Goal: Task Accomplishment & Management: Manage account settings

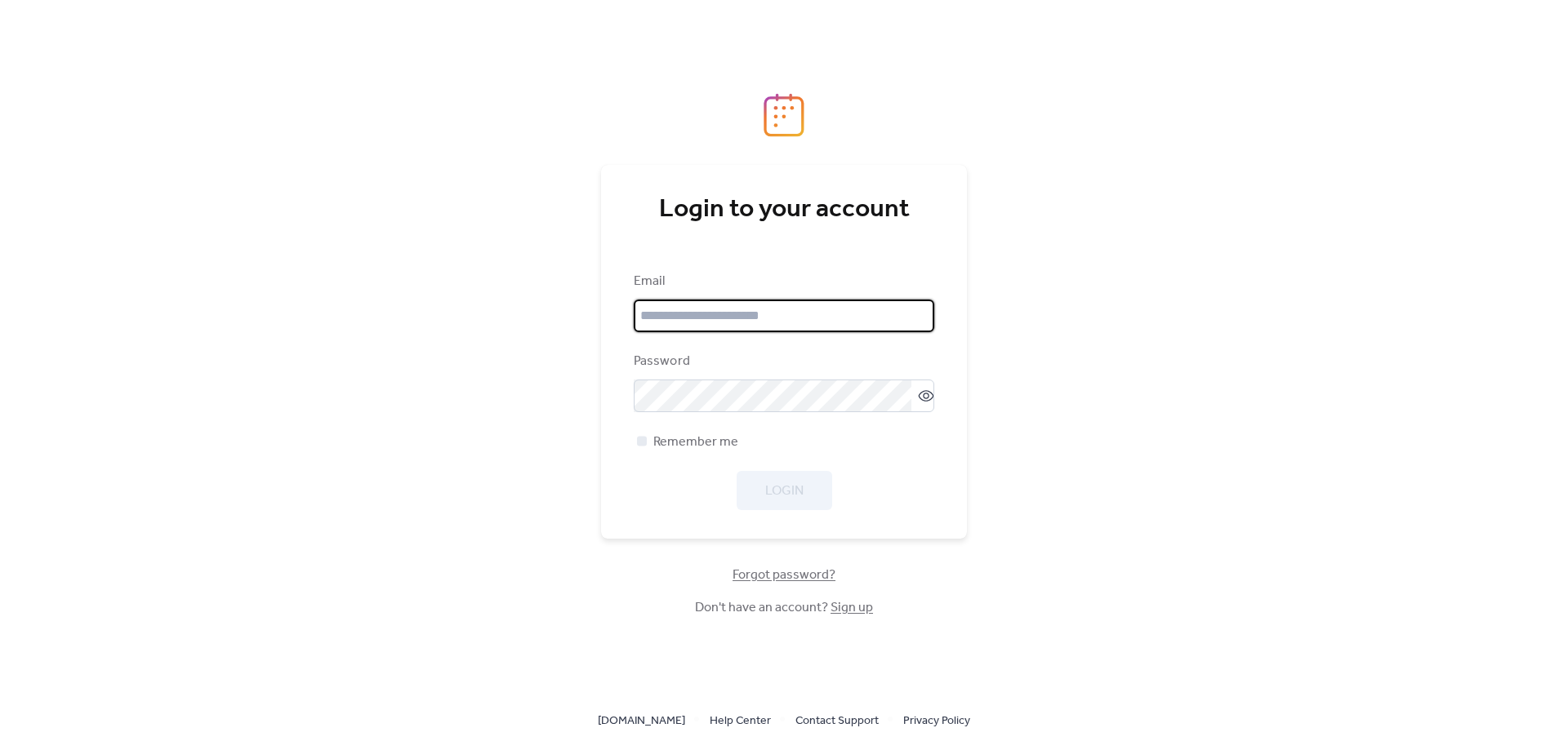
type input "**********"
click at [784, 494] on div "Login" at bounding box center [784, 491] width 300 height 39
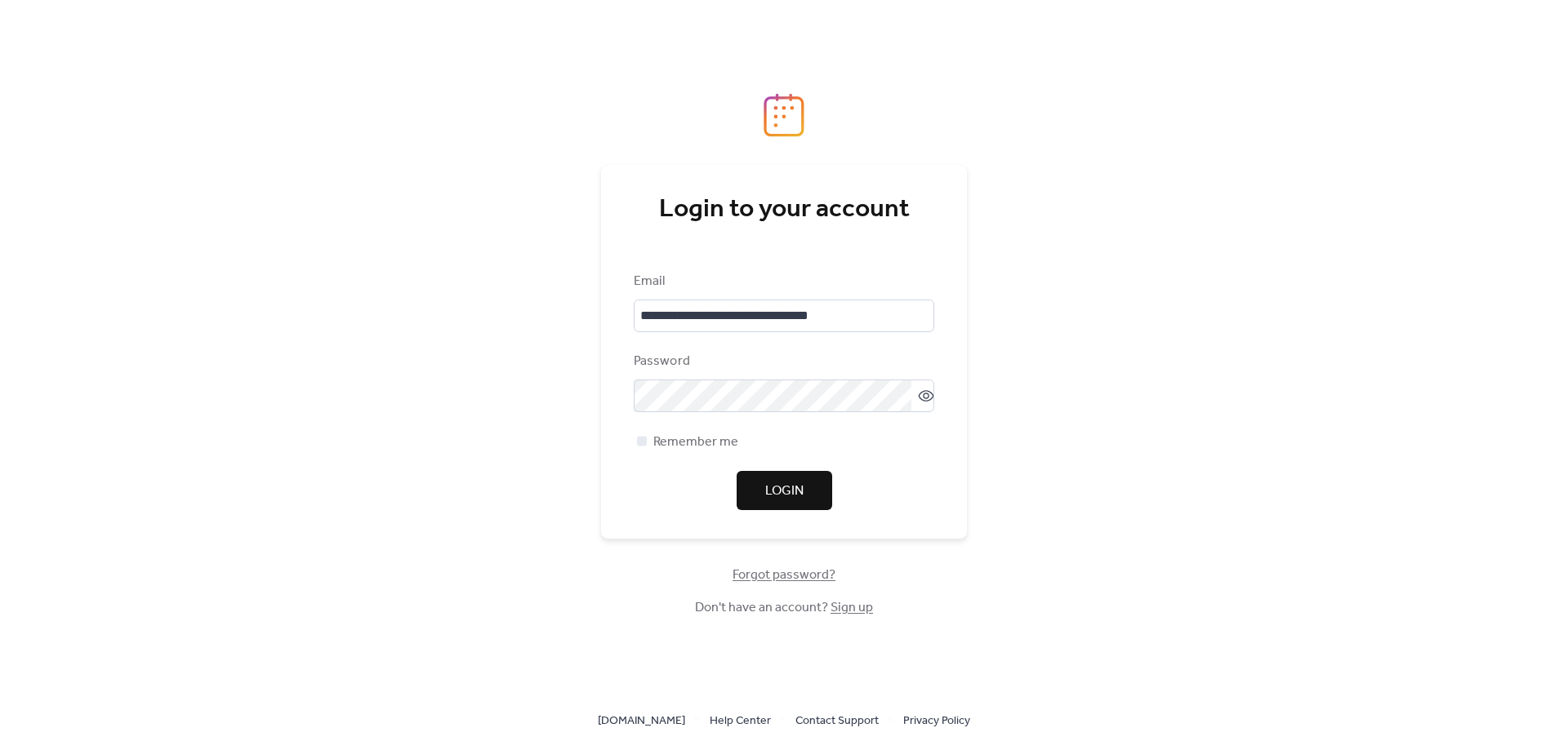
click at [771, 492] on span "Login" at bounding box center [784, 491] width 39 height 19
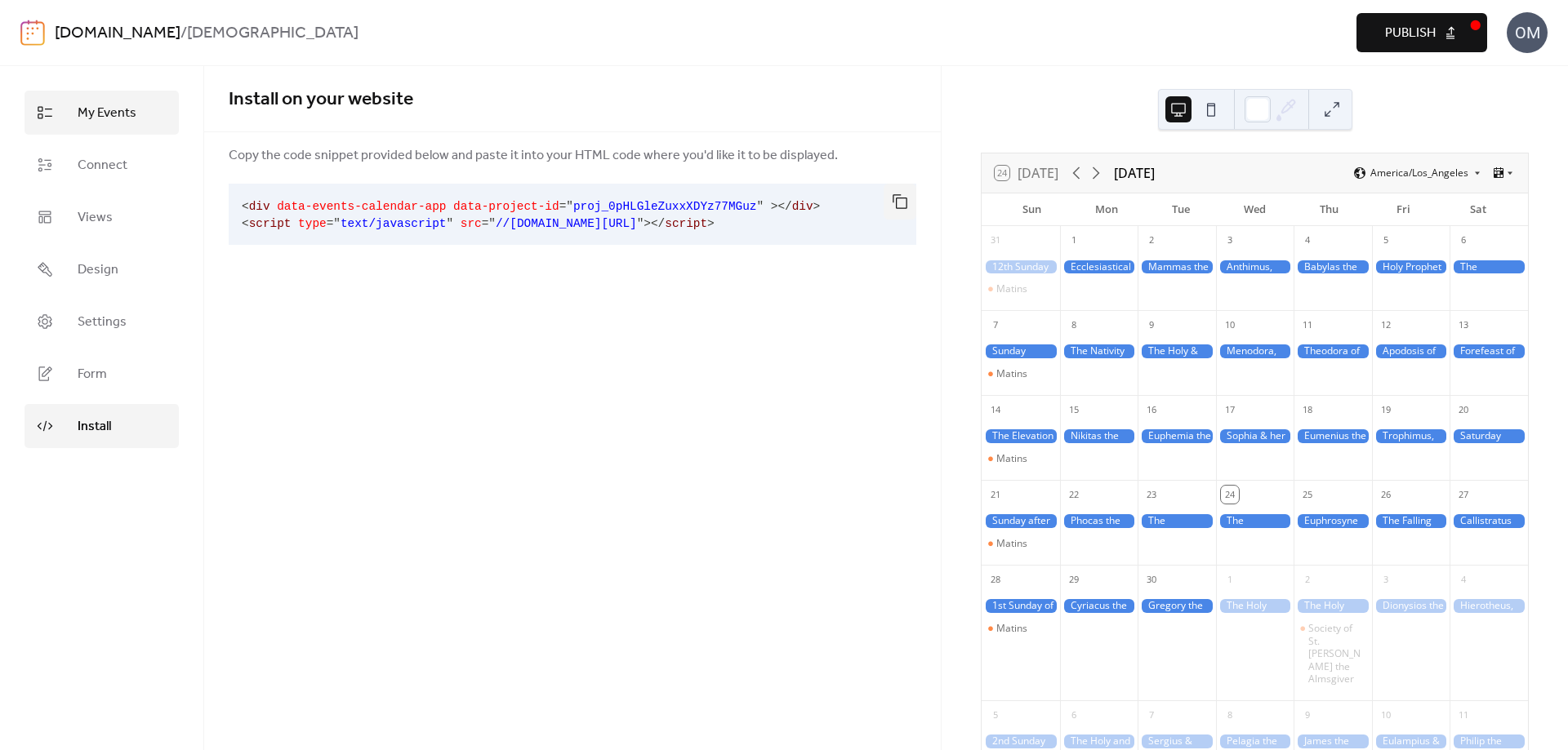
click at [117, 122] on span "My Events" at bounding box center [107, 113] width 59 height 19
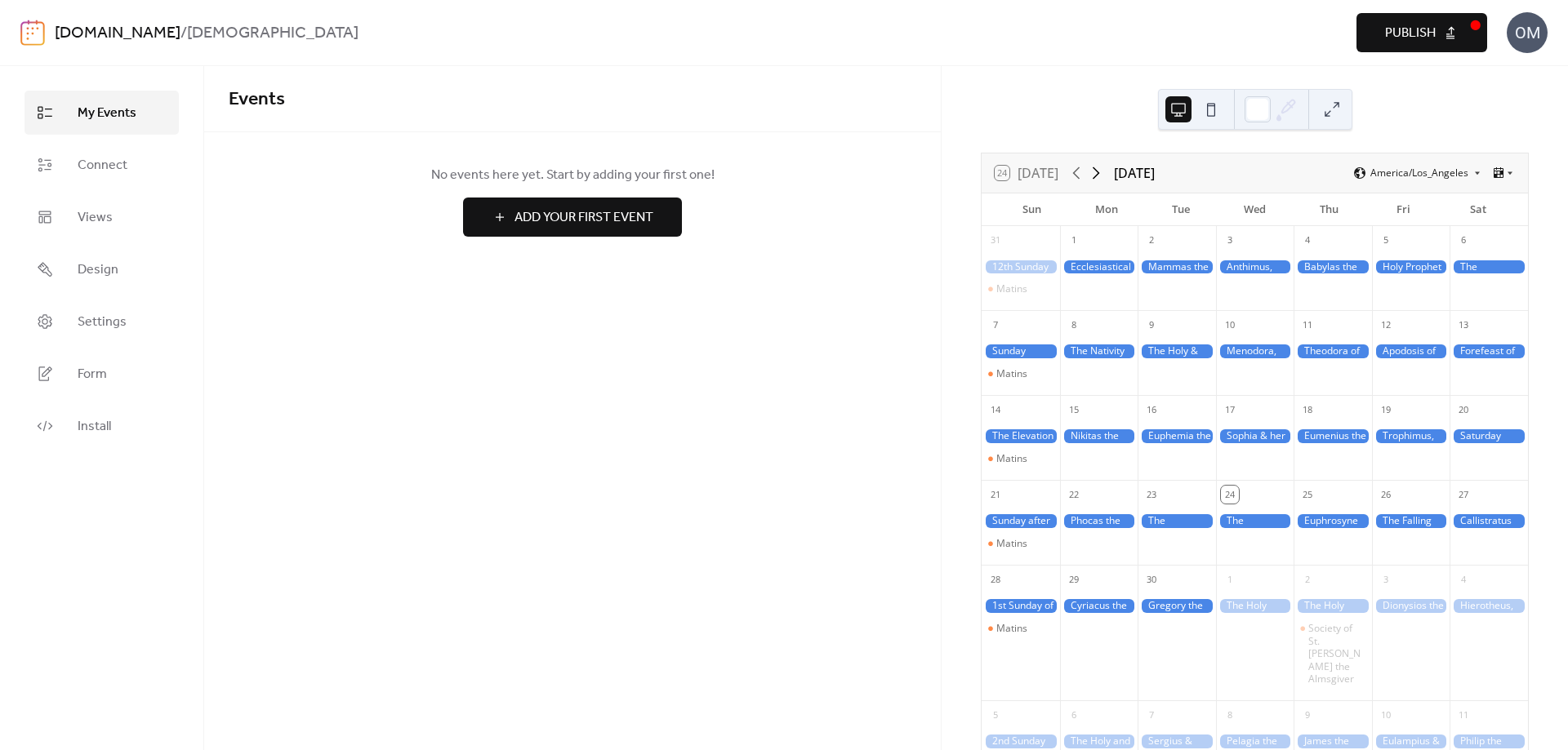
click at [1098, 174] on icon at bounding box center [1095, 173] width 19 height 19
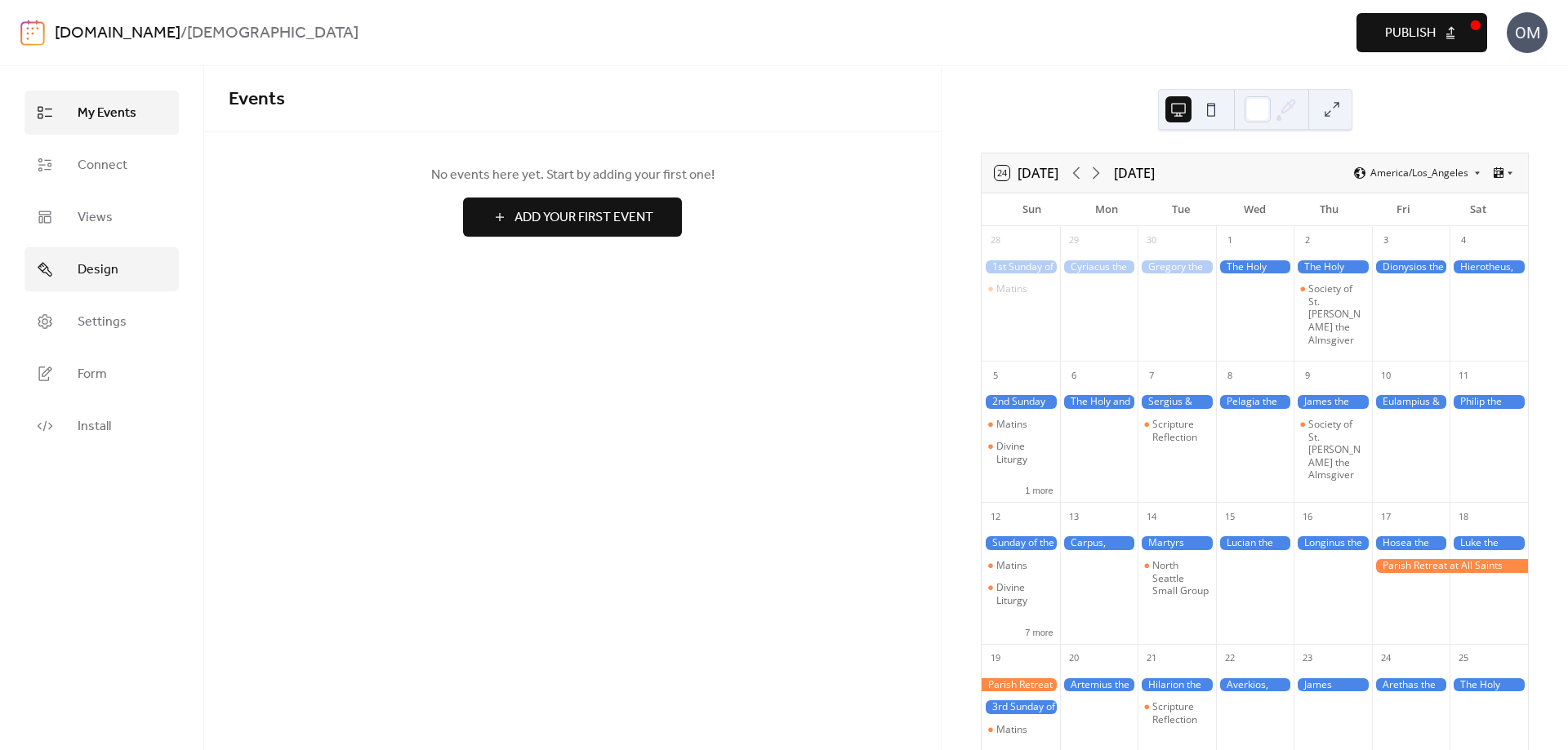
click at [97, 267] on span "Design" at bounding box center [97, 269] width 41 height 19
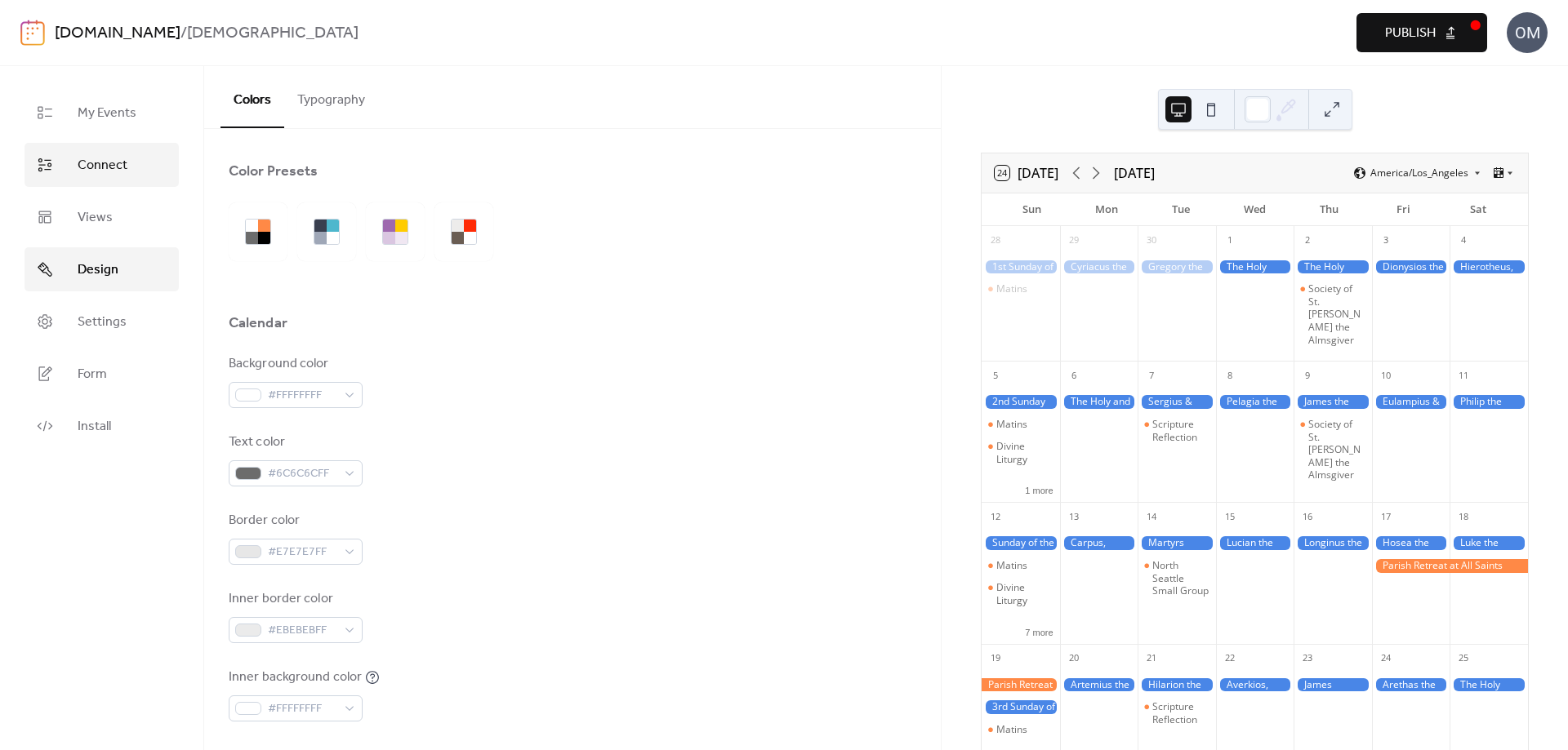
click at [107, 171] on span "Connect" at bounding box center [102, 165] width 49 height 19
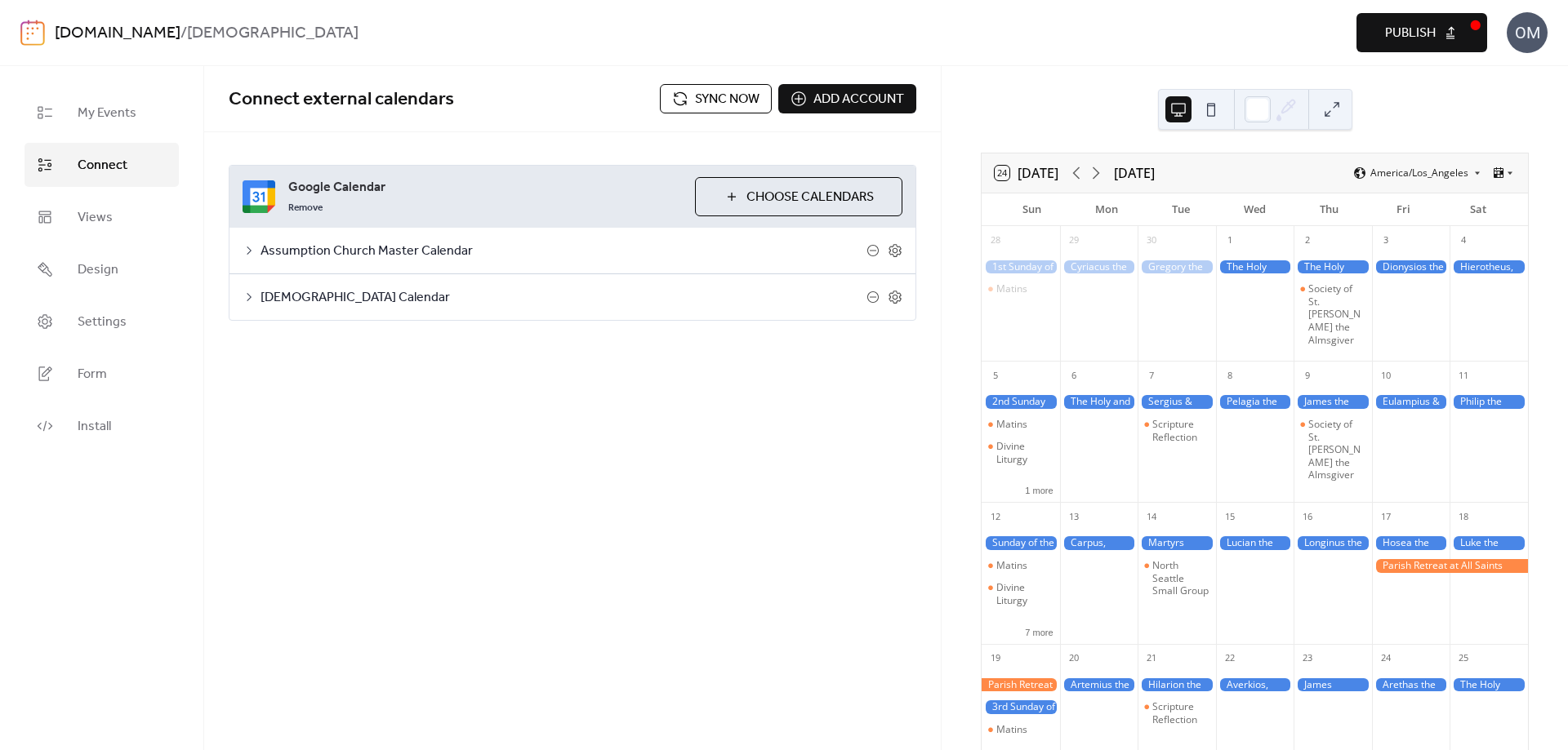
click at [784, 193] on span "Choose Calendars" at bounding box center [810, 197] width 128 height 19
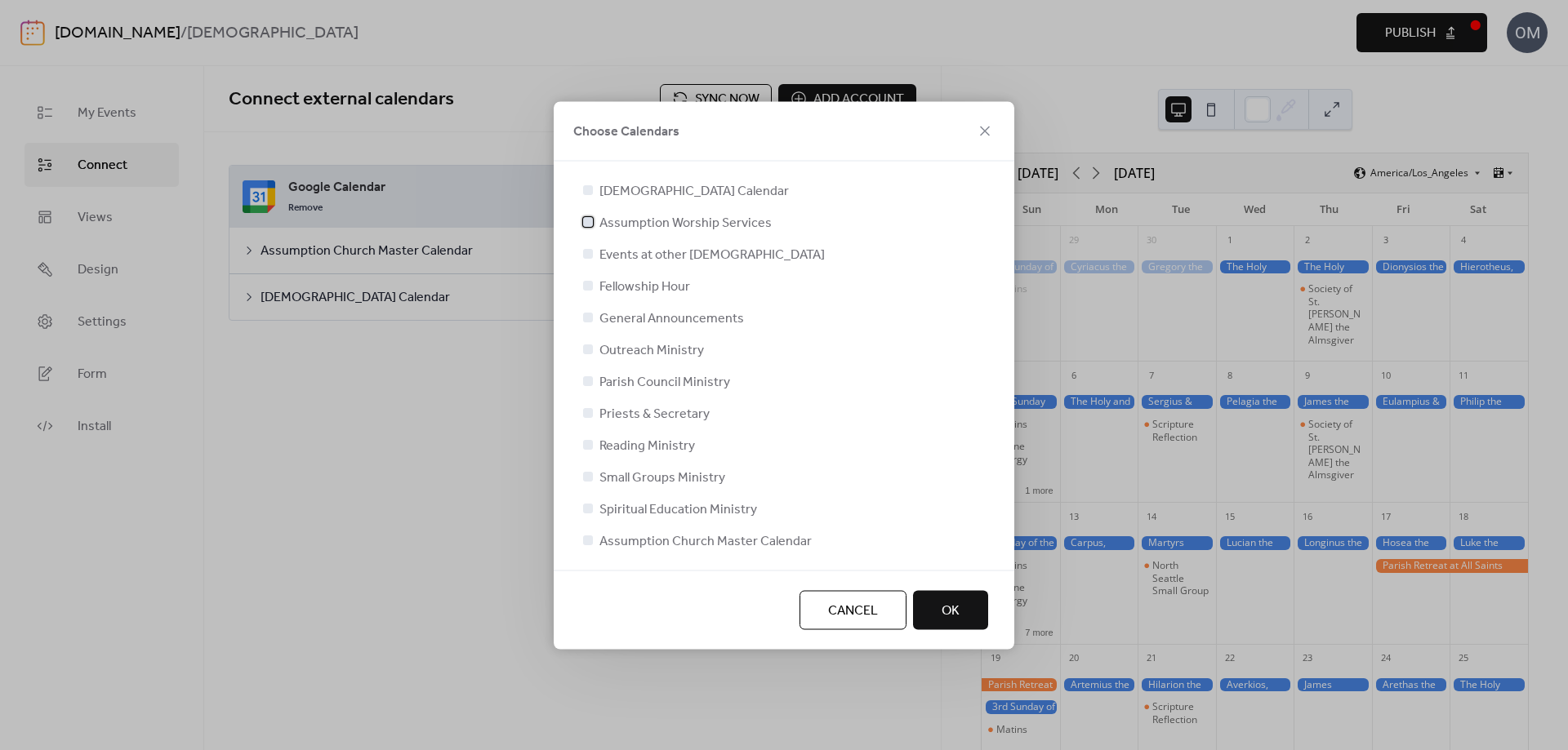
click at [589, 222] on div at bounding box center [588, 221] width 10 height 10
click at [586, 284] on div at bounding box center [588, 285] width 10 height 10
click at [588, 414] on div at bounding box center [588, 413] width 10 height 10
click at [586, 538] on icon at bounding box center [588, 539] width 7 height 7
click at [586, 443] on div at bounding box center [588, 445] width 10 height 10
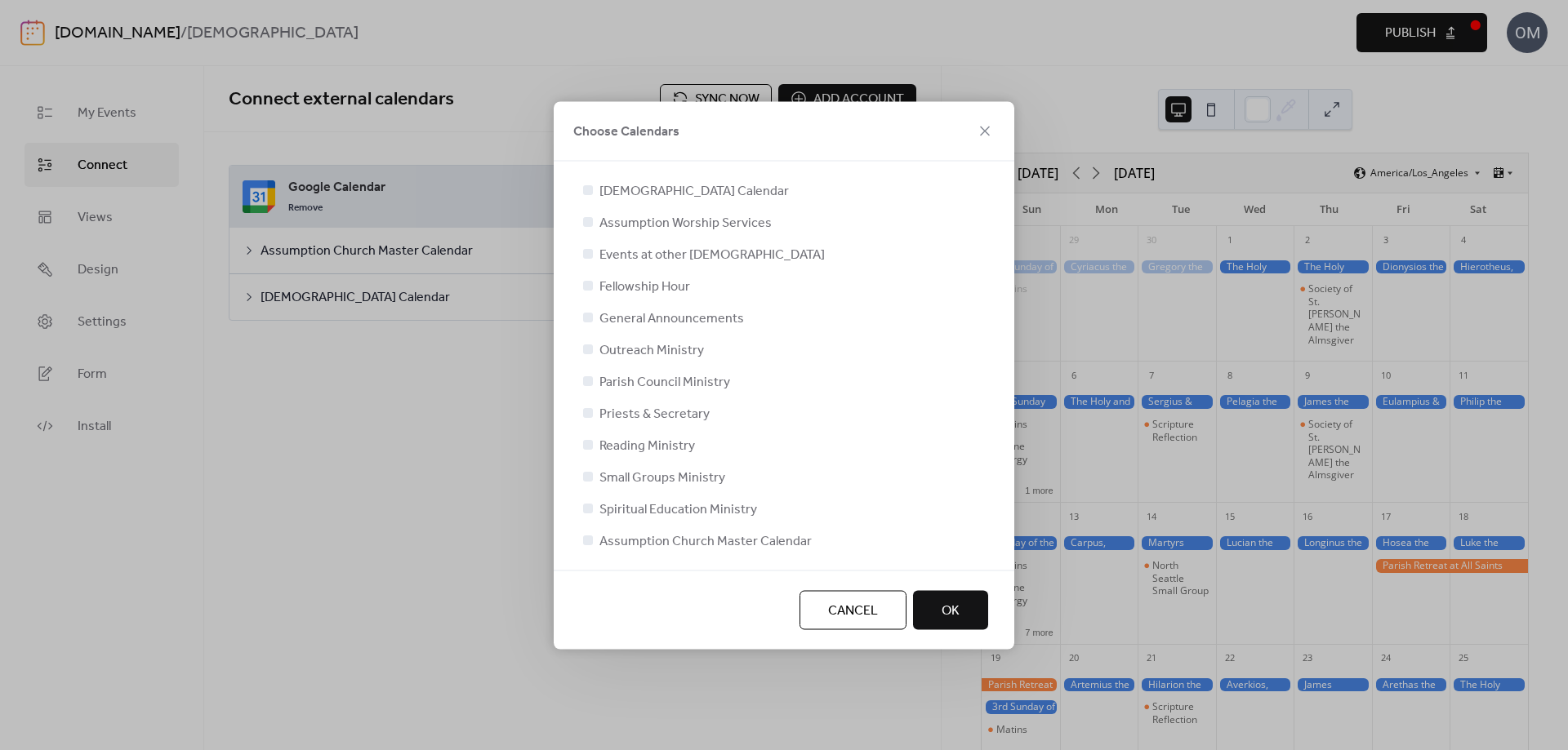
drag, startPoint x: 586, startPoint y: 508, endPoint x: 675, endPoint y: 475, distance: 94.9
click at [586, 508] on div at bounding box center [588, 508] width 10 height 10
click at [949, 608] on span "OK" at bounding box center [950, 610] width 18 height 19
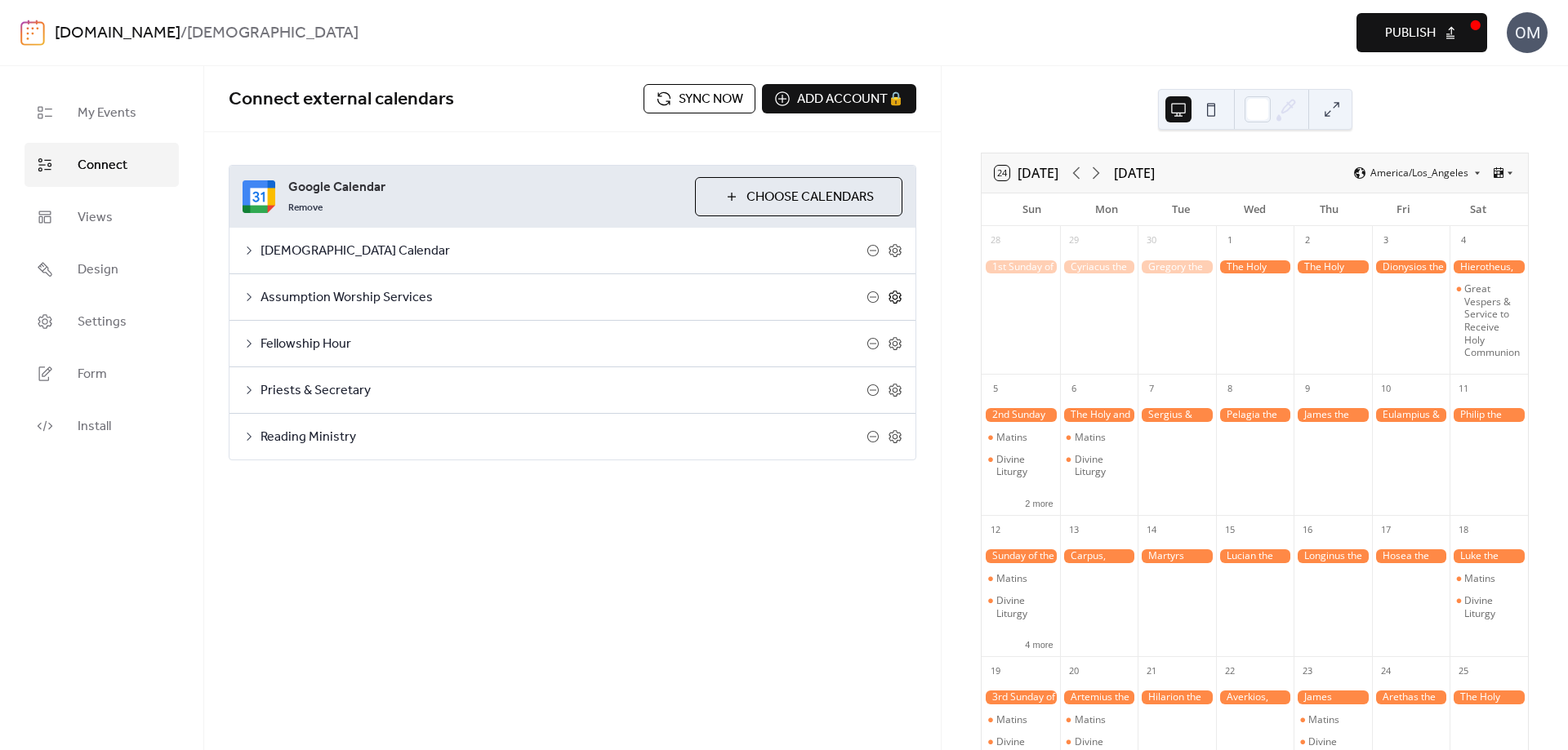
click at [898, 296] on icon at bounding box center [895, 297] width 6 height 6
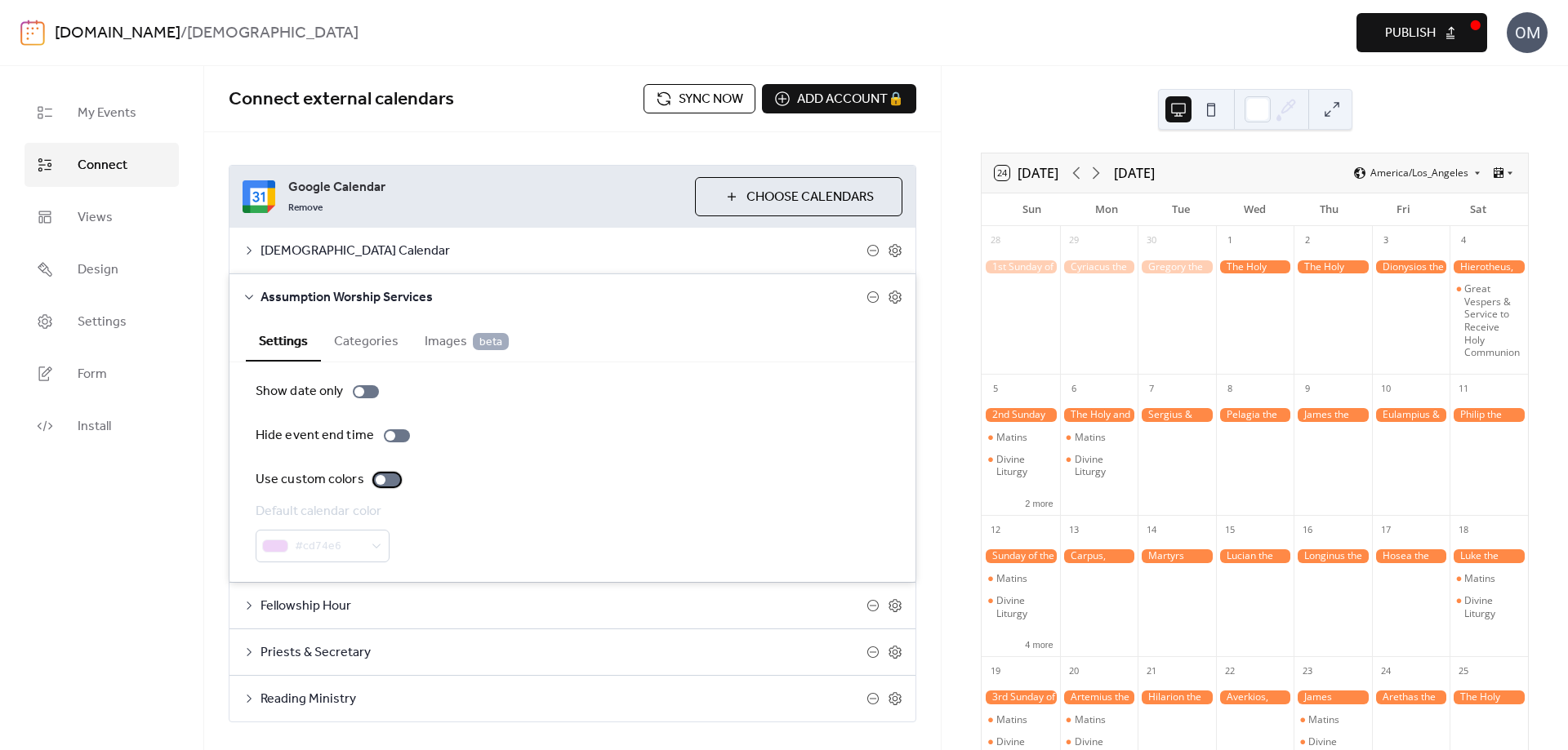
click at [376, 480] on div at bounding box center [381, 480] width 10 height 10
click at [555, 248] on span "[DEMOGRAPHIC_DATA] Calendar" at bounding box center [563, 251] width 606 height 19
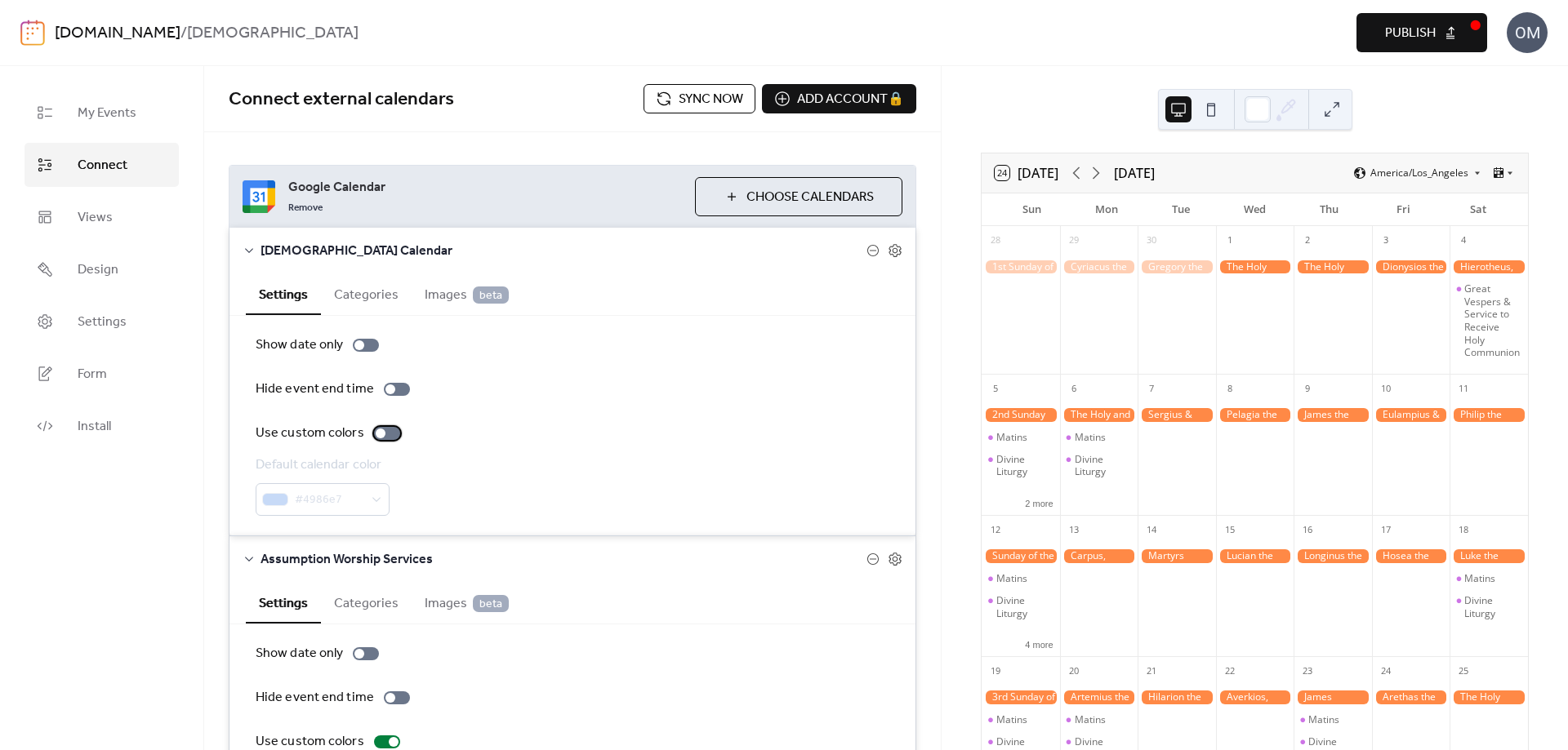
click at [378, 435] on div at bounding box center [381, 434] width 10 height 10
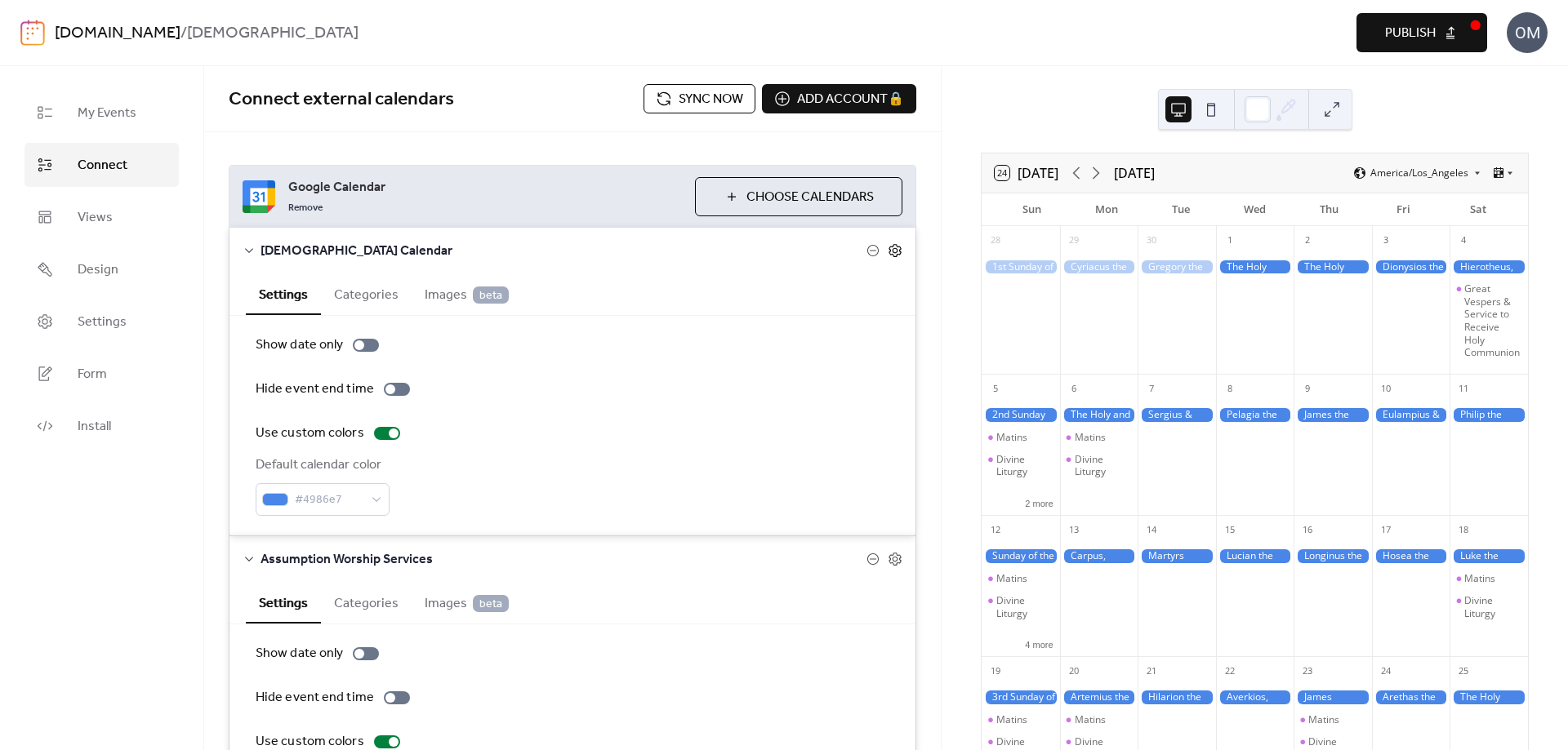
click at [895, 249] on icon at bounding box center [895, 251] width 15 height 15
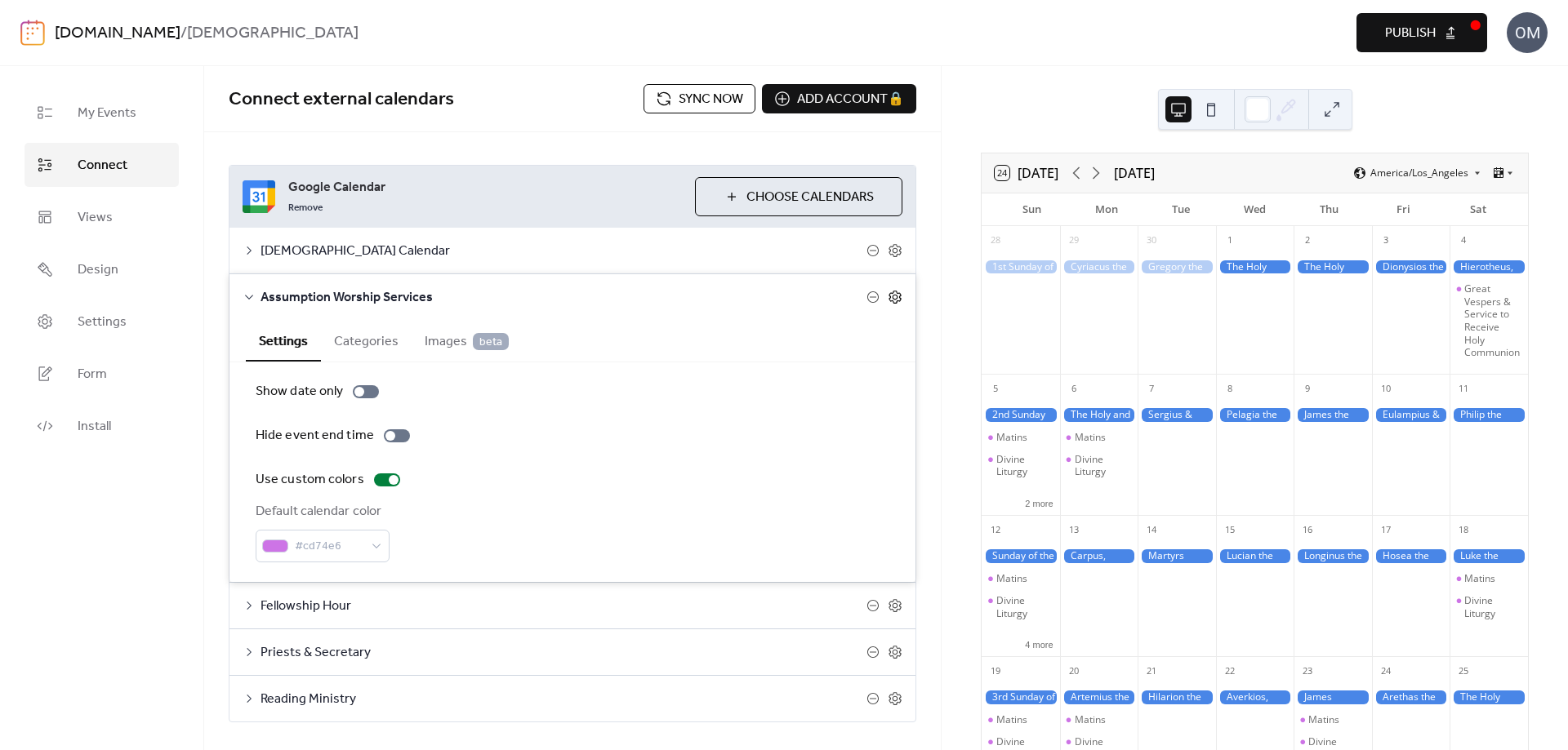
click at [890, 296] on icon at bounding box center [895, 298] width 15 height 15
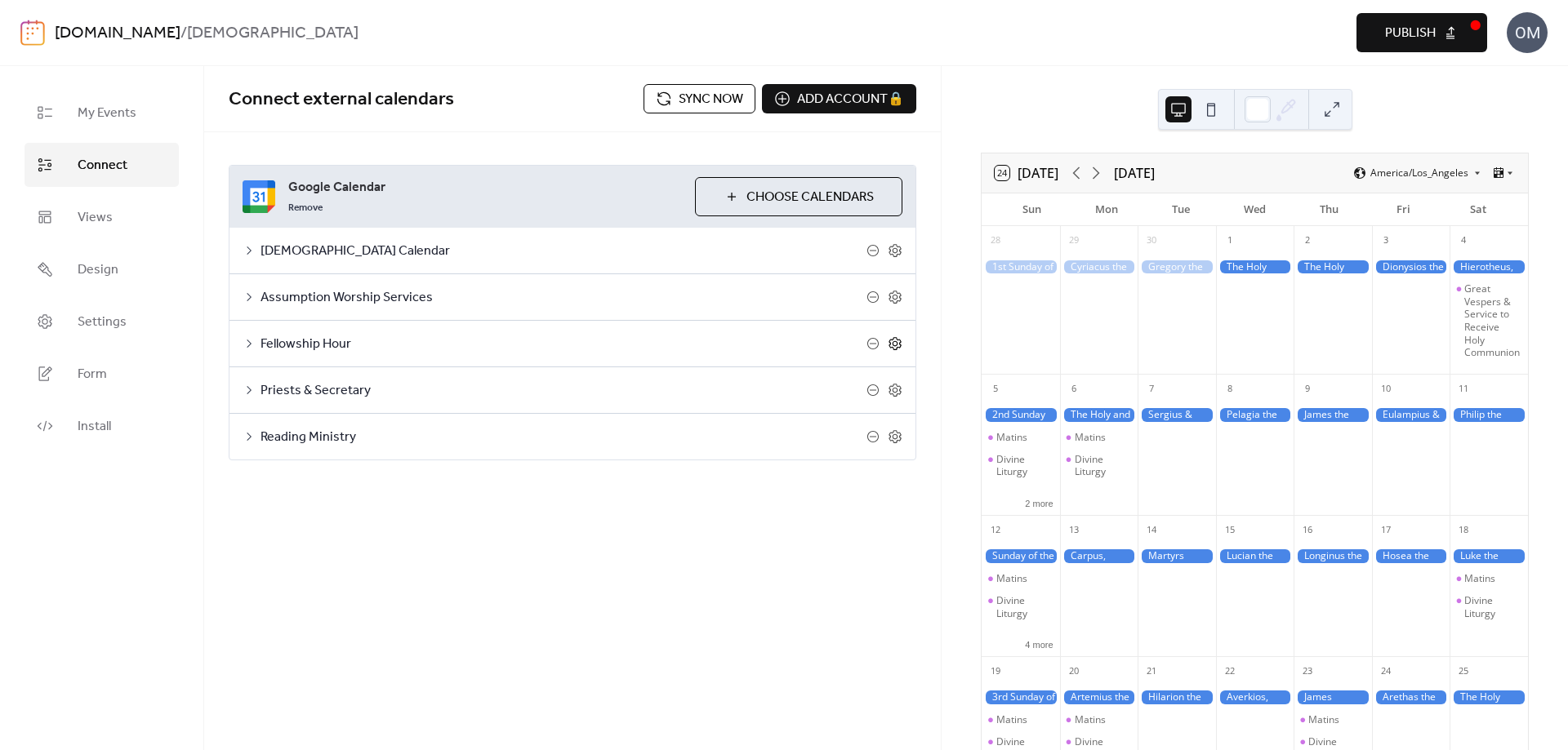
click at [896, 341] on icon at bounding box center [895, 344] width 15 height 15
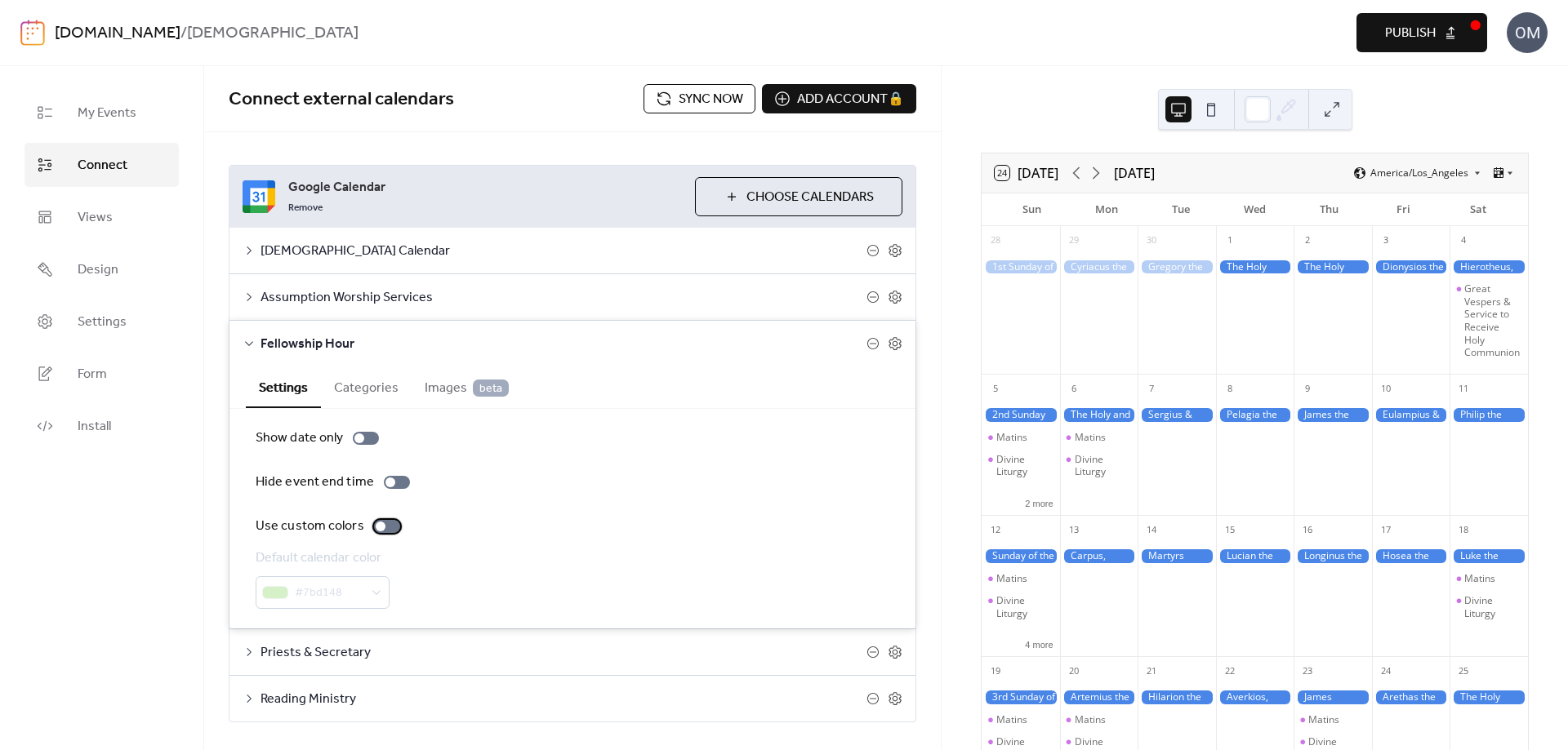
click at [377, 529] on div at bounding box center [381, 527] width 10 height 10
click at [895, 343] on icon at bounding box center [894, 344] width 13 height 13
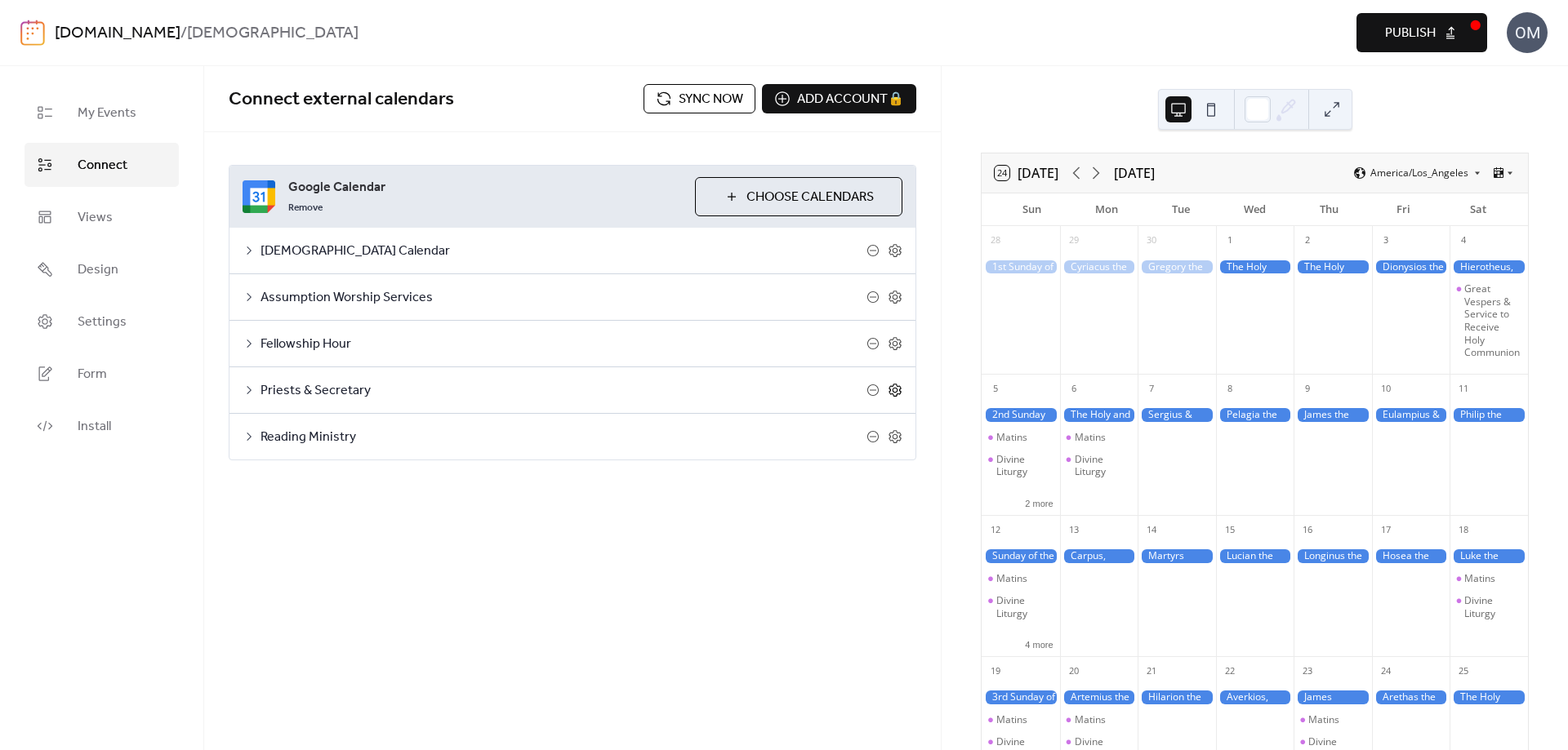
click at [899, 393] on icon at bounding box center [895, 390] width 15 height 15
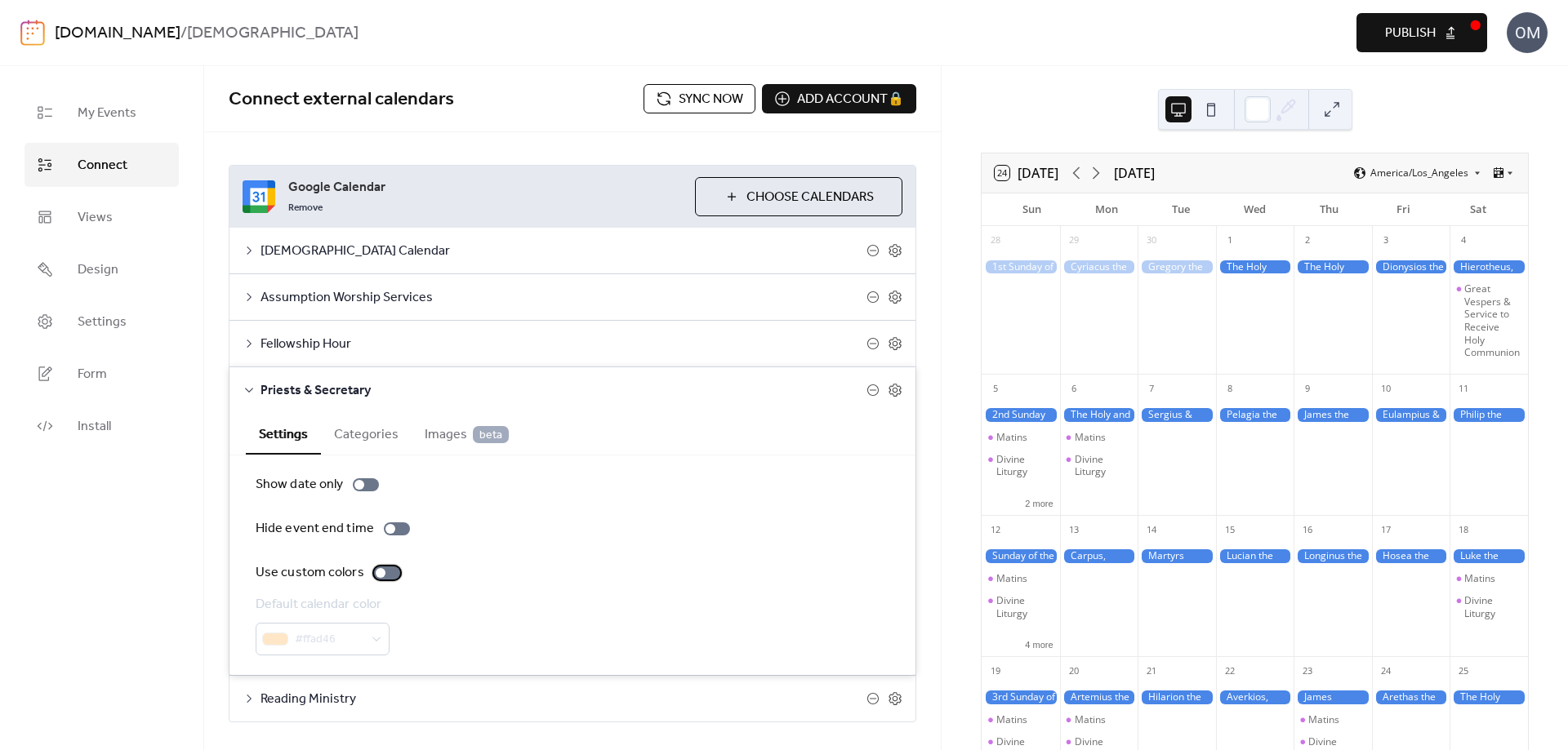
click at [381, 576] on div at bounding box center [381, 573] width 10 height 10
click at [893, 393] on icon at bounding box center [895, 390] width 6 height 6
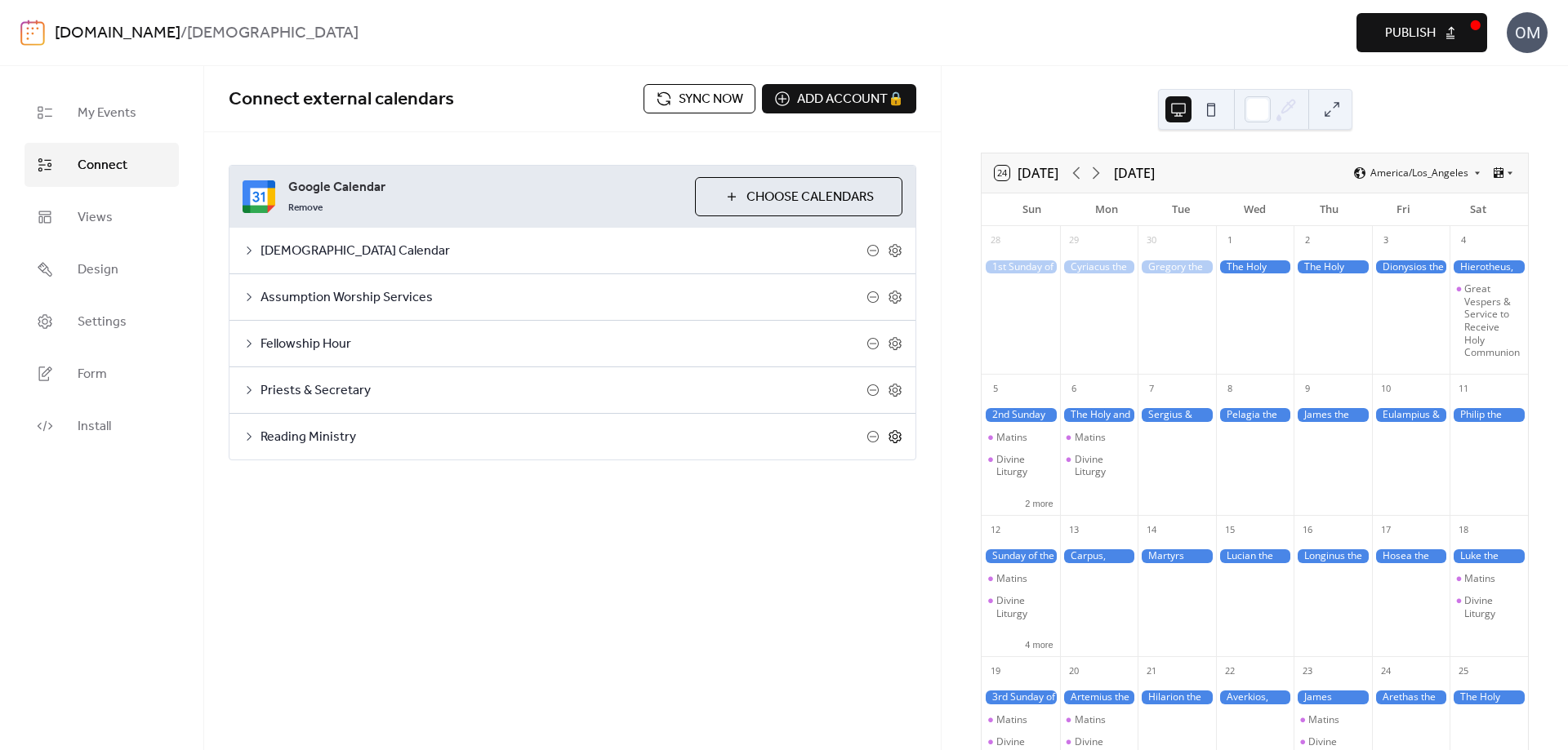
click at [893, 438] on icon at bounding box center [895, 437] width 6 height 6
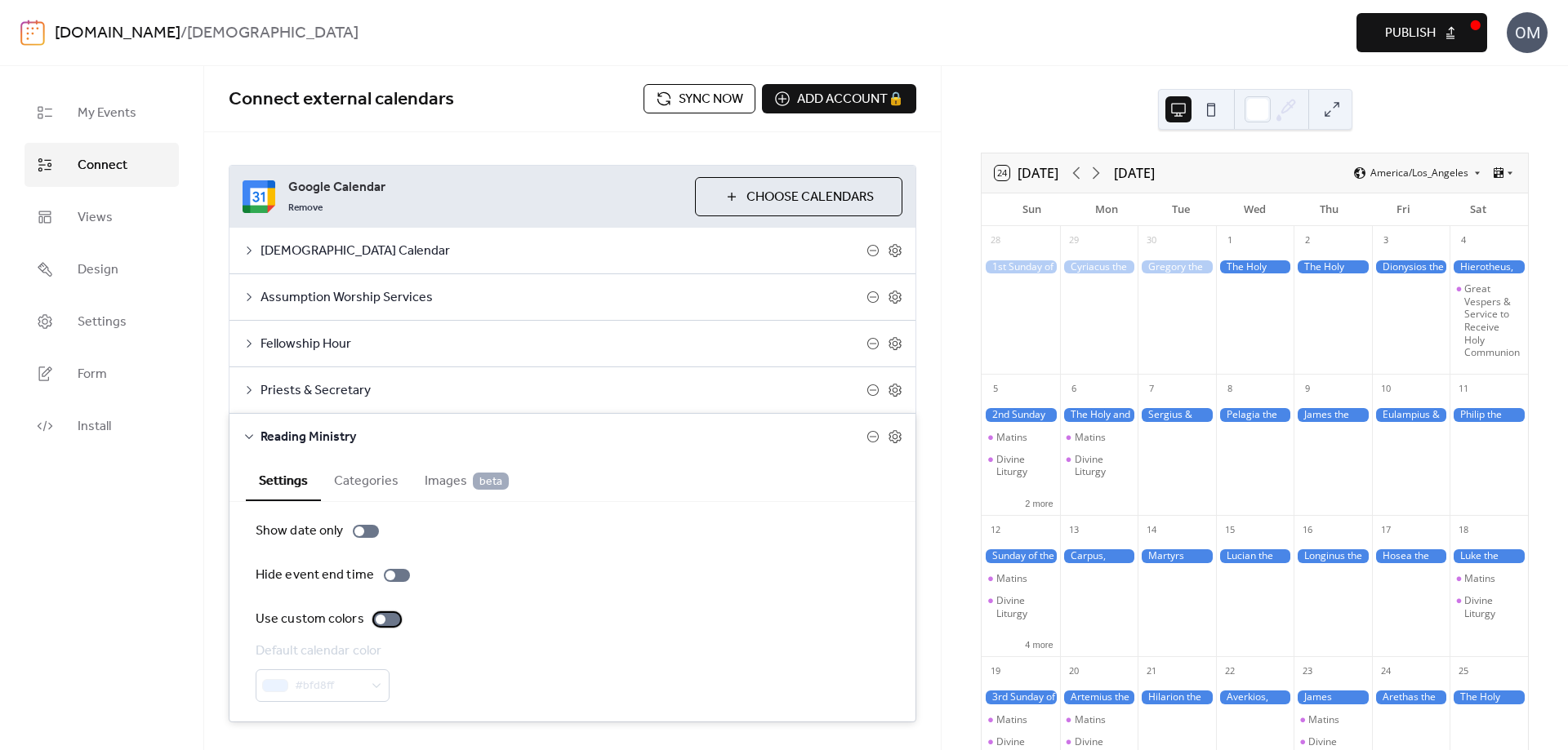
click at [377, 617] on div at bounding box center [381, 620] width 10 height 10
click at [893, 440] on icon at bounding box center [895, 437] width 6 height 6
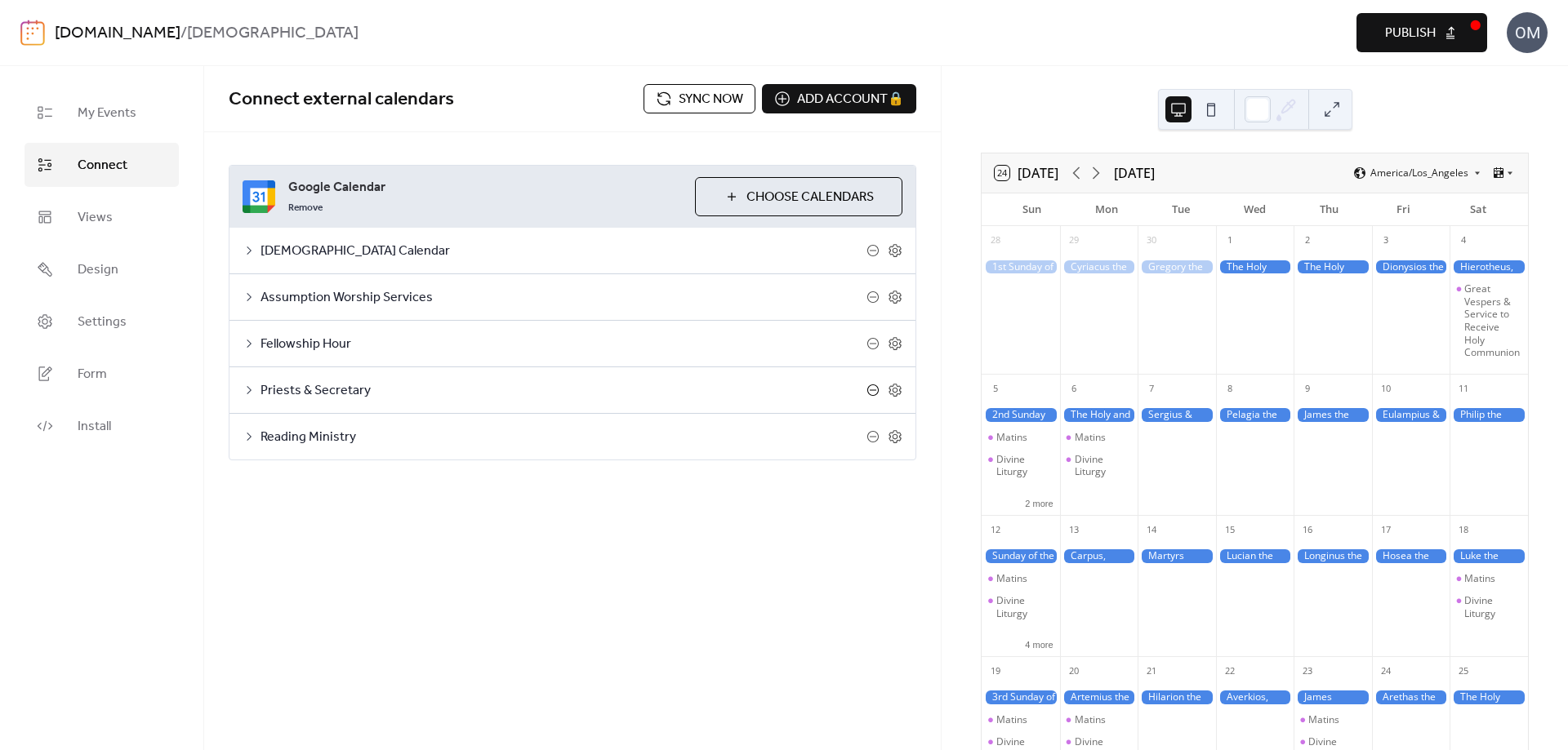
click at [874, 391] on icon at bounding box center [873, 390] width 13 height 13
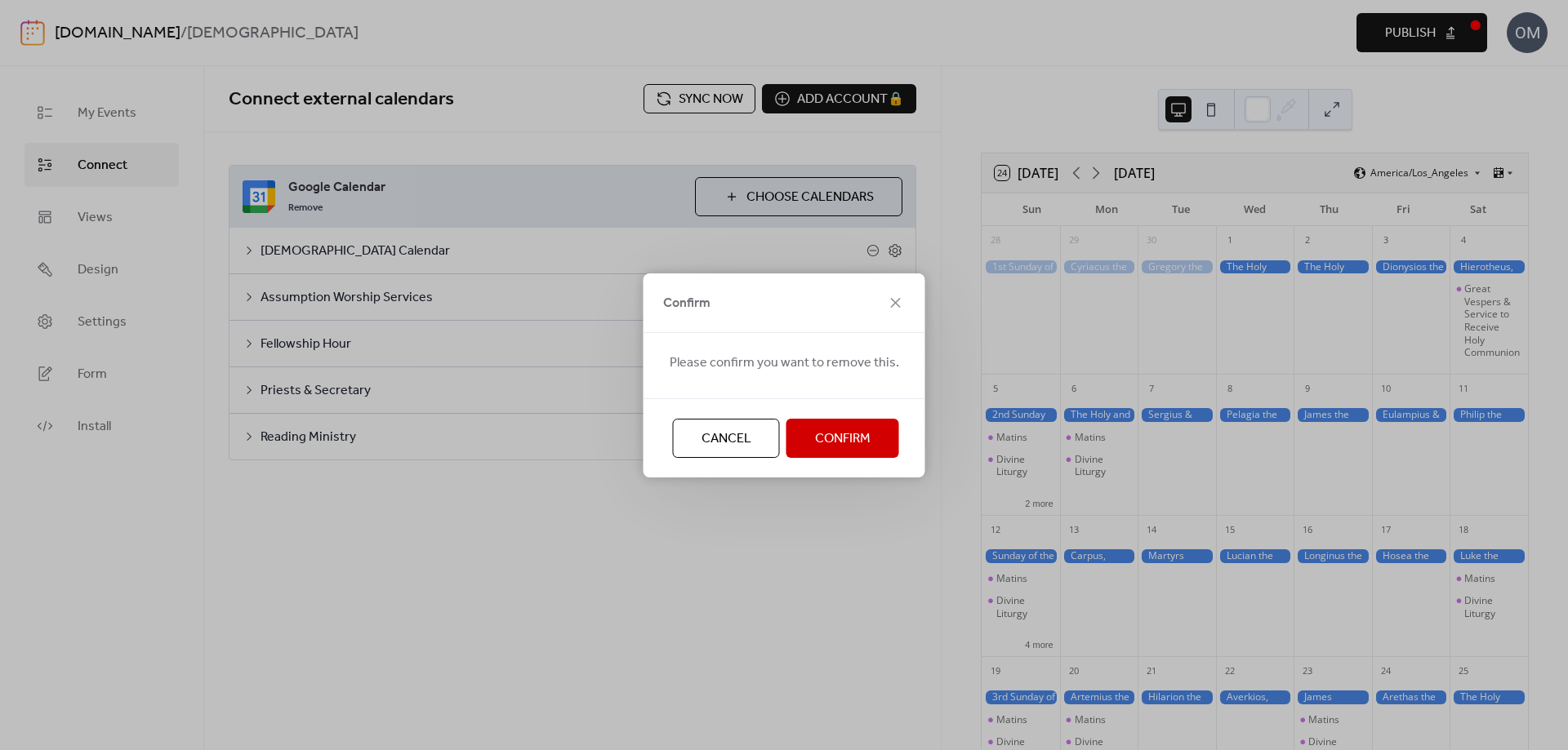
click at [834, 441] on span "Confirm" at bounding box center [842, 439] width 55 height 19
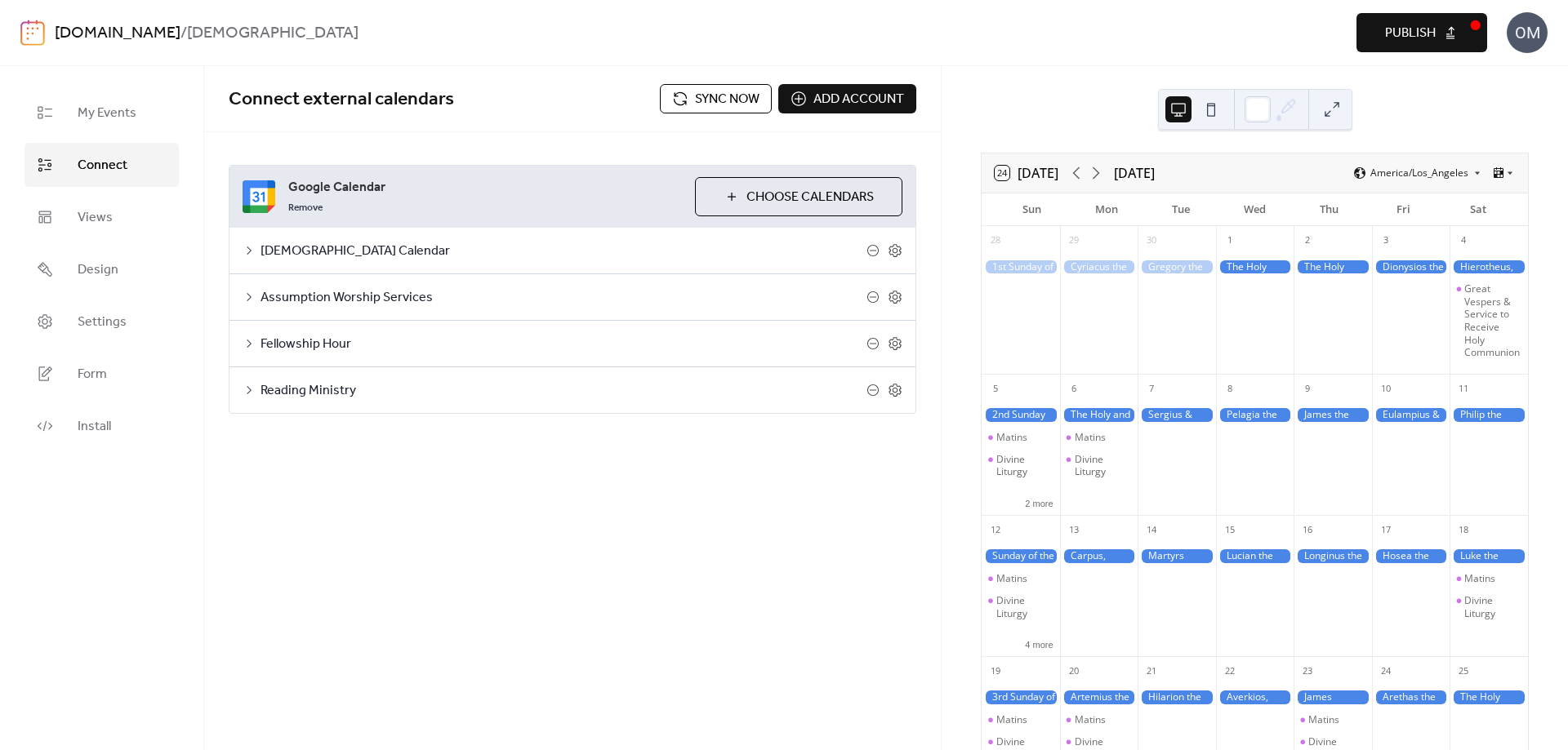
click at [731, 196] on button "Choose Calendars" at bounding box center [798, 196] width 207 height 39
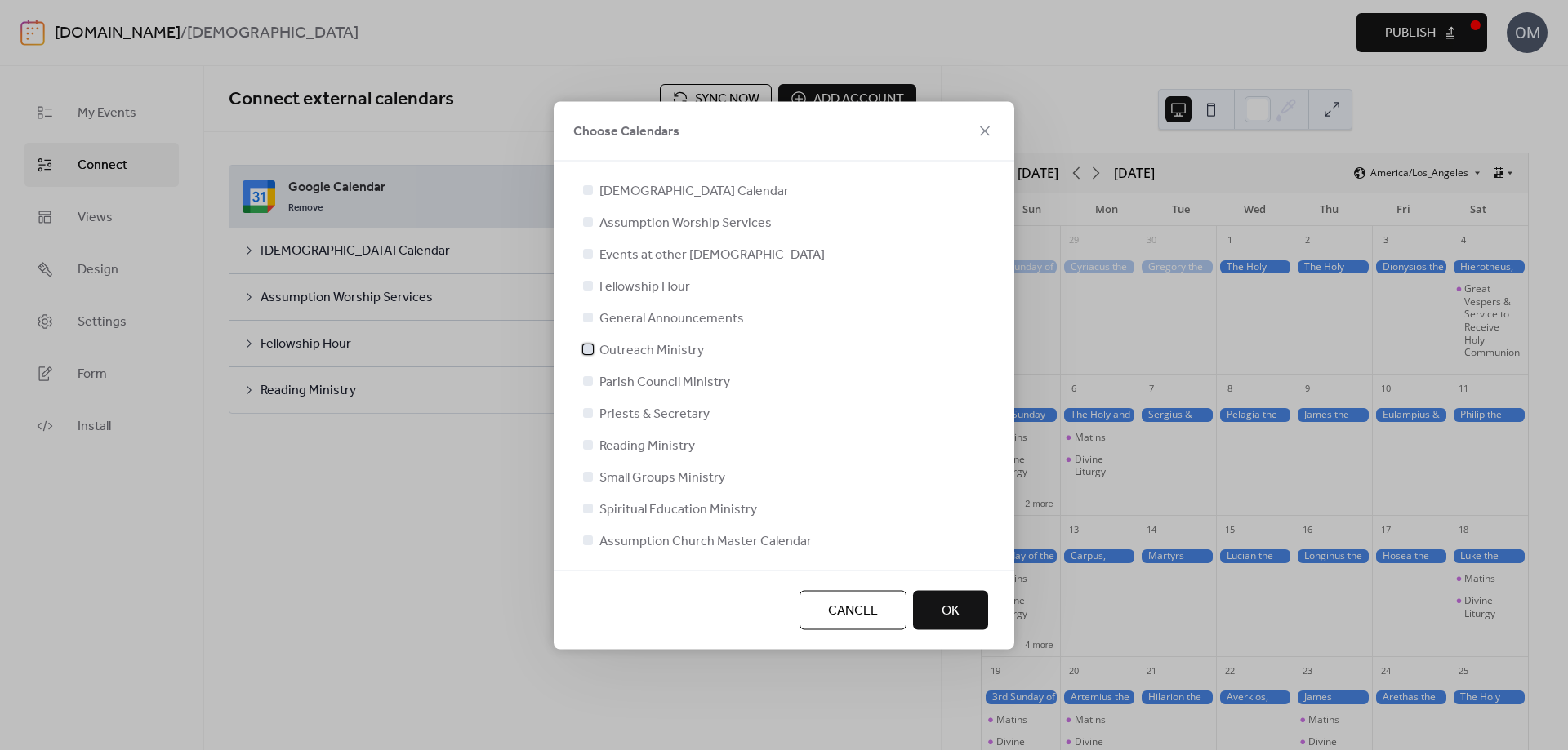
click at [589, 352] on div at bounding box center [588, 349] width 10 height 10
click at [951, 607] on span "OK" at bounding box center [950, 610] width 18 height 19
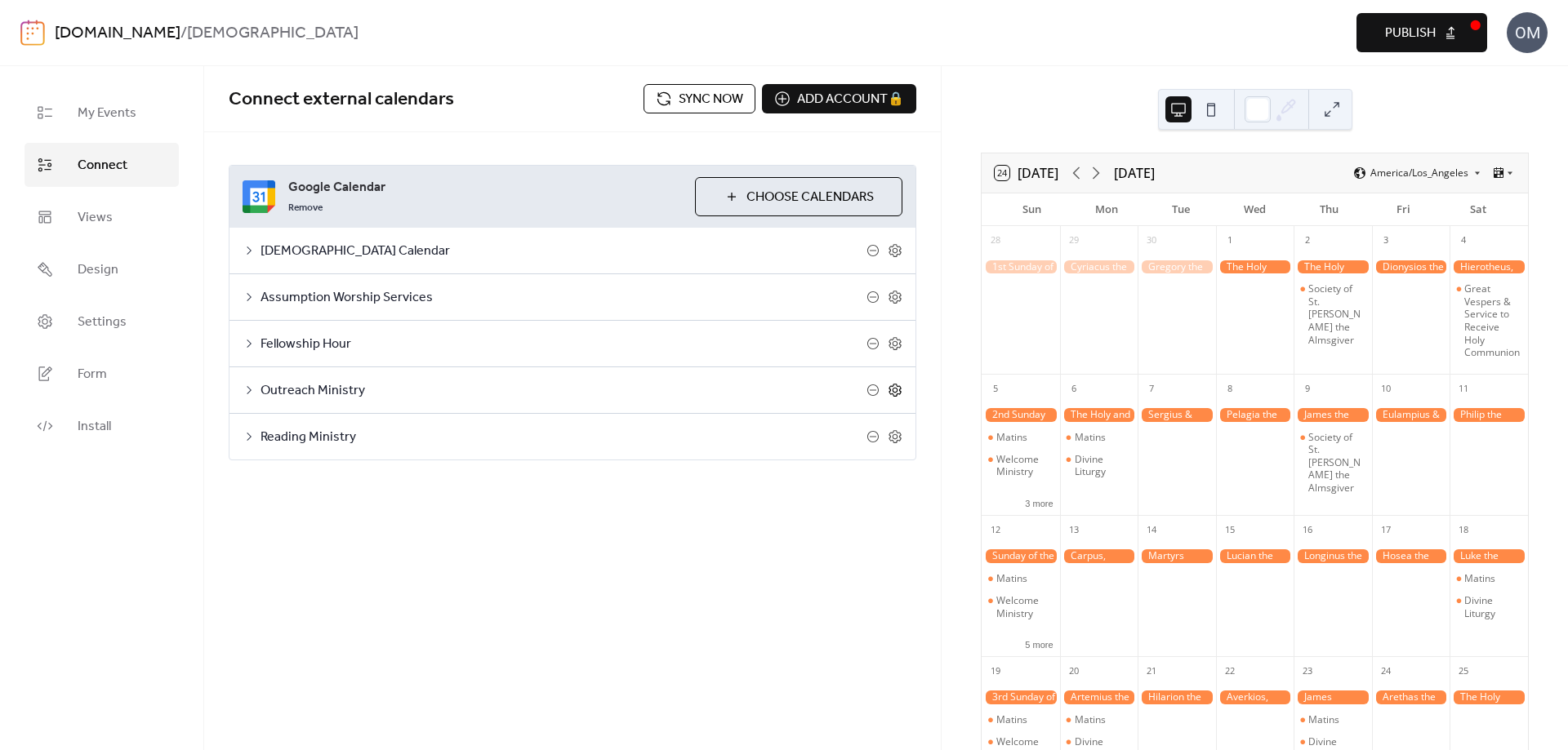
click at [895, 393] on icon at bounding box center [895, 390] width 6 height 6
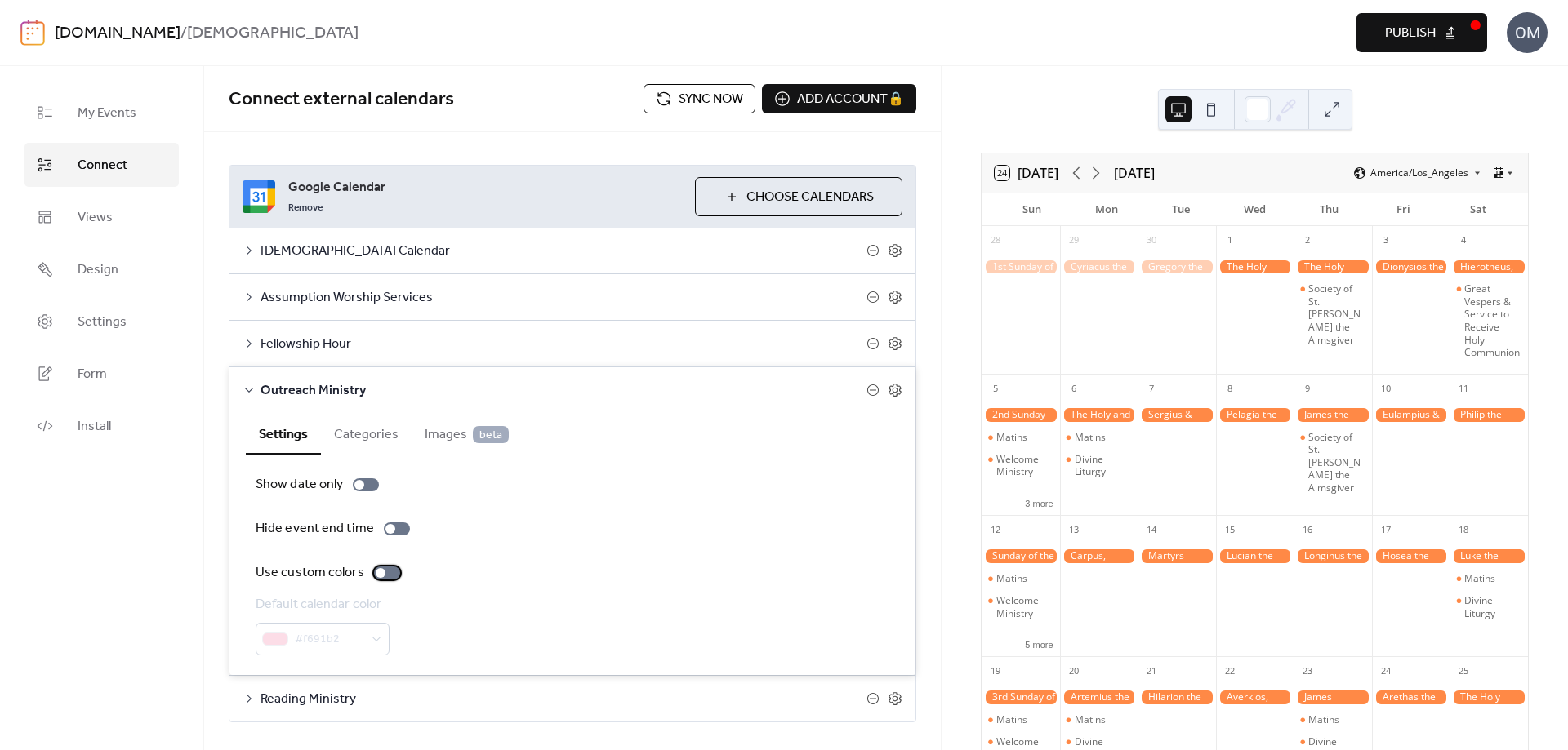
click at [378, 570] on div at bounding box center [381, 573] width 10 height 10
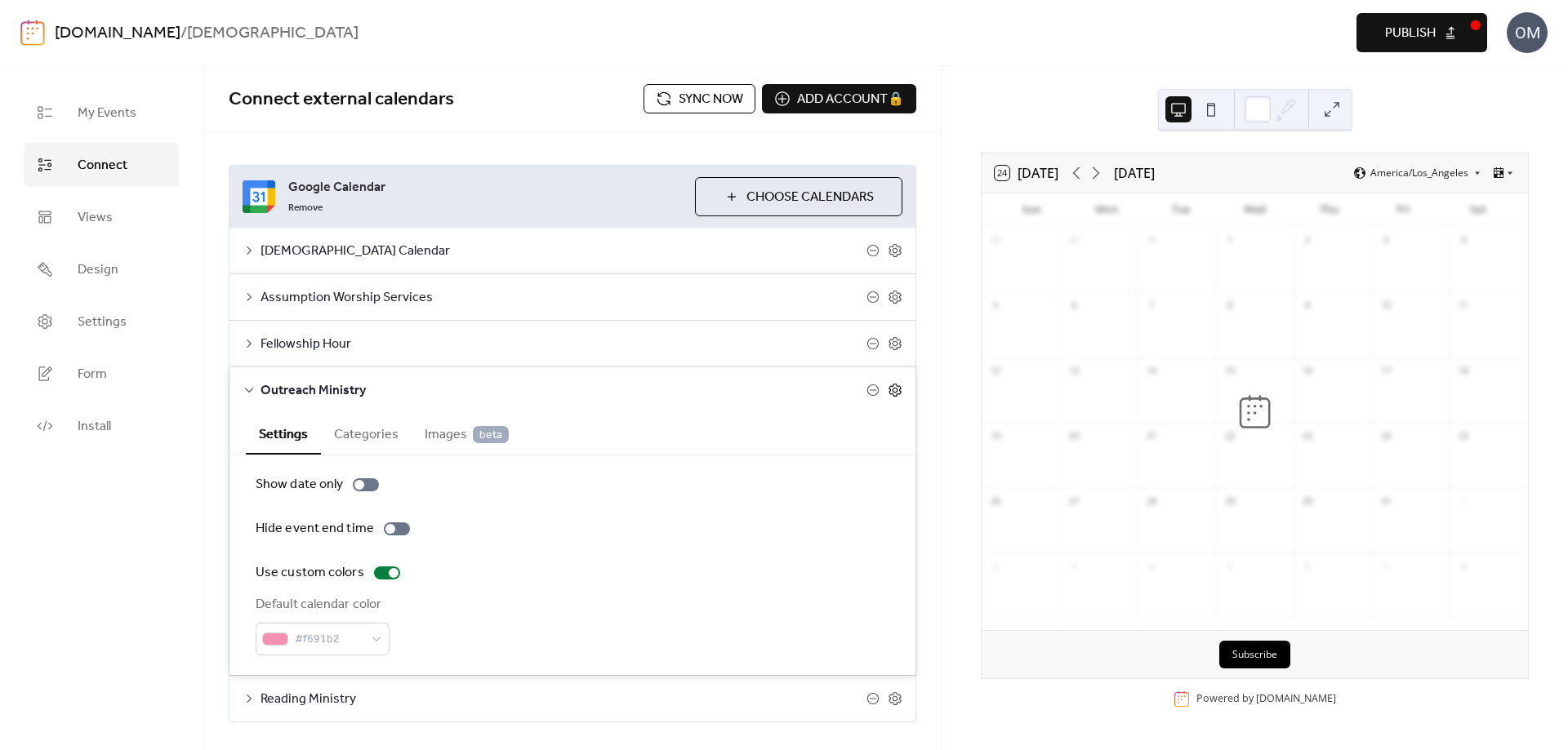
click at [890, 391] on icon at bounding box center [895, 390] width 15 height 15
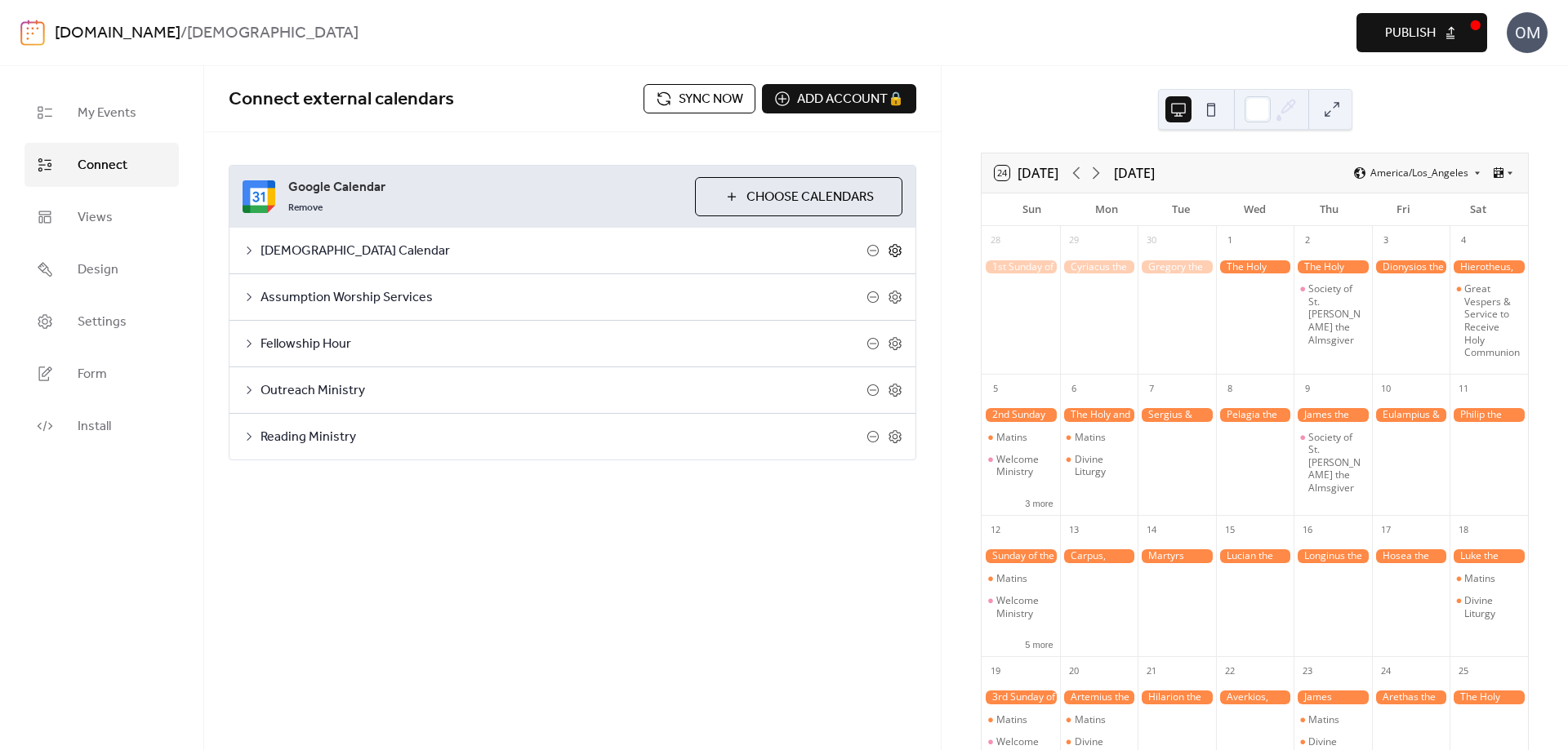
click at [897, 247] on icon at bounding box center [894, 251] width 13 height 13
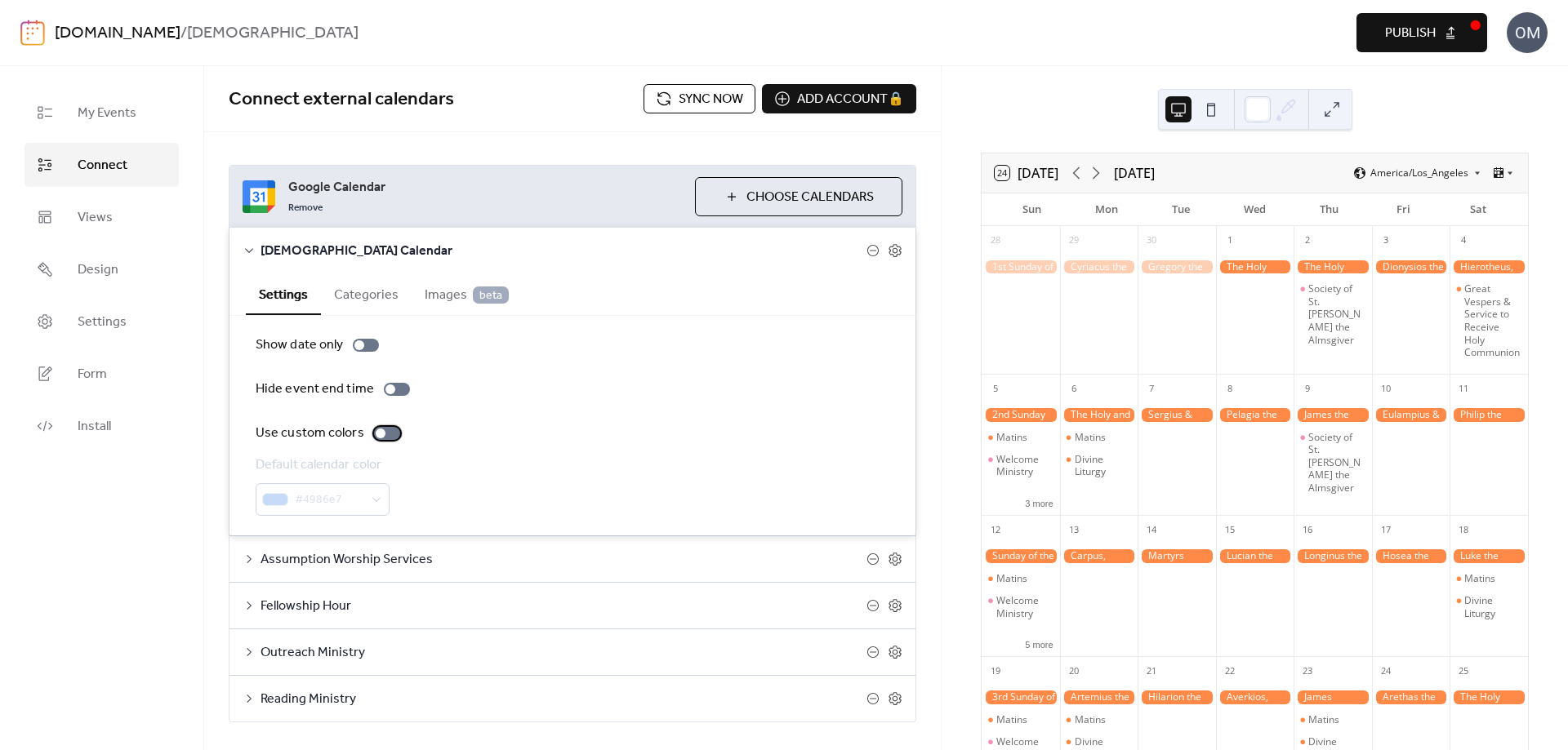
drag, startPoint x: 375, startPoint y: 434, endPoint x: 397, endPoint y: 440, distance: 22.8
click at [381, 436] on div at bounding box center [381, 434] width 10 height 10
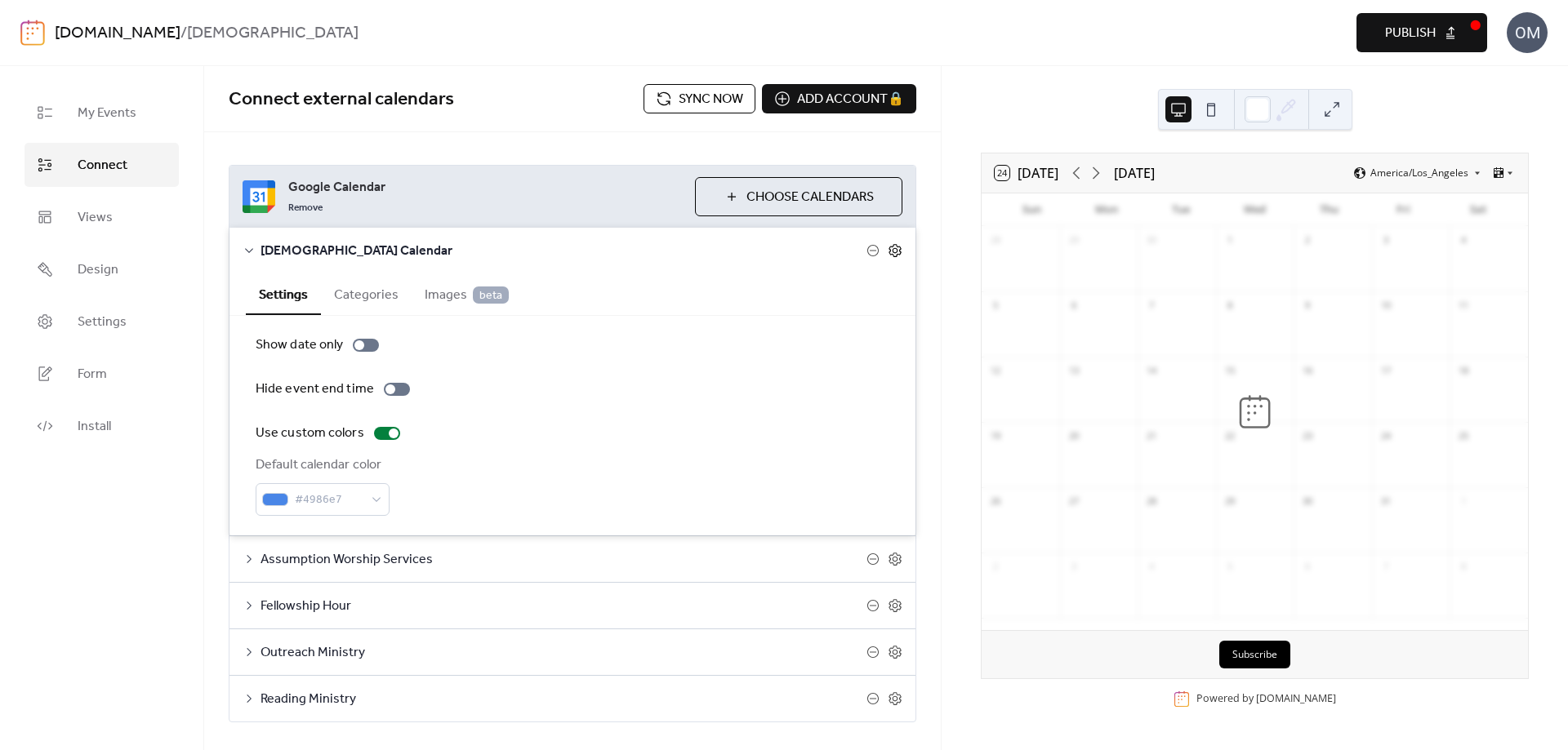
click at [892, 253] on icon at bounding box center [895, 251] width 15 height 15
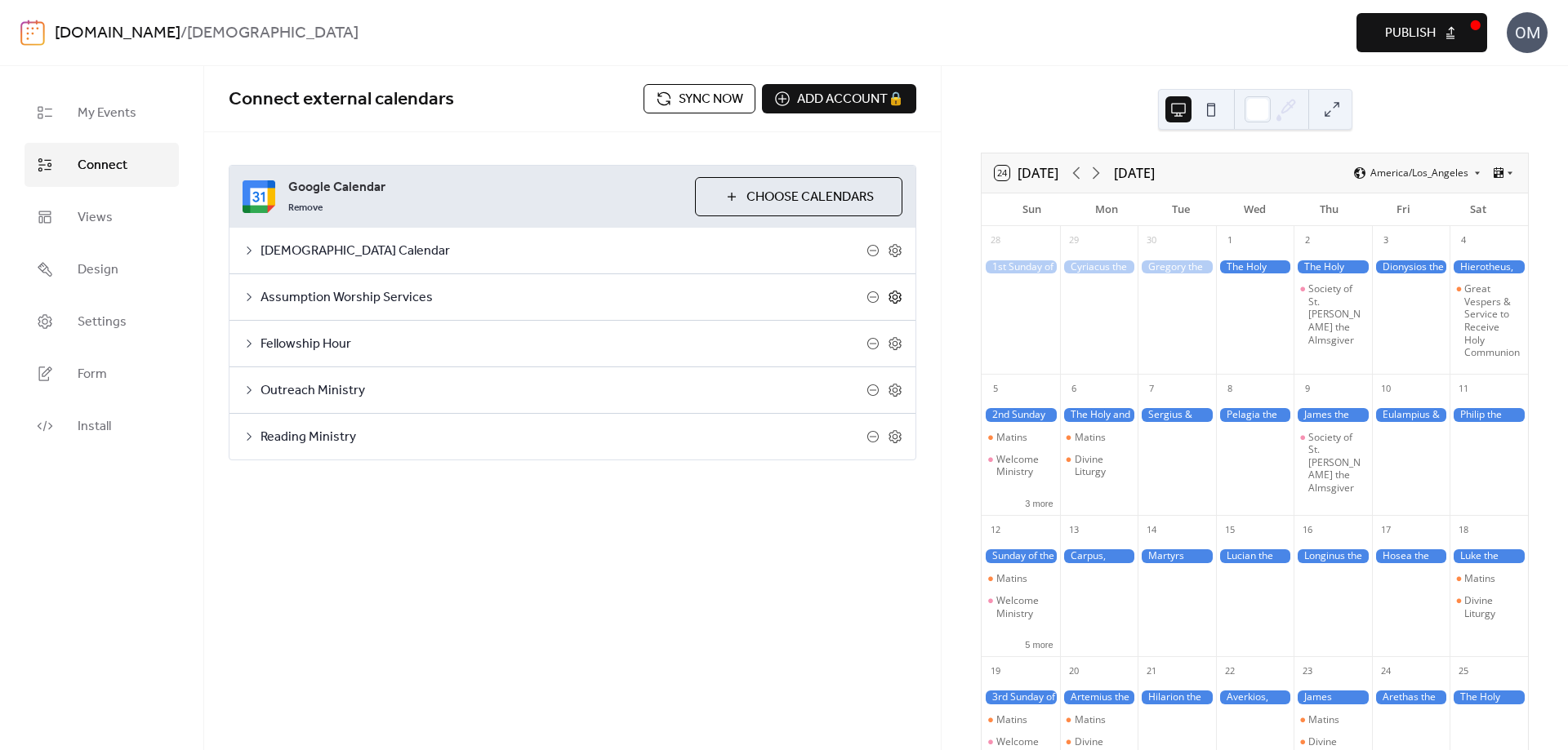
click at [899, 298] on icon at bounding box center [895, 298] width 15 height 15
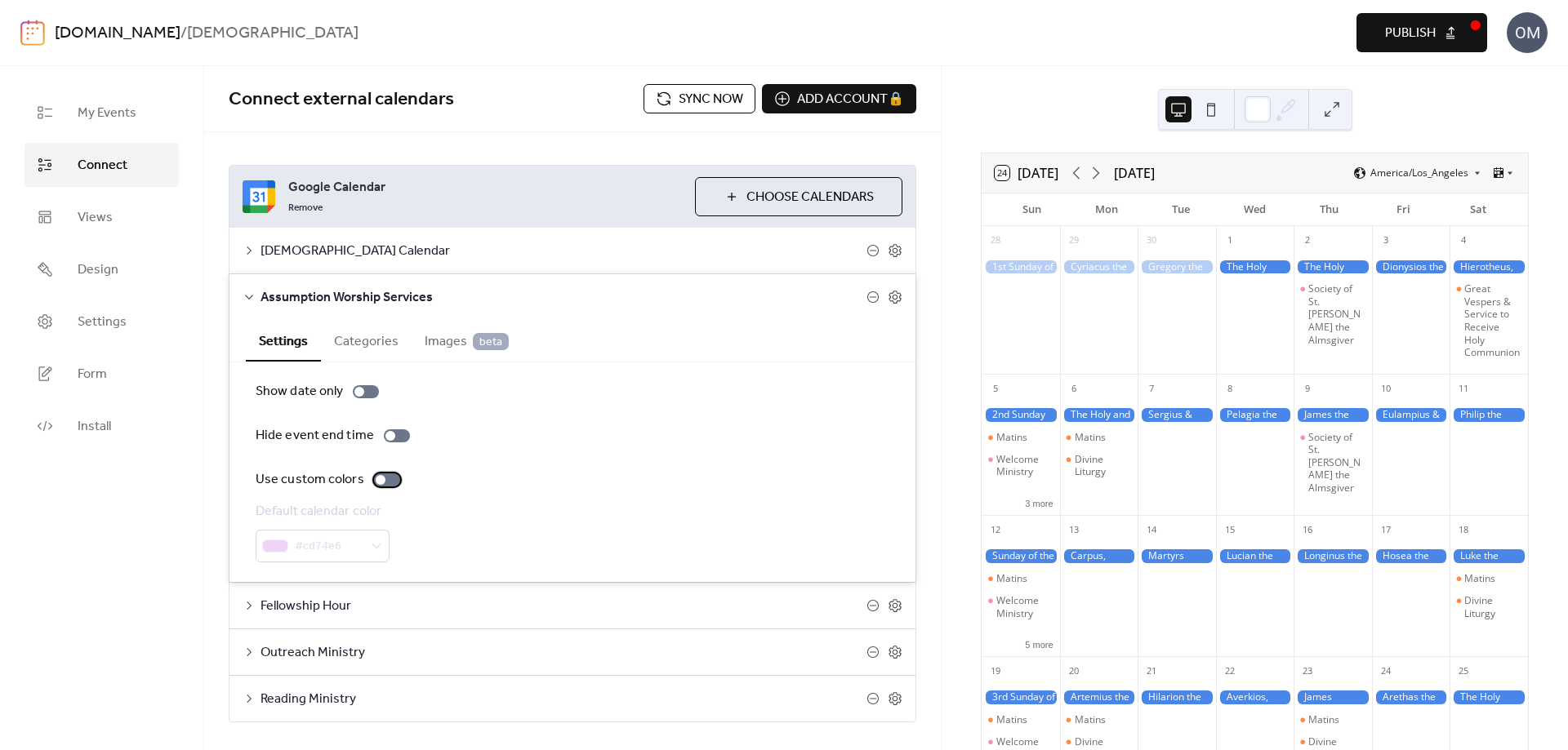
click at [378, 479] on div at bounding box center [381, 480] width 10 height 10
click at [890, 299] on icon at bounding box center [895, 298] width 15 height 15
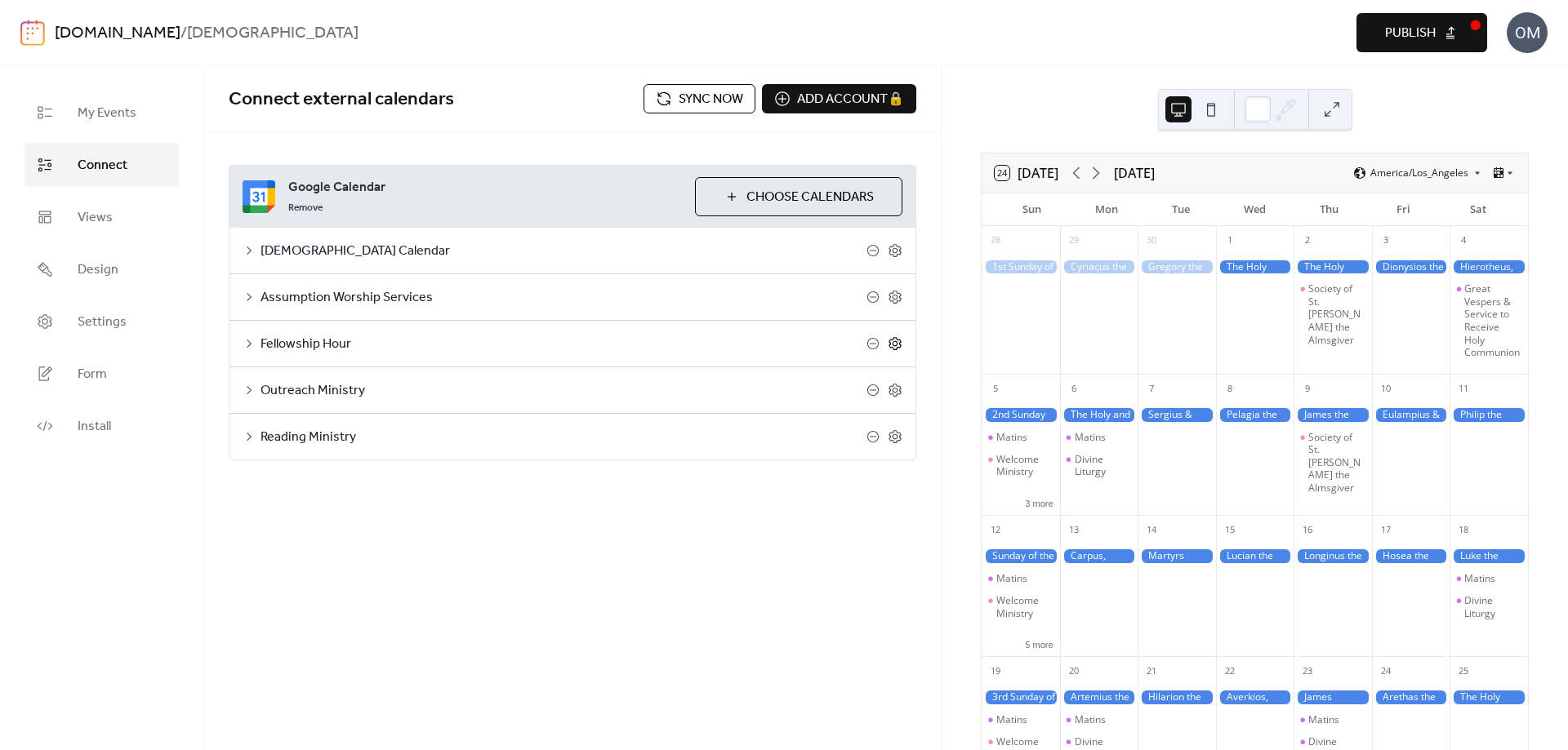
click at [893, 346] on icon at bounding box center [895, 344] width 15 height 15
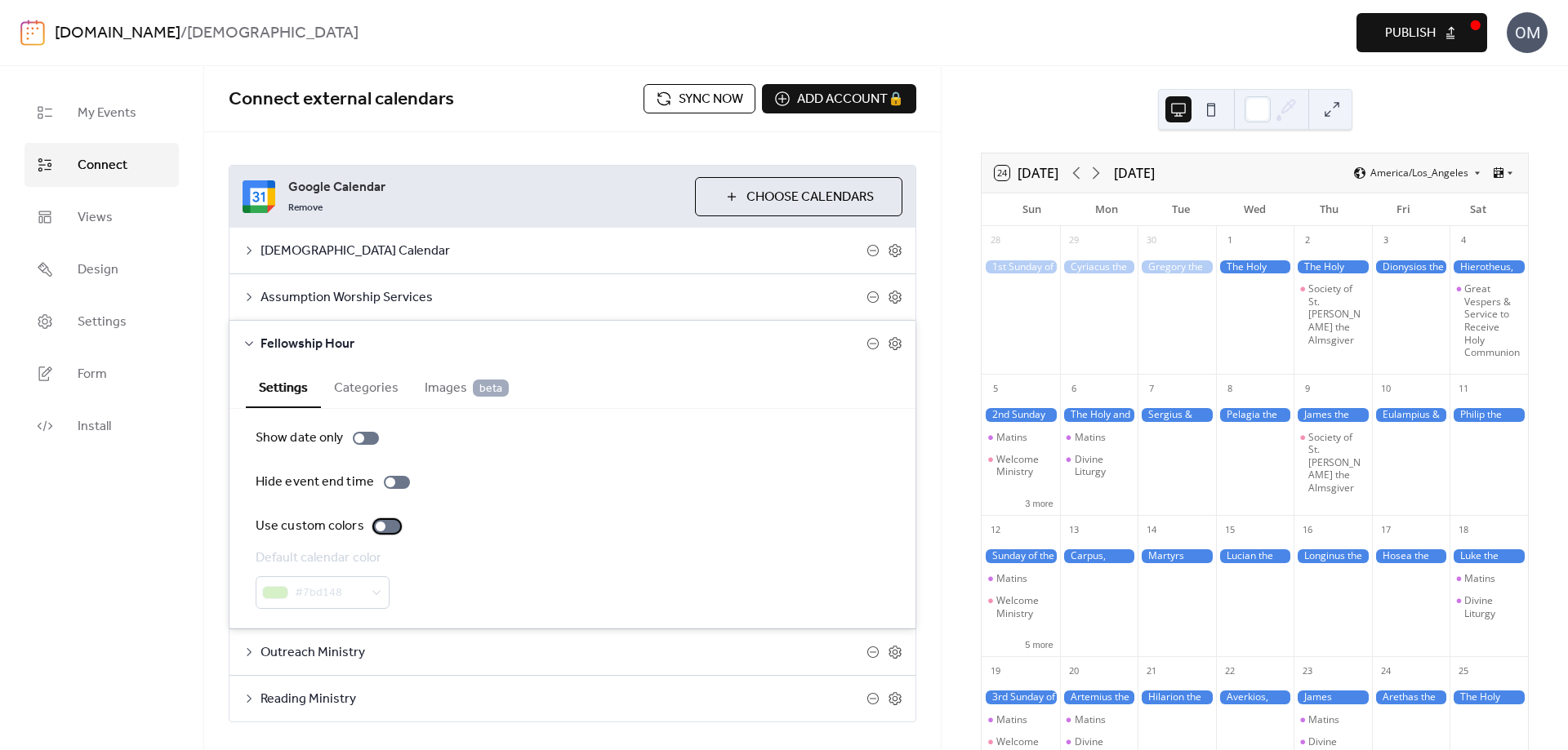
click at [381, 528] on div at bounding box center [381, 527] width 10 height 10
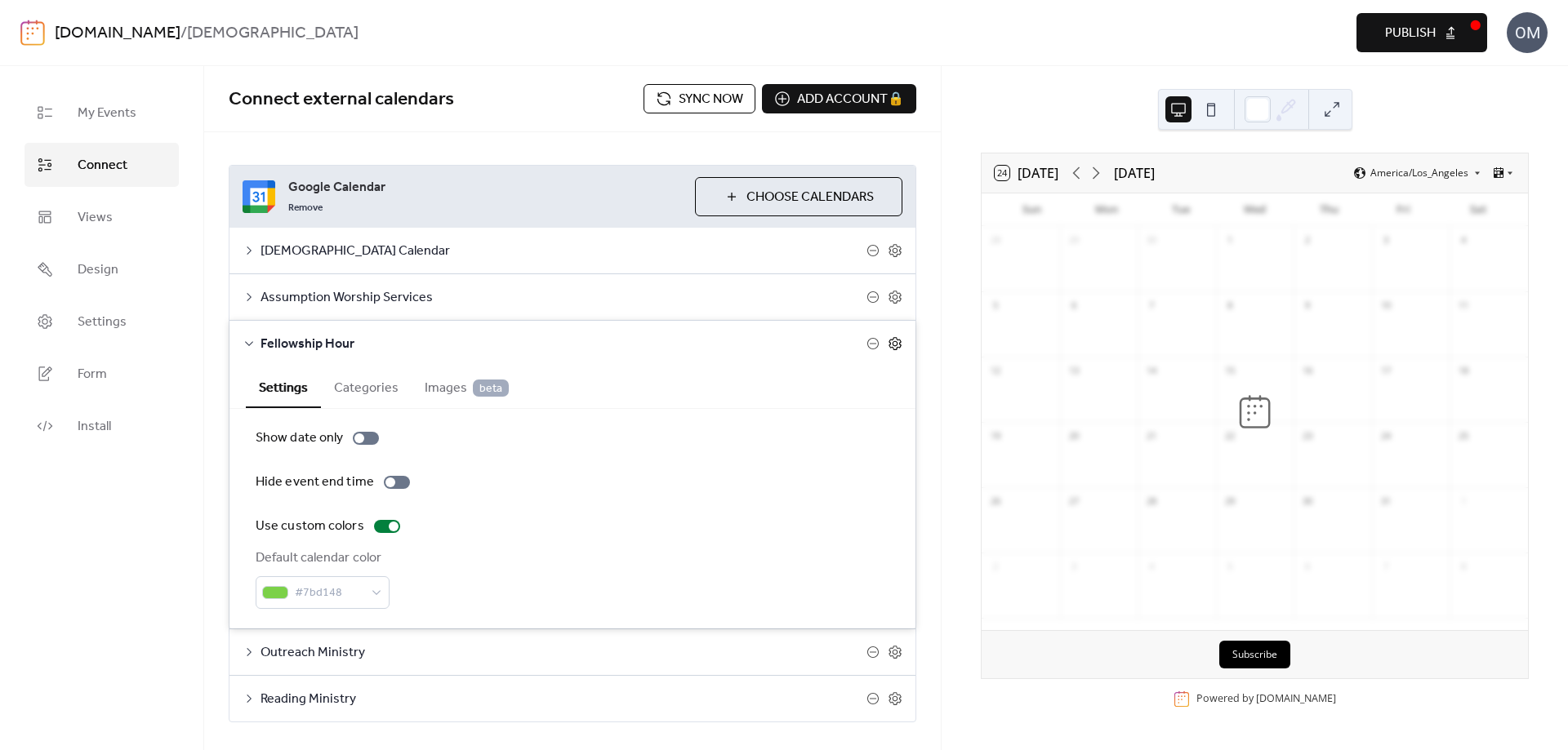
click at [891, 344] on icon at bounding box center [895, 344] width 15 height 15
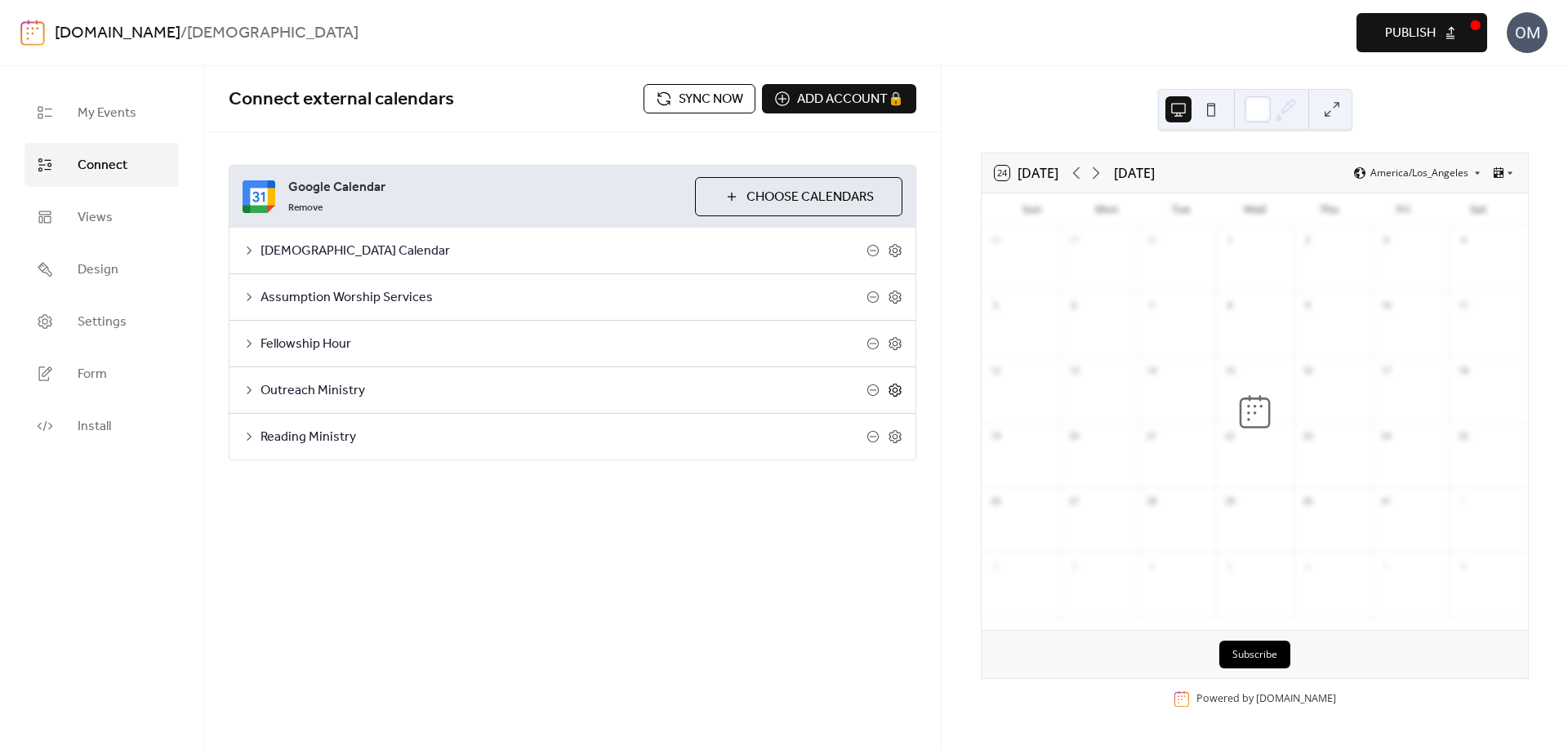
click at [893, 389] on icon at bounding box center [895, 390] width 6 height 6
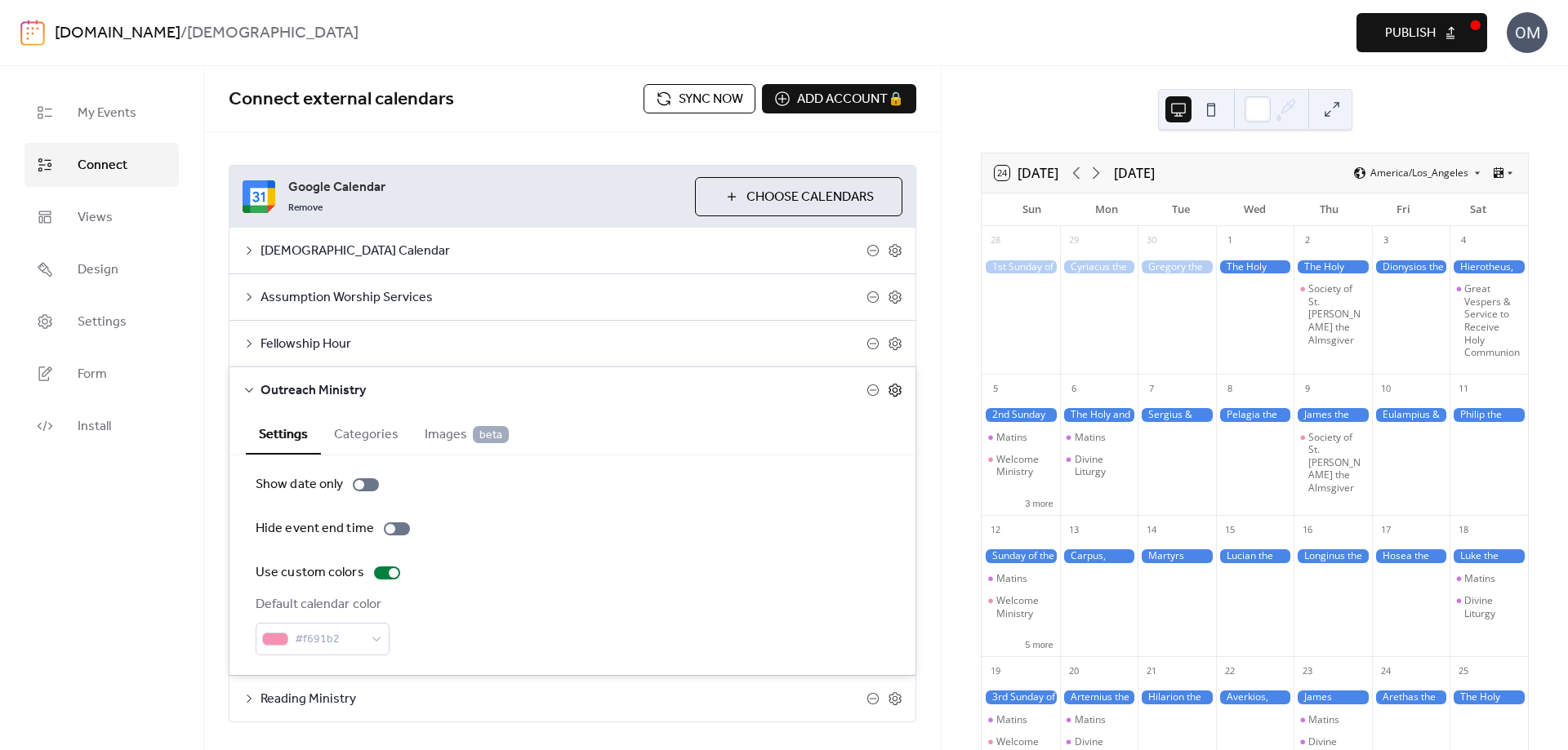
click at [893, 389] on icon at bounding box center [895, 390] width 6 height 6
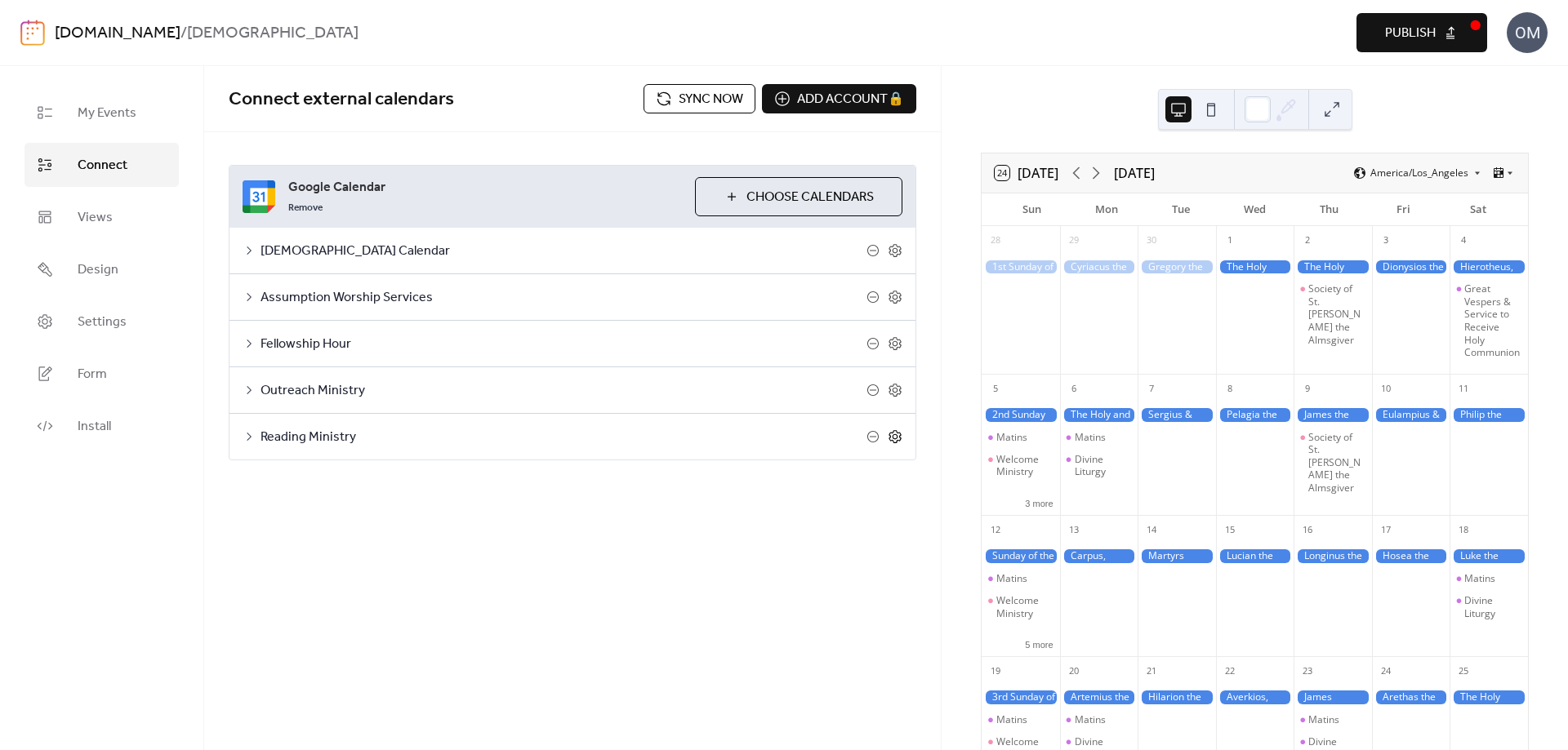
click at [894, 438] on icon at bounding box center [895, 437] width 15 height 15
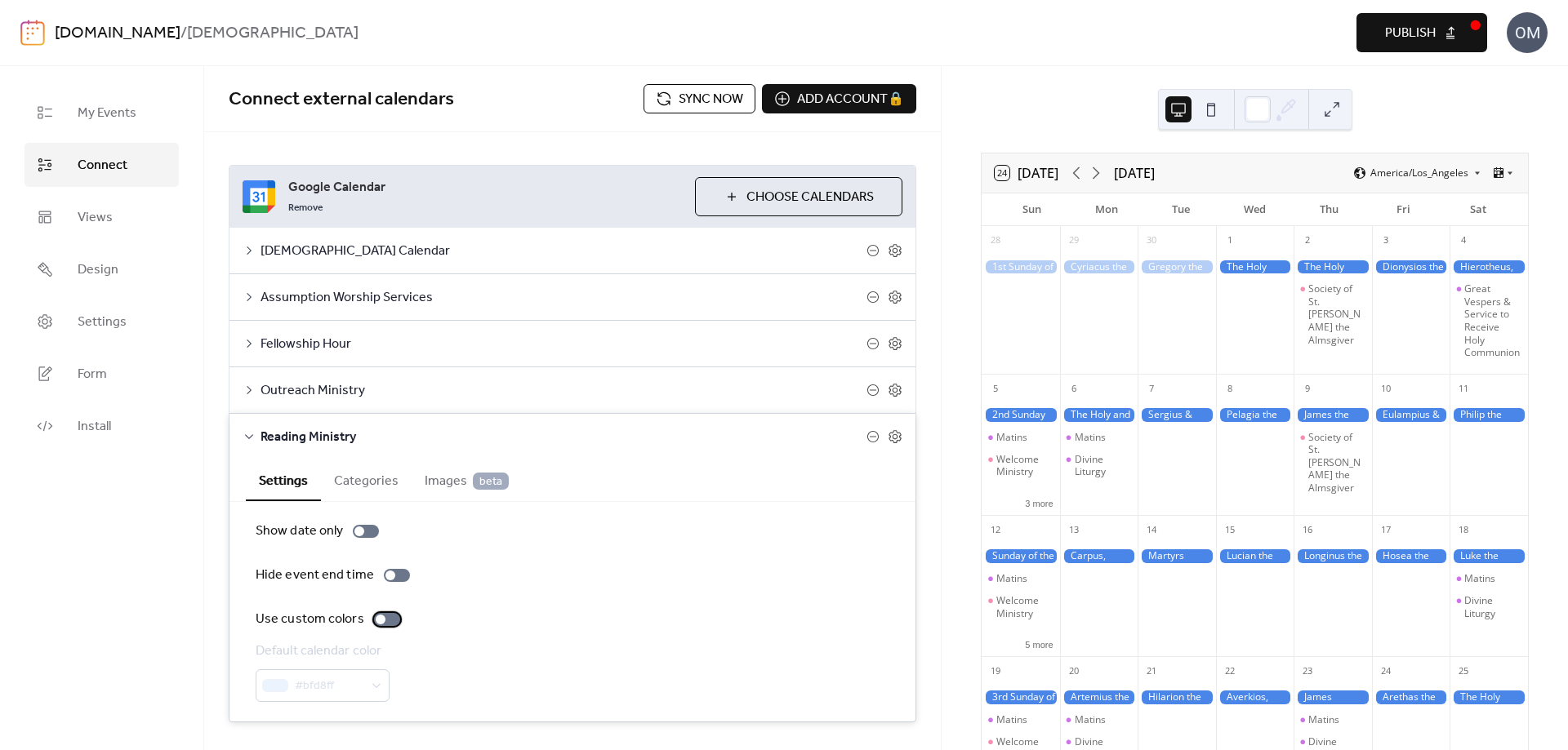
click at [374, 617] on div at bounding box center [387, 620] width 26 height 13
click at [888, 435] on icon at bounding box center [895, 437] width 15 height 15
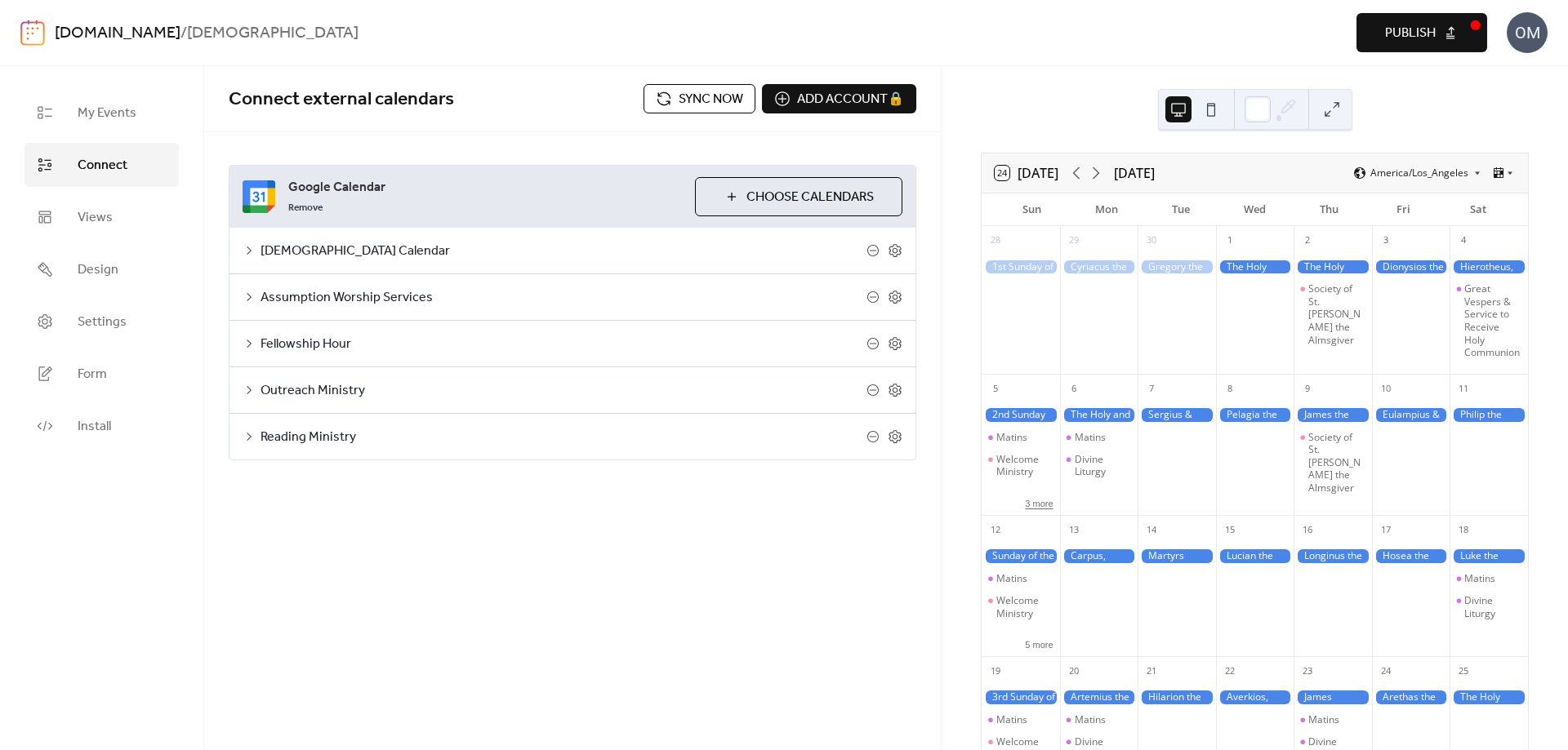
click at [1049, 509] on button "3 more" at bounding box center [1039, 503] width 41 height 14
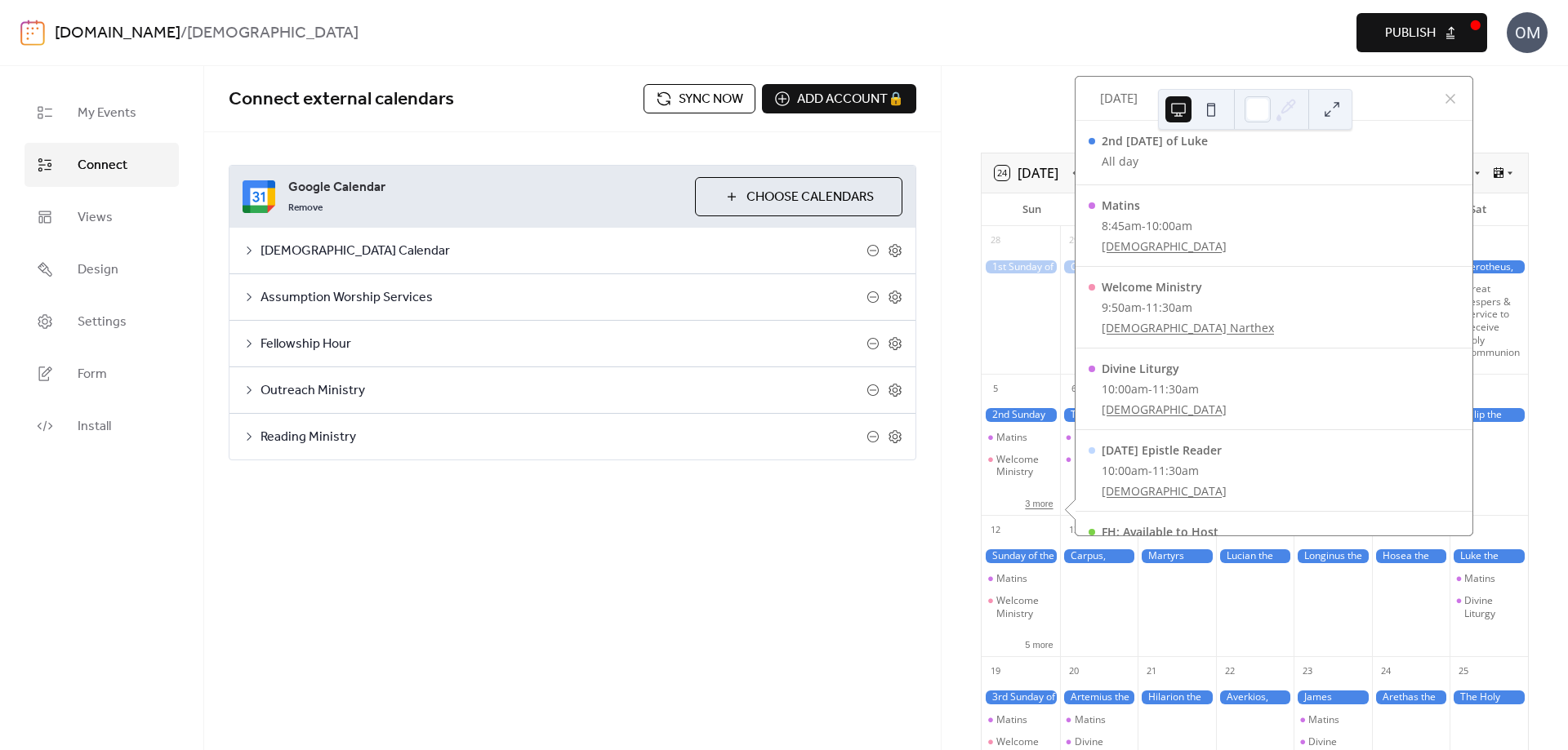
click at [1049, 509] on button "3 more" at bounding box center [1039, 503] width 41 height 14
click at [1449, 103] on div at bounding box center [1450, 98] width 19 height 19
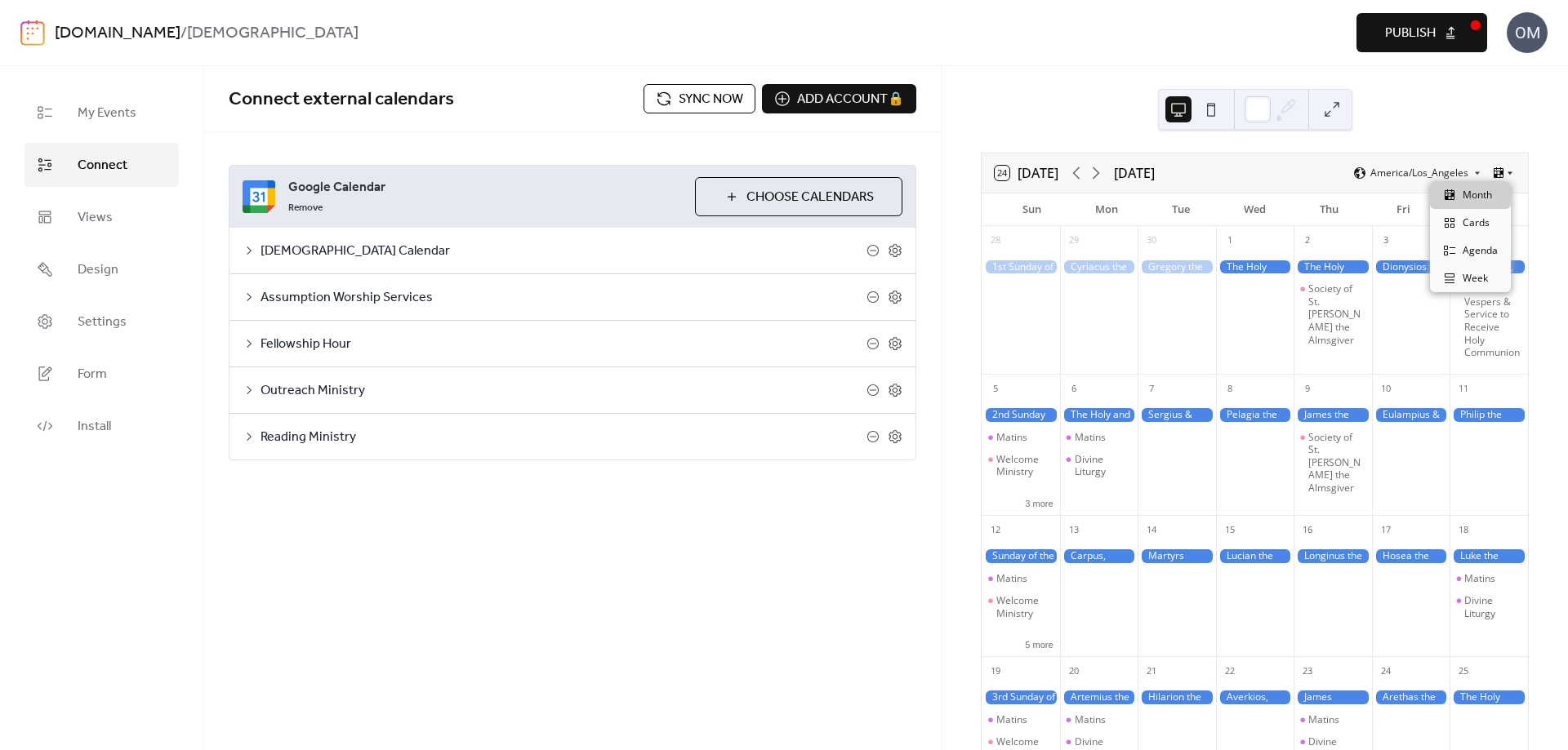
click at [1508, 172] on icon at bounding box center [1510, 174] width 5 height 3
click at [1480, 222] on span "Cards" at bounding box center [1476, 223] width 27 height 15
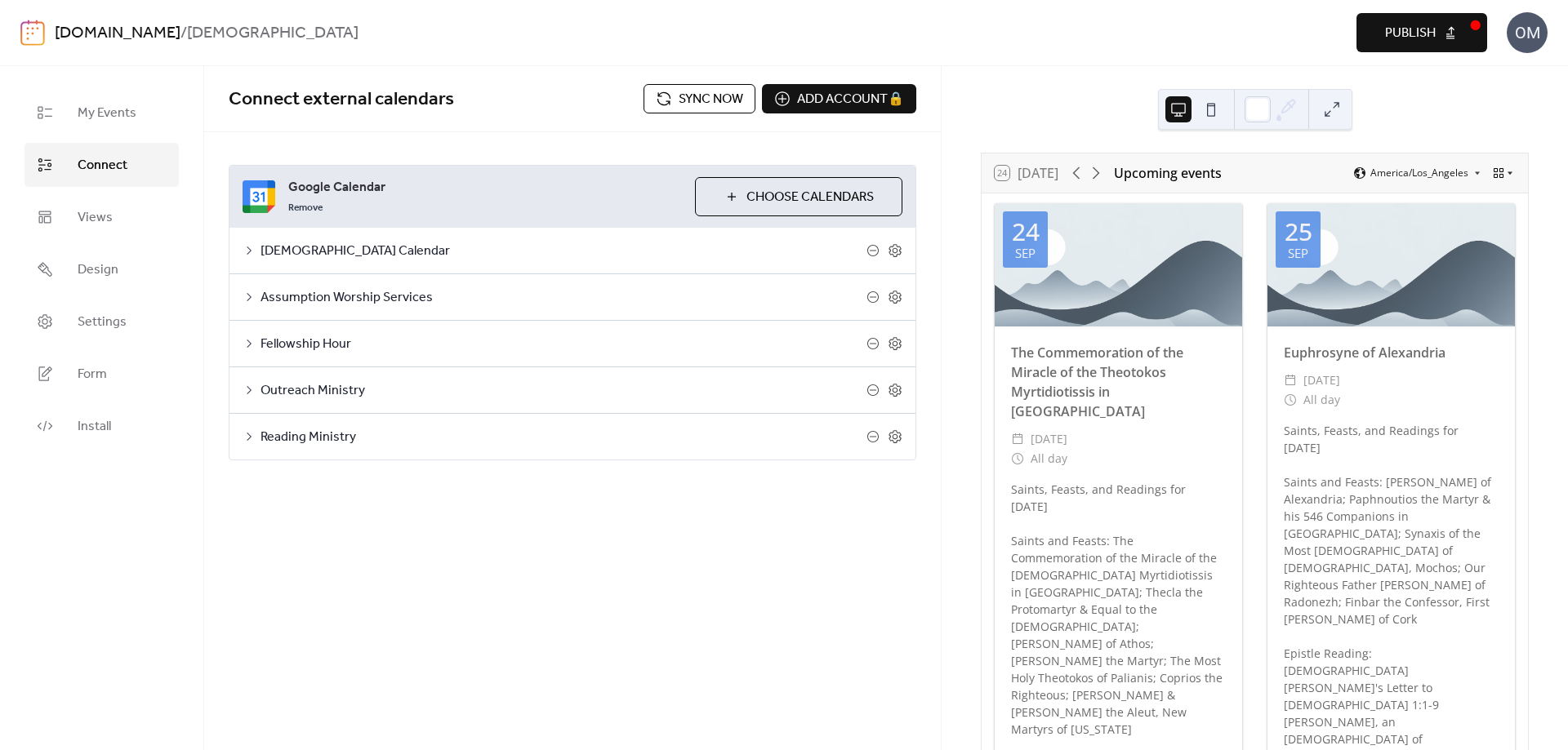
click at [1508, 173] on icon at bounding box center [1510, 173] width 10 height 10
click at [1480, 250] on span "Agenda" at bounding box center [1480, 251] width 35 height 15
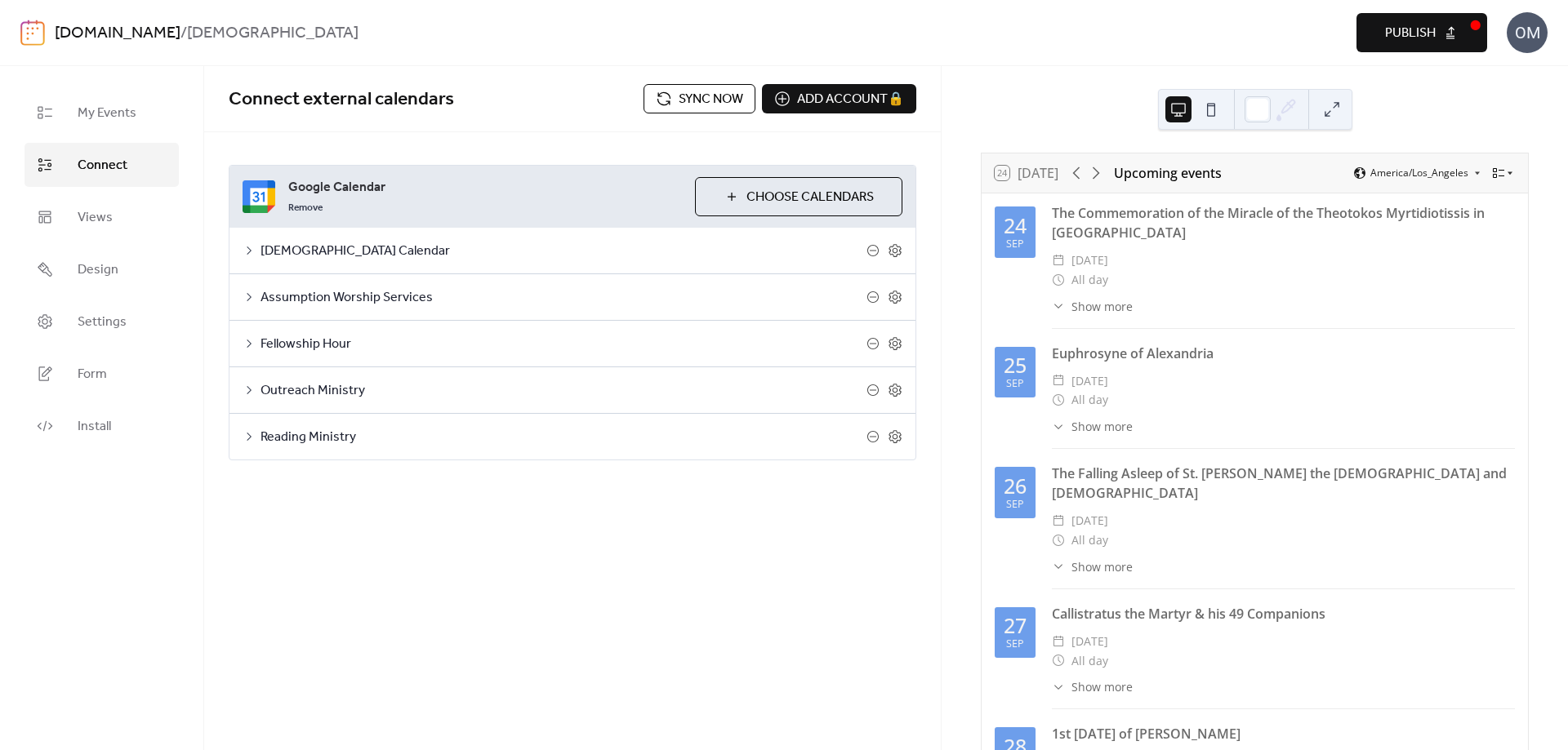
click at [1506, 171] on icon at bounding box center [1510, 173] width 10 height 10
click at [1496, 280] on div "Week" at bounding box center [1470, 278] width 81 height 28
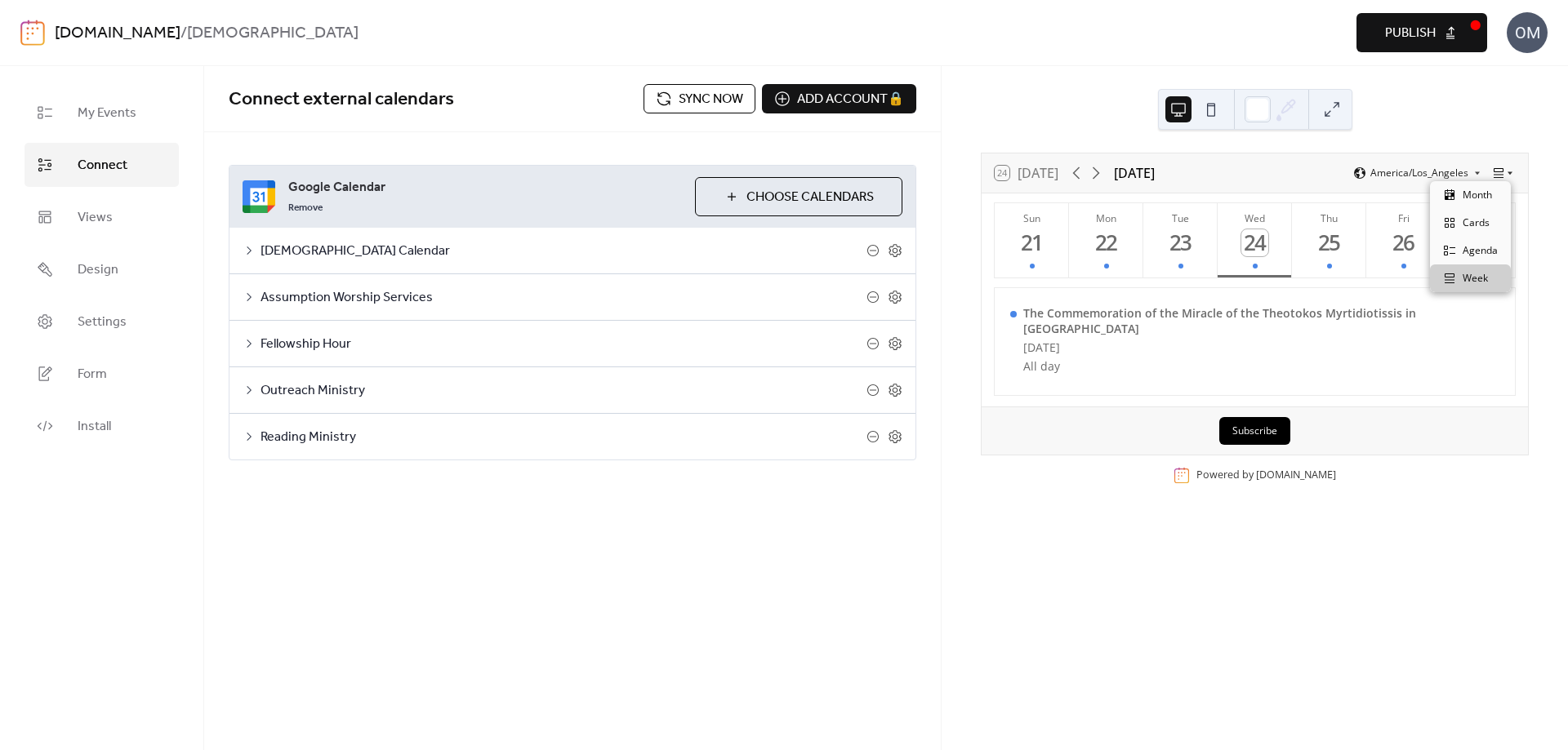
click at [1508, 173] on icon at bounding box center [1510, 174] width 5 height 3
click at [1486, 192] on span "Month" at bounding box center [1477, 195] width 29 height 15
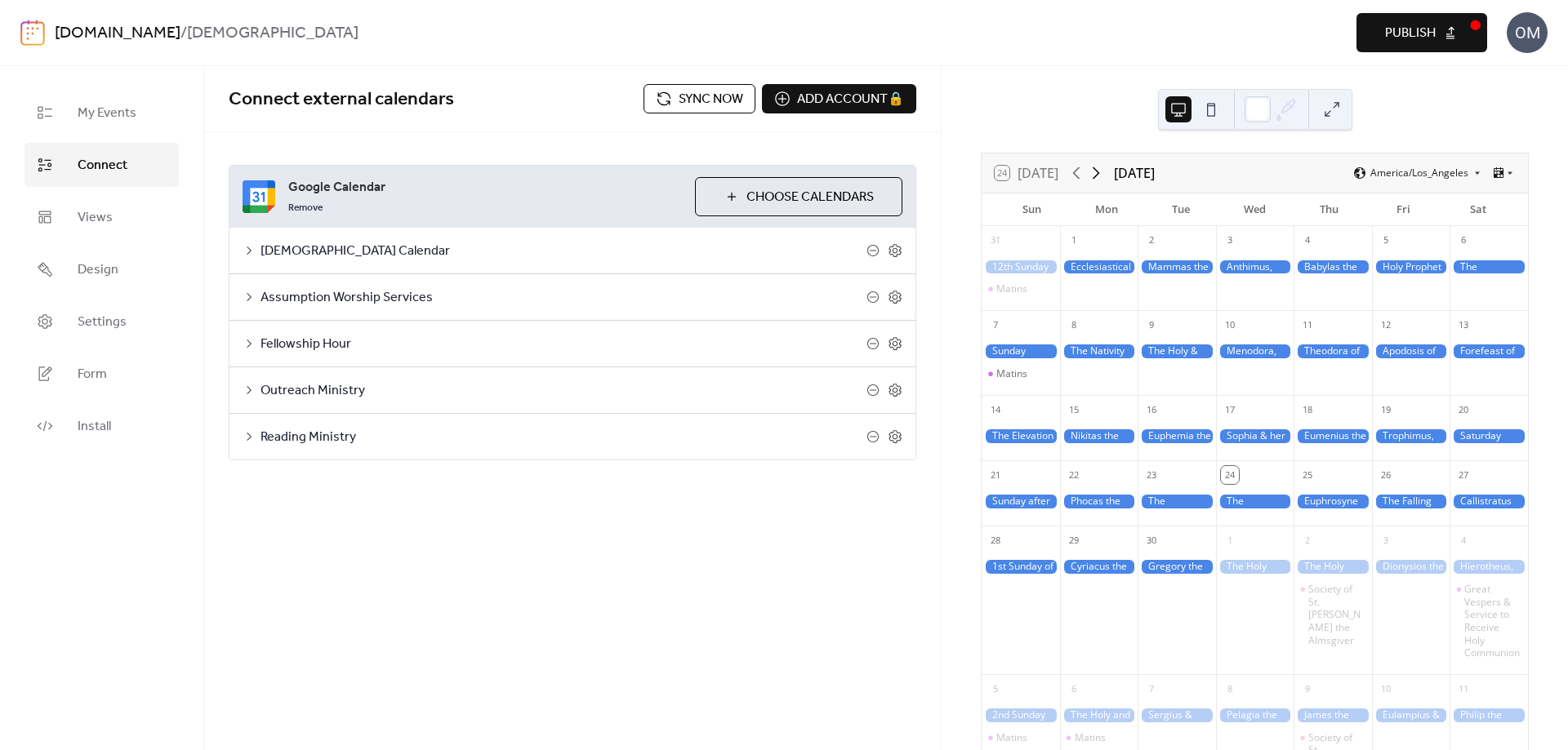
click at [1100, 173] on icon at bounding box center [1095, 173] width 19 height 19
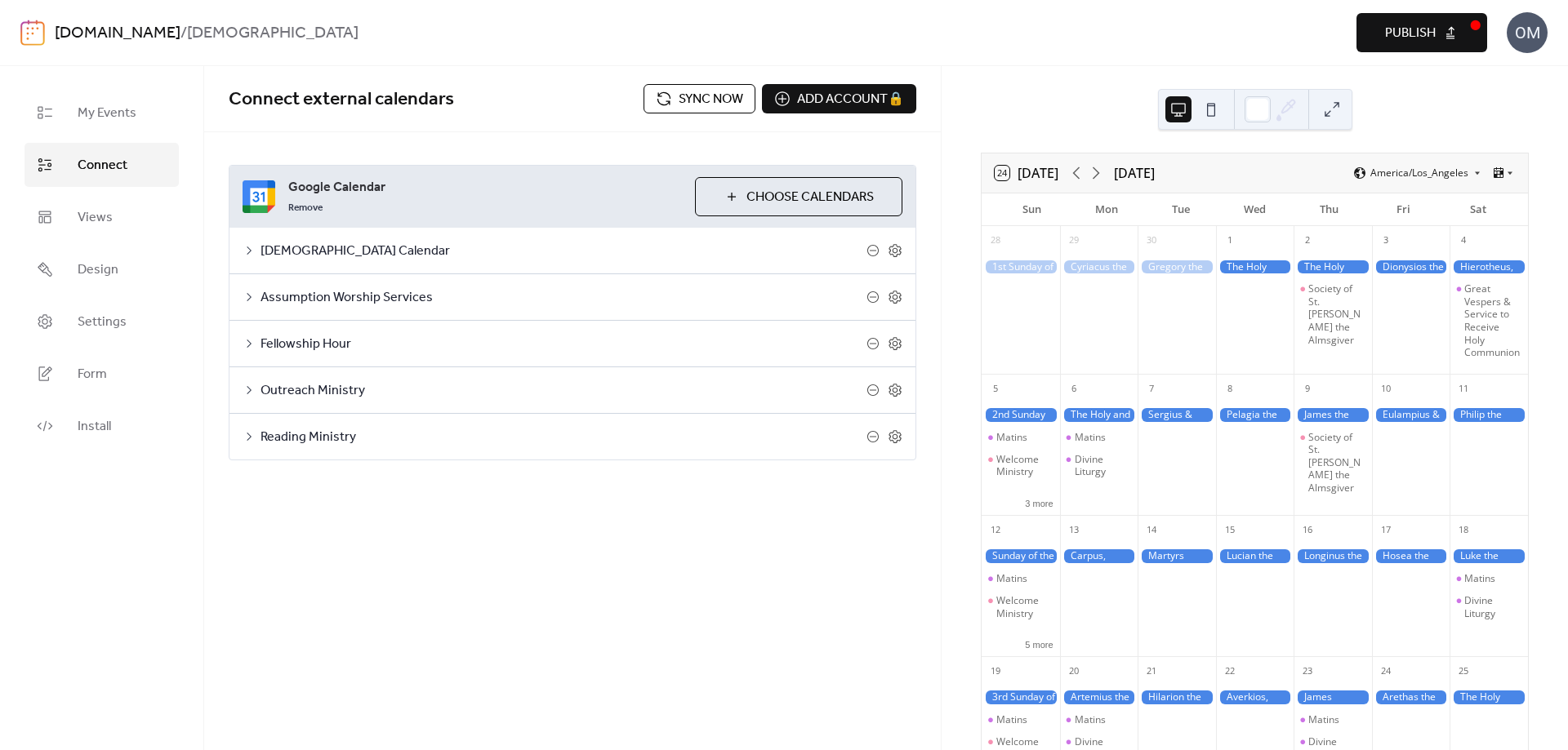
click at [707, 93] on span "Sync now" at bounding box center [711, 99] width 65 height 19
click at [94, 325] on span "Settings" at bounding box center [102, 322] width 49 height 19
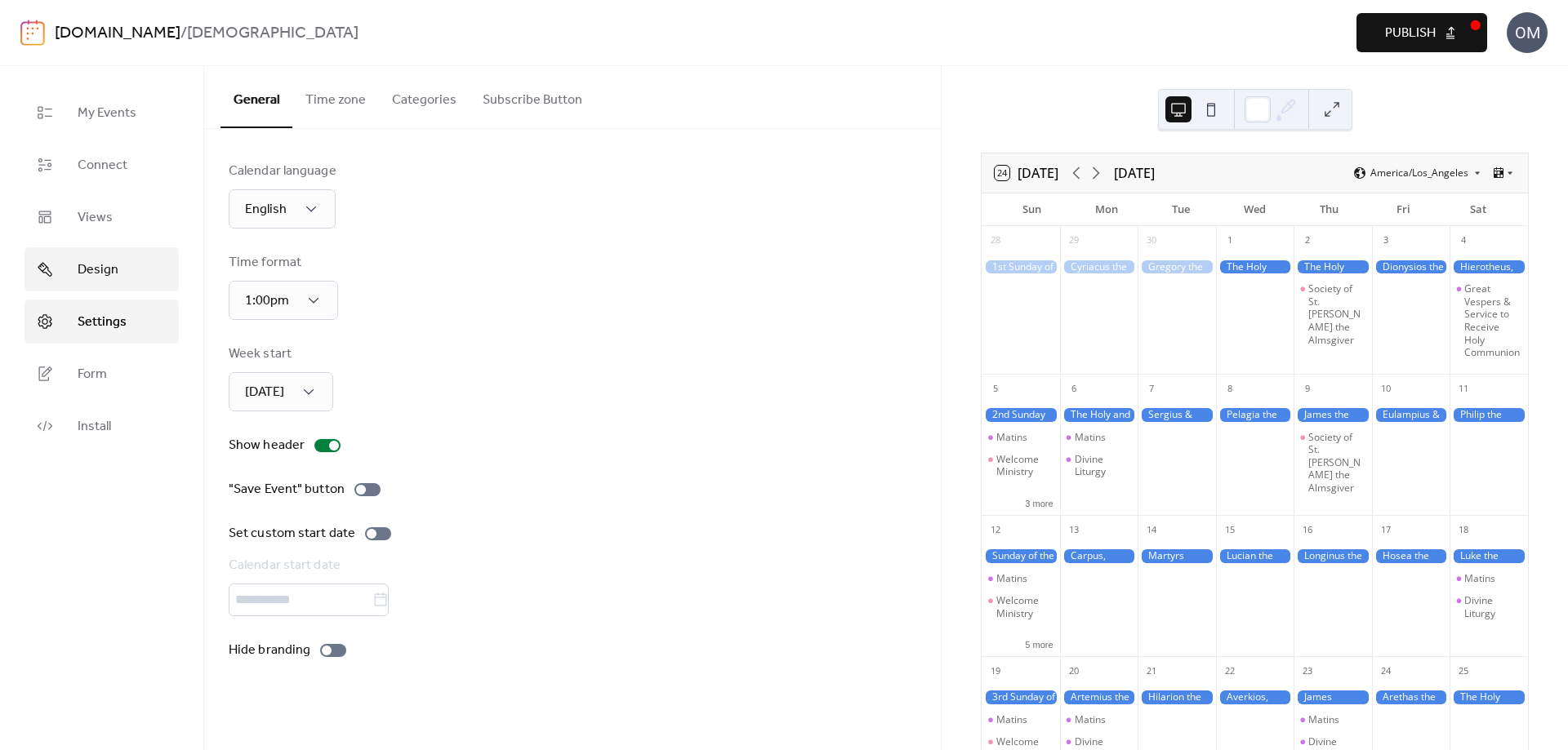
click at [101, 271] on span "Design" at bounding box center [97, 269] width 41 height 19
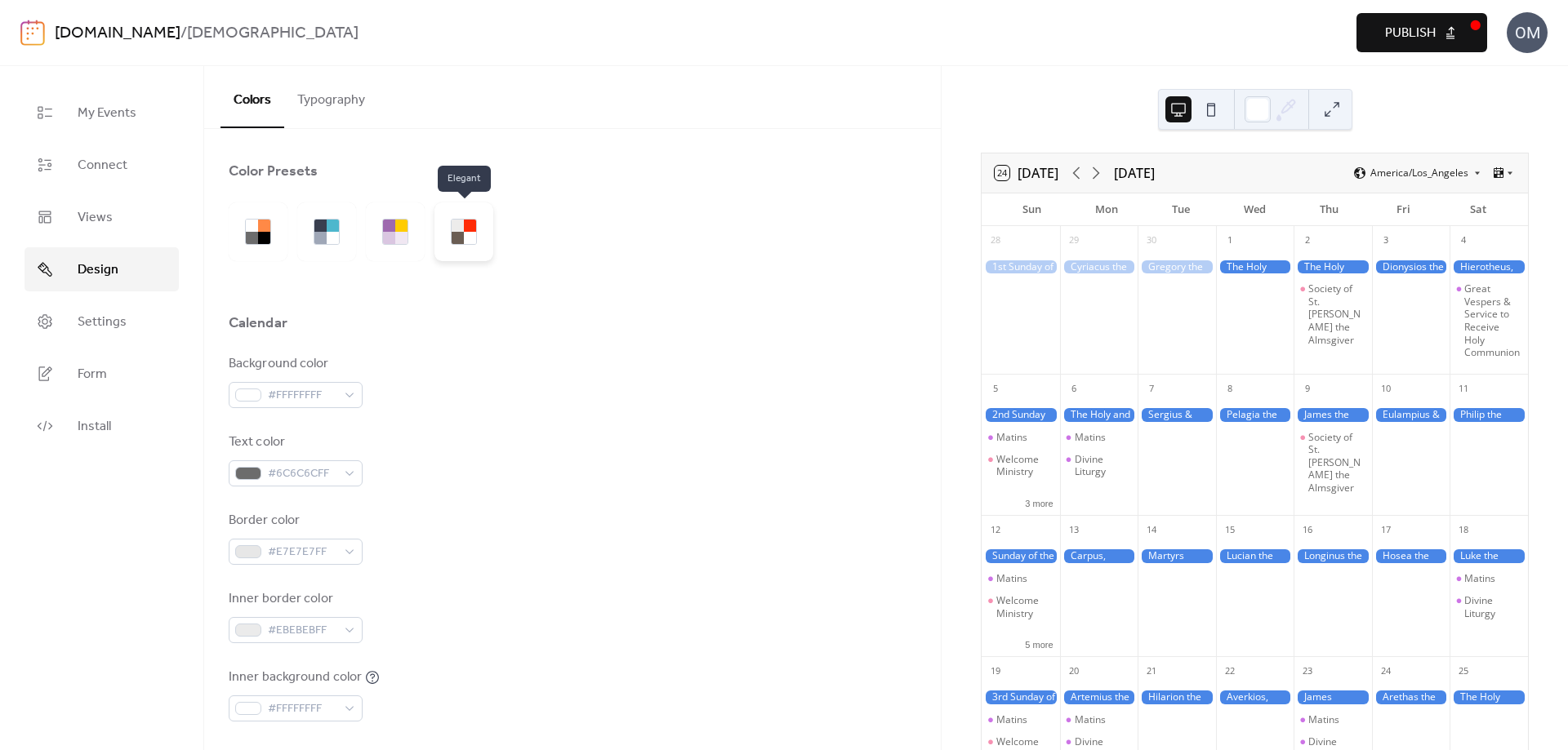
click at [469, 227] on div at bounding box center [470, 226] width 13 height 13
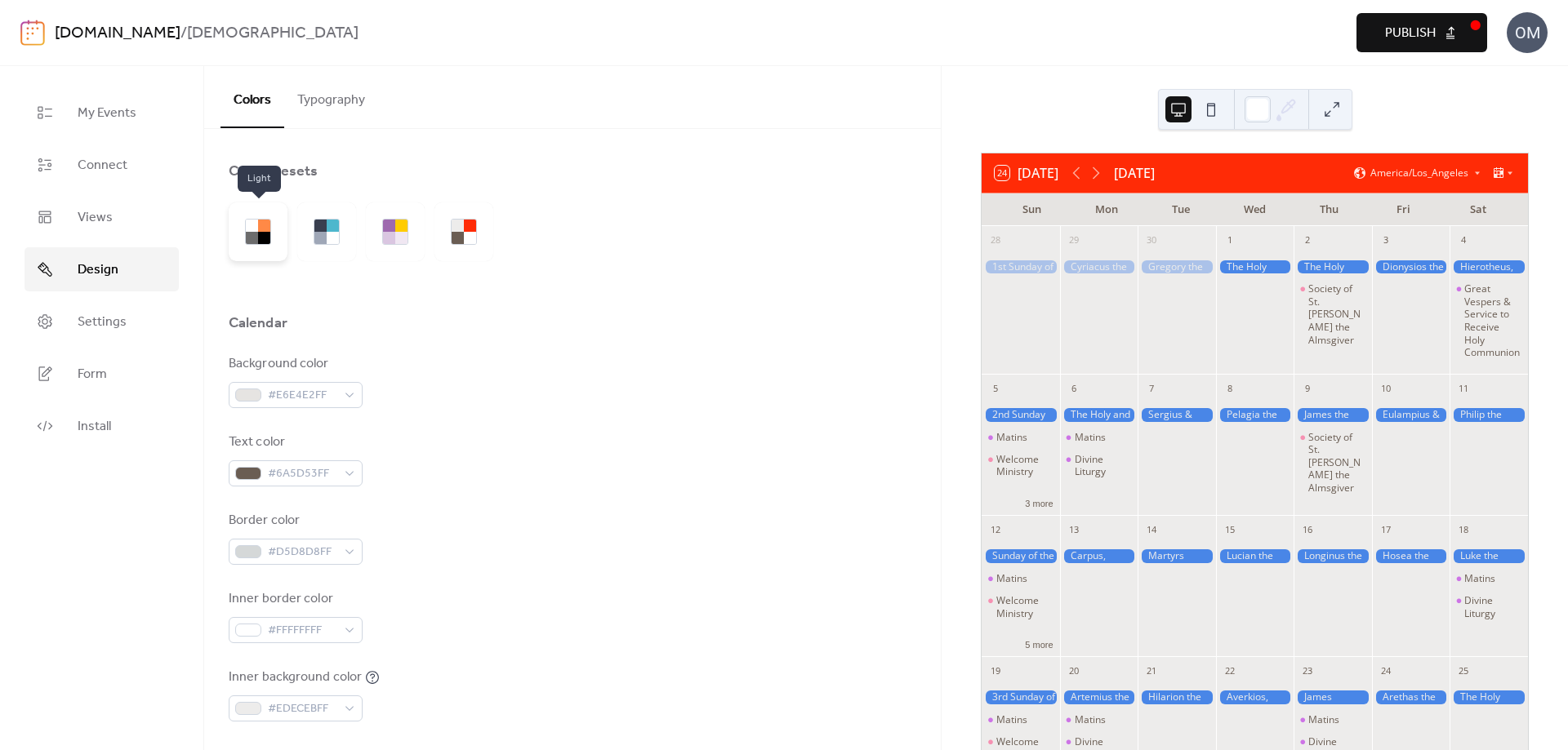
click at [257, 230] on div at bounding box center [252, 226] width 13 height 13
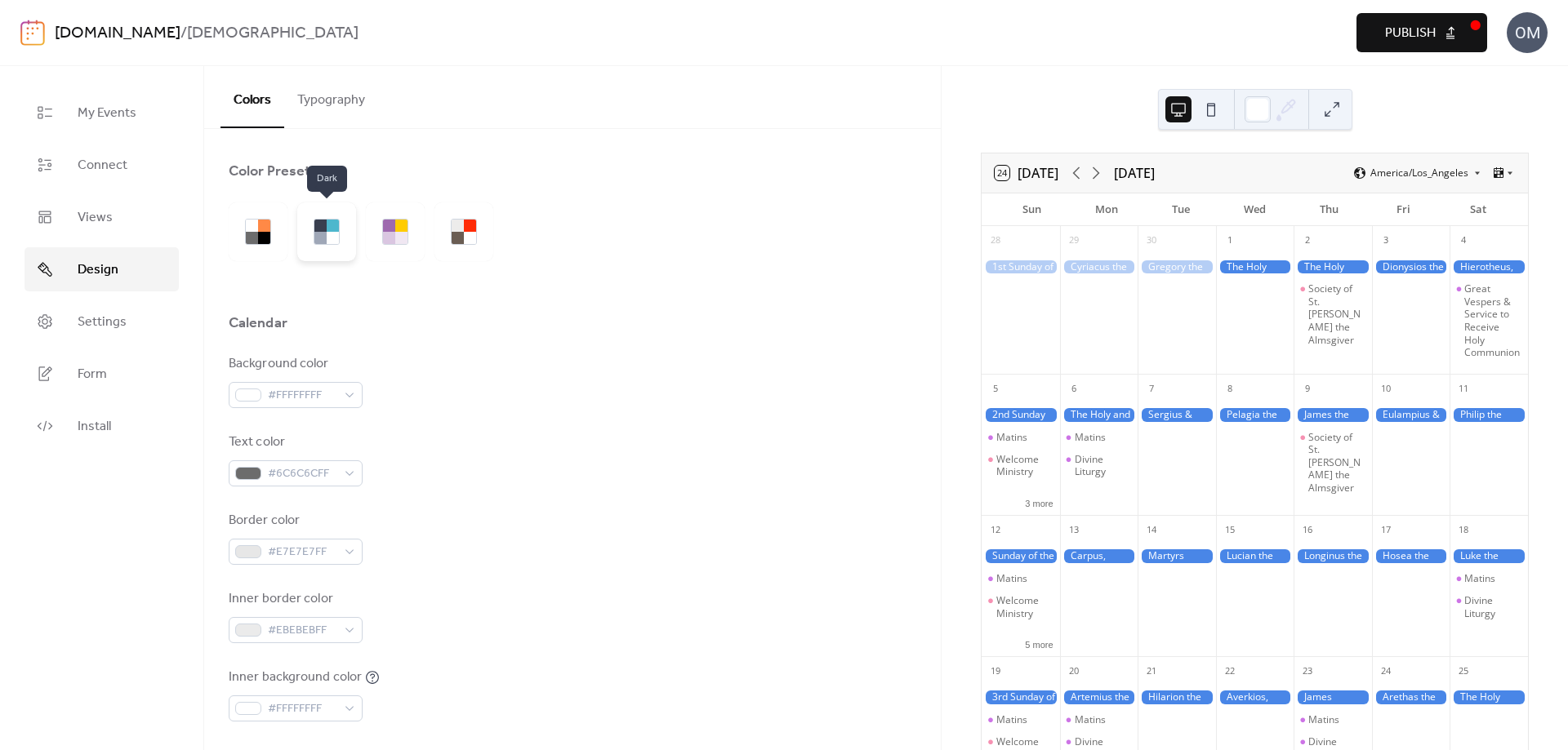
click at [328, 227] on div at bounding box center [332, 226] width 13 height 13
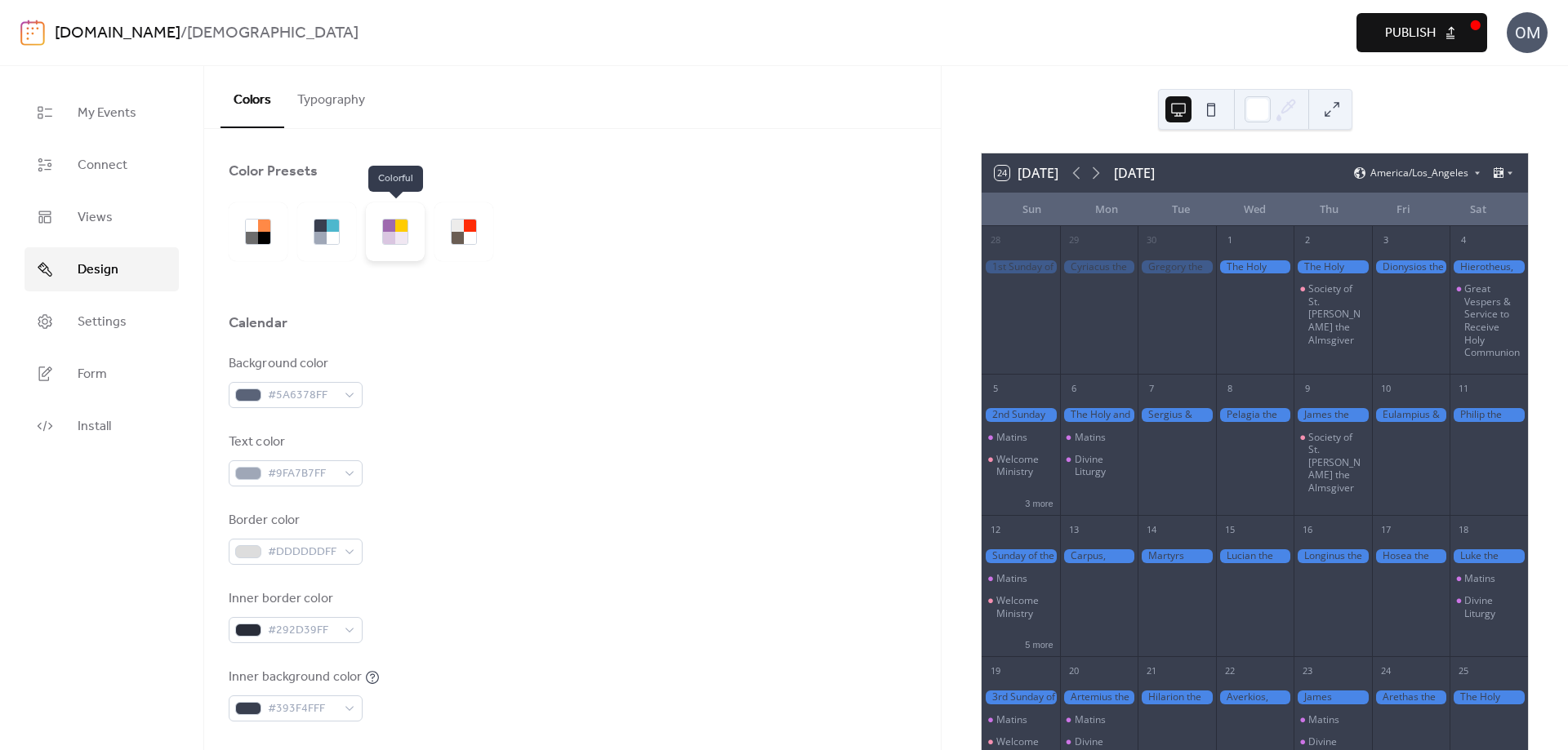
click at [394, 230] on div at bounding box center [388, 226] width 13 height 13
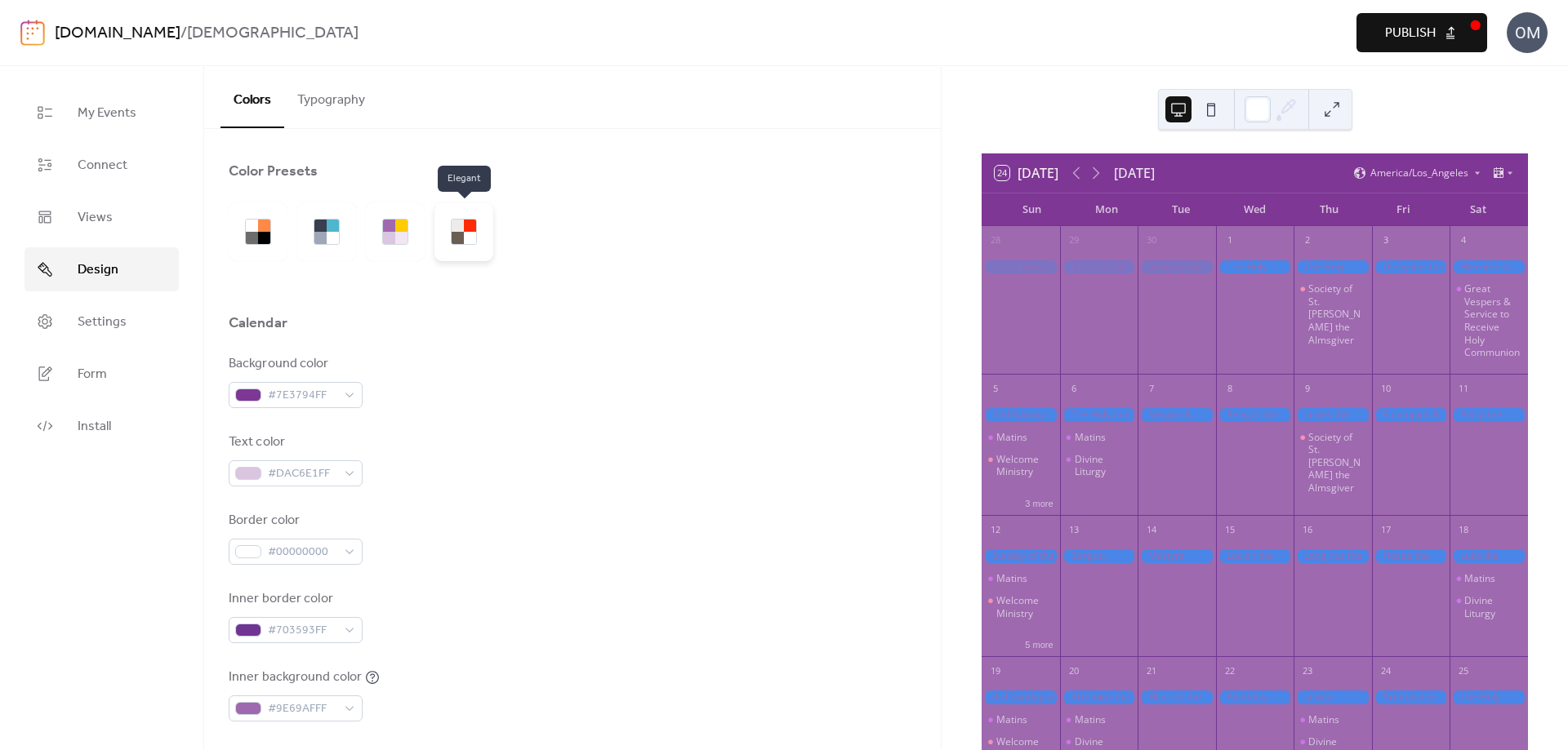
click at [455, 236] on div at bounding box center [457, 237] width 13 height 13
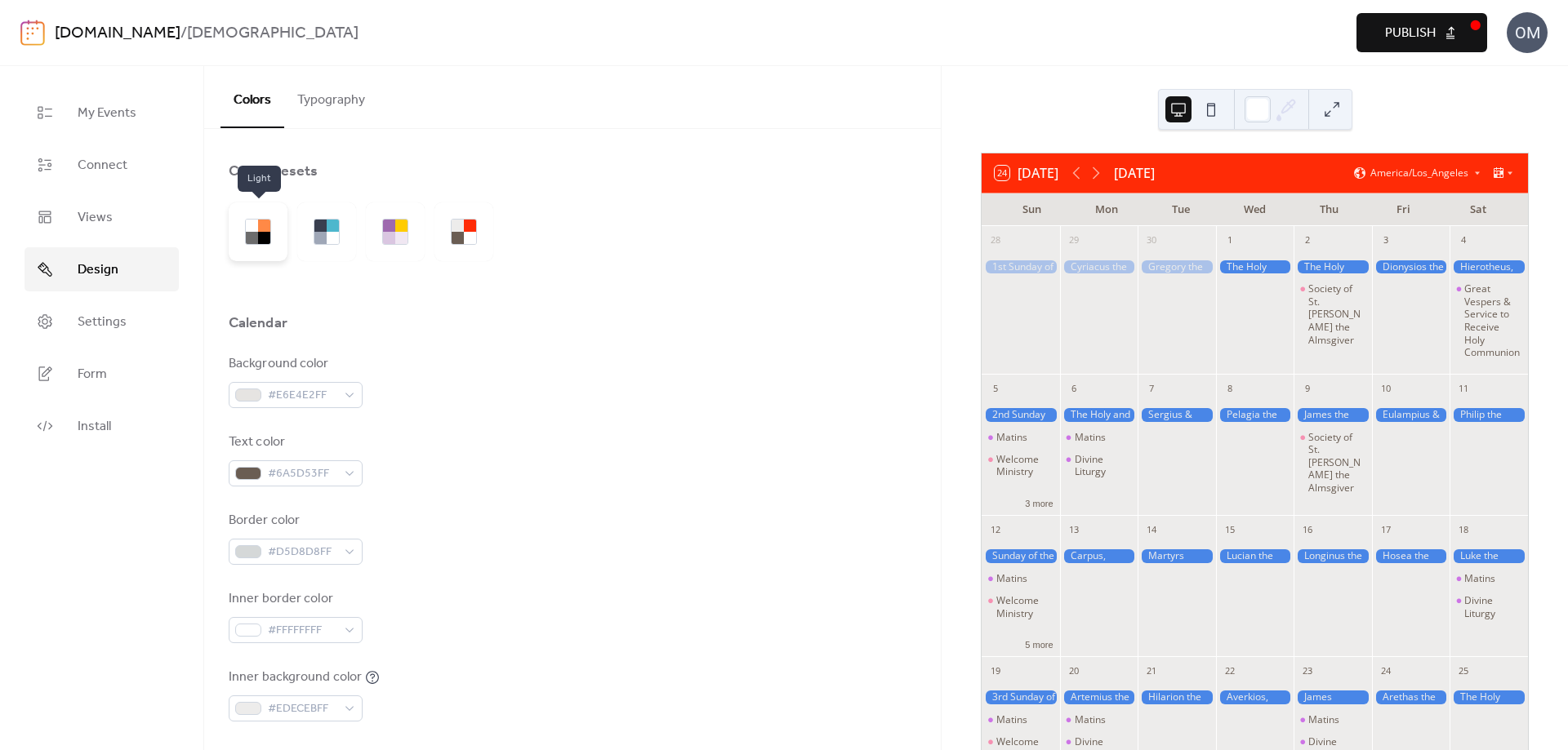
click at [253, 229] on div at bounding box center [252, 226] width 13 height 13
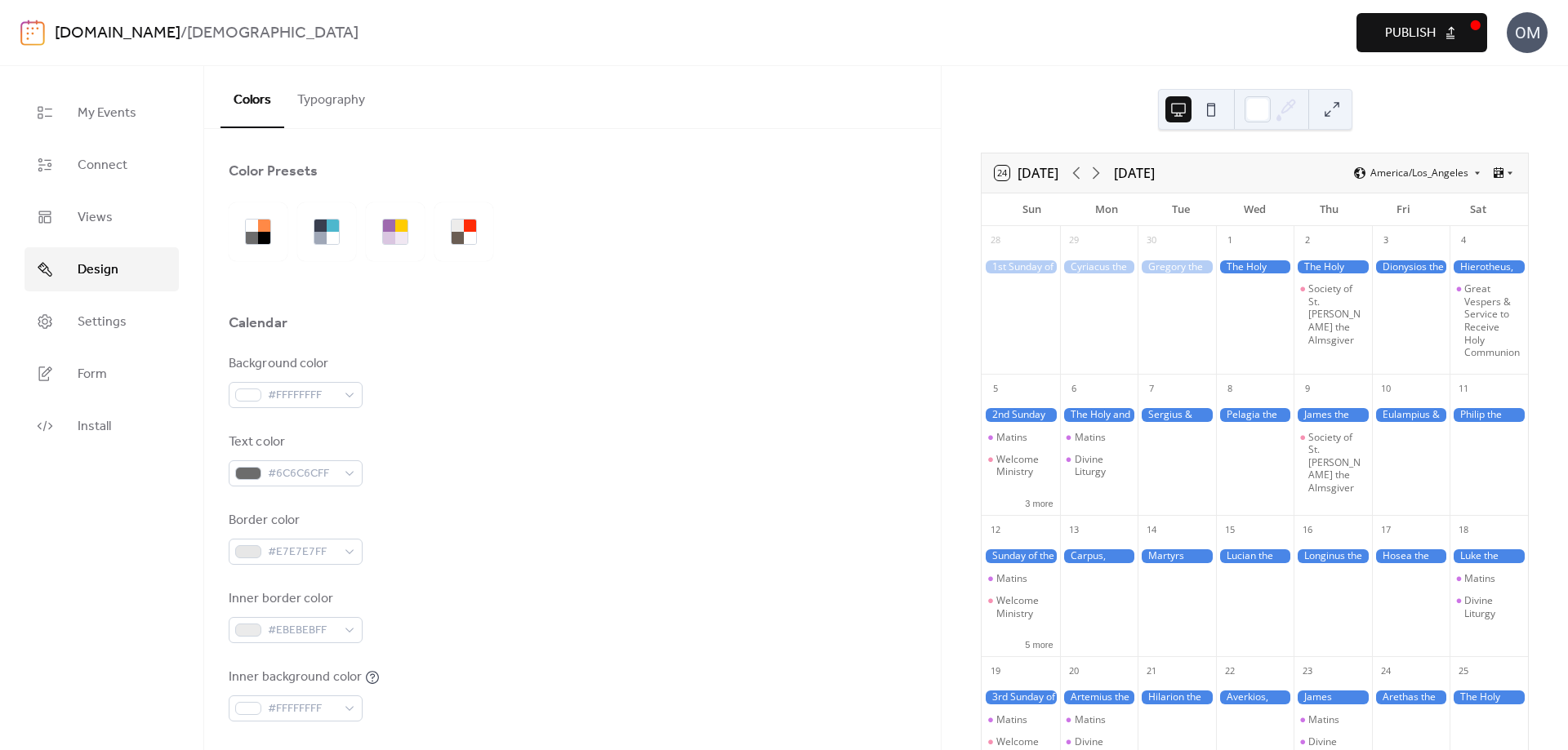
click at [180, 33] on link "[DOMAIN_NAME]" at bounding box center [117, 33] width 126 height 31
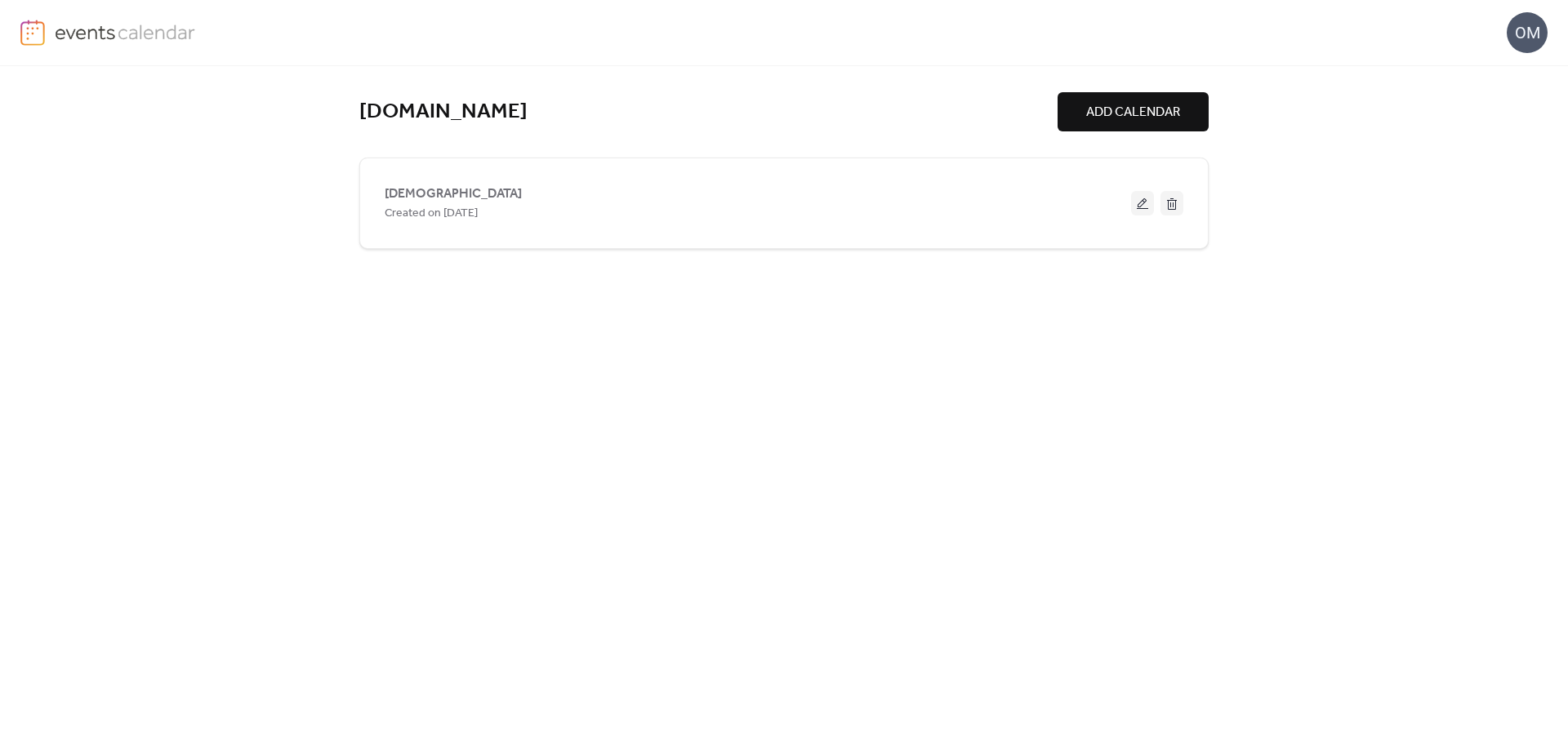
click at [1526, 25] on div "OM" at bounding box center [1527, 33] width 41 height 41
click at [1503, 74] on span "Account" at bounding box center [1494, 73] width 48 height 19
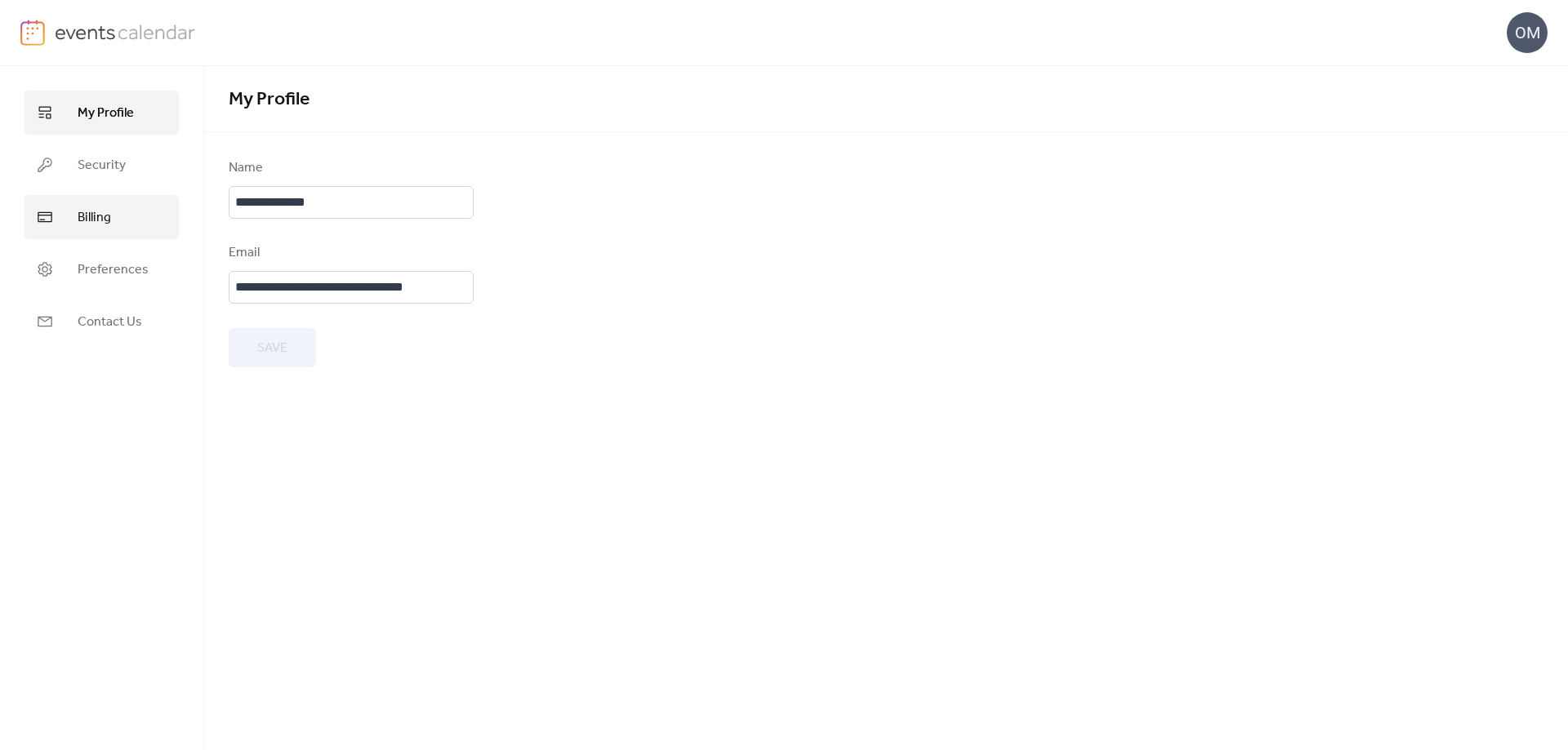
click at [100, 216] on span "Billing" at bounding box center [94, 217] width 34 height 19
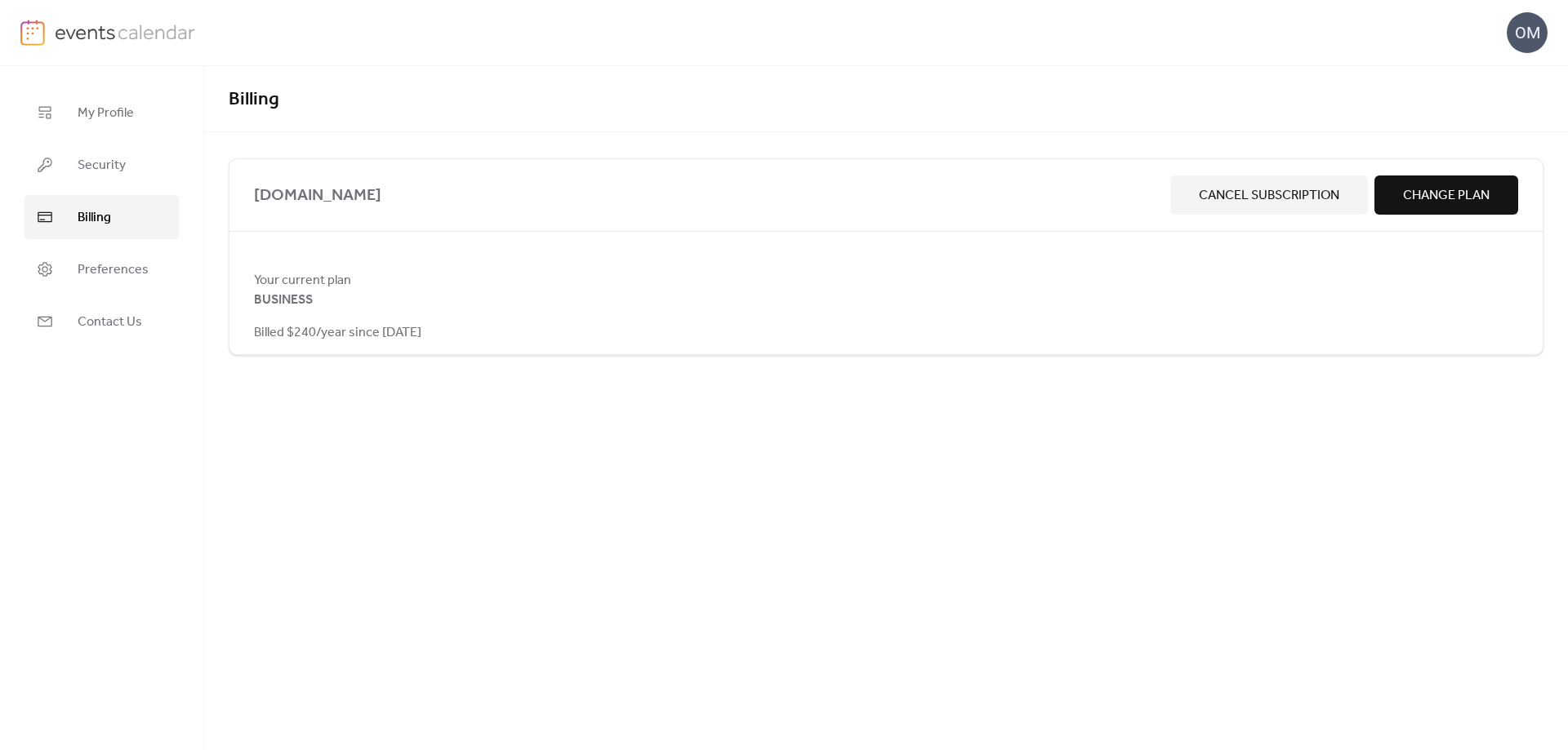
click at [1458, 189] on span "Change Plan" at bounding box center [1446, 195] width 86 height 19
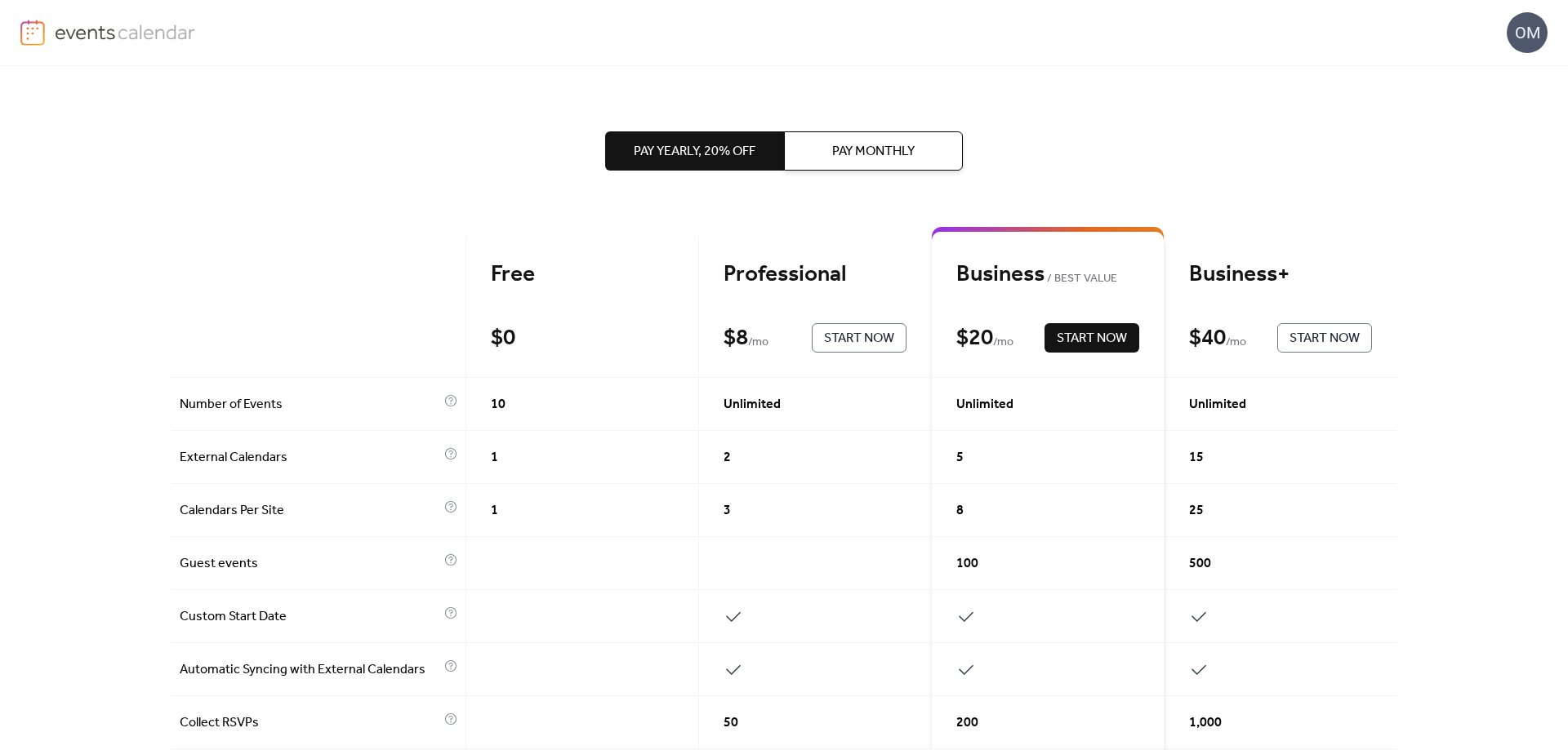
click at [91, 36] on img at bounding box center [125, 31] width 141 height 24
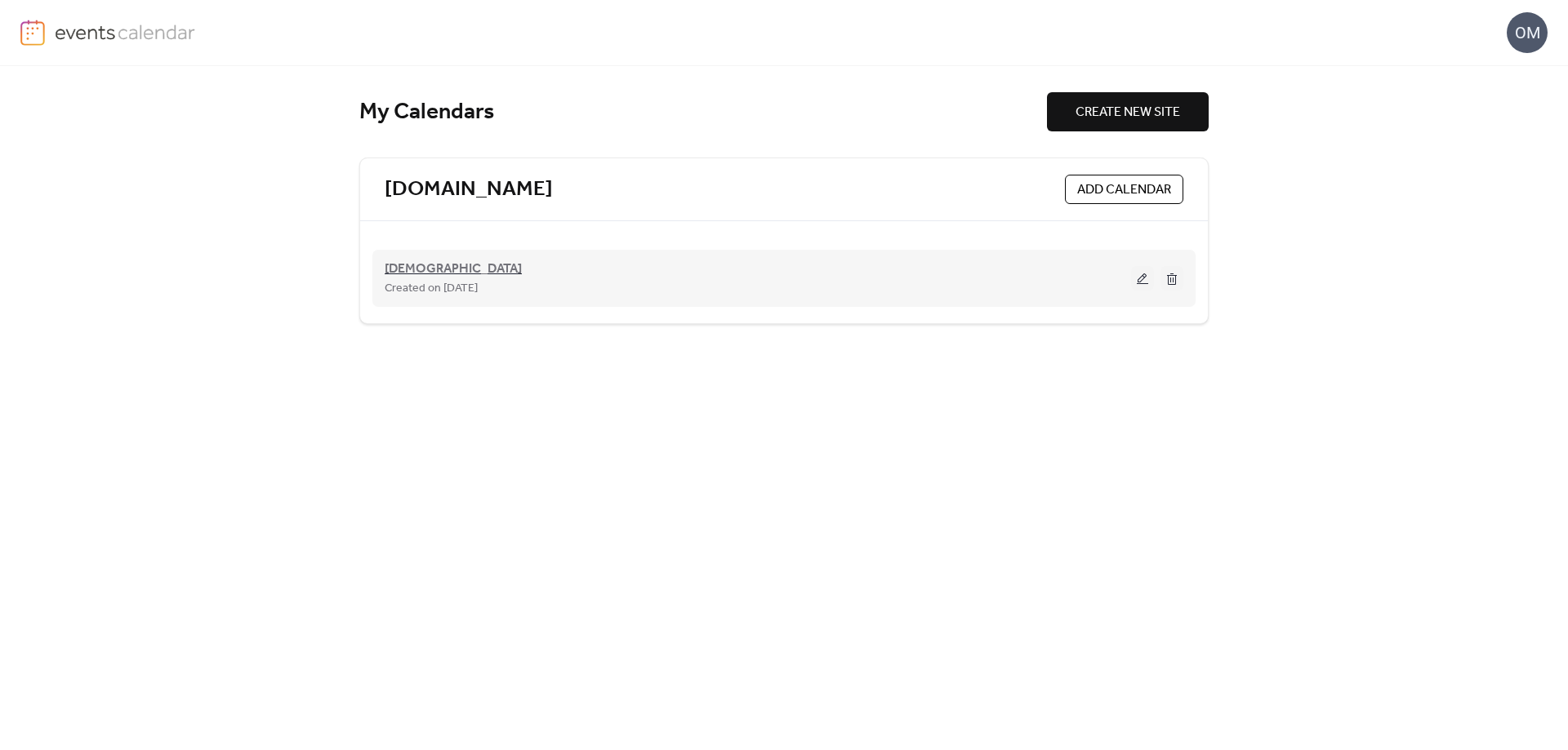
click at [444, 274] on span "[DEMOGRAPHIC_DATA]" at bounding box center [453, 268] width 138 height 19
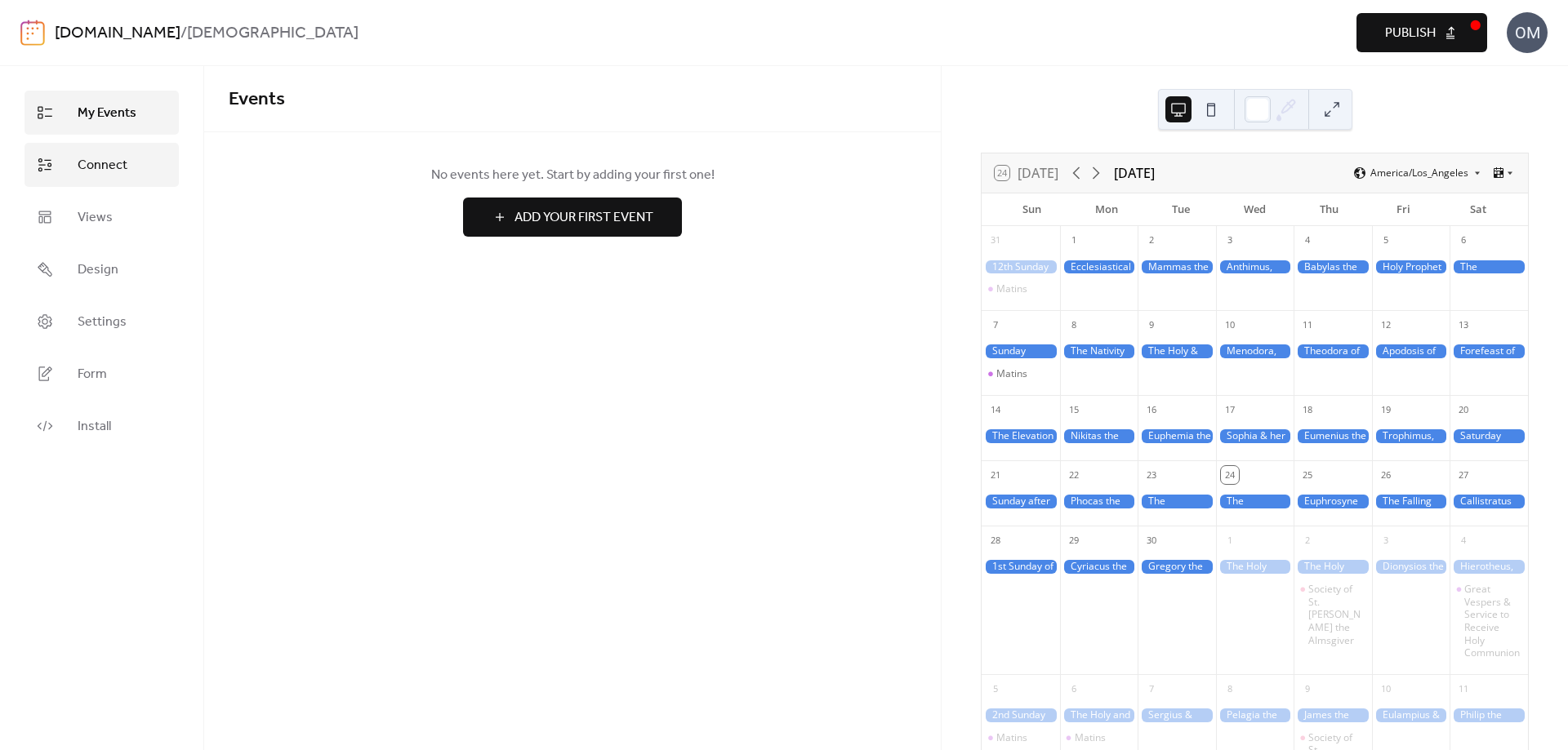
click at [109, 156] on span "Connect" at bounding box center [102, 165] width 49 height 19
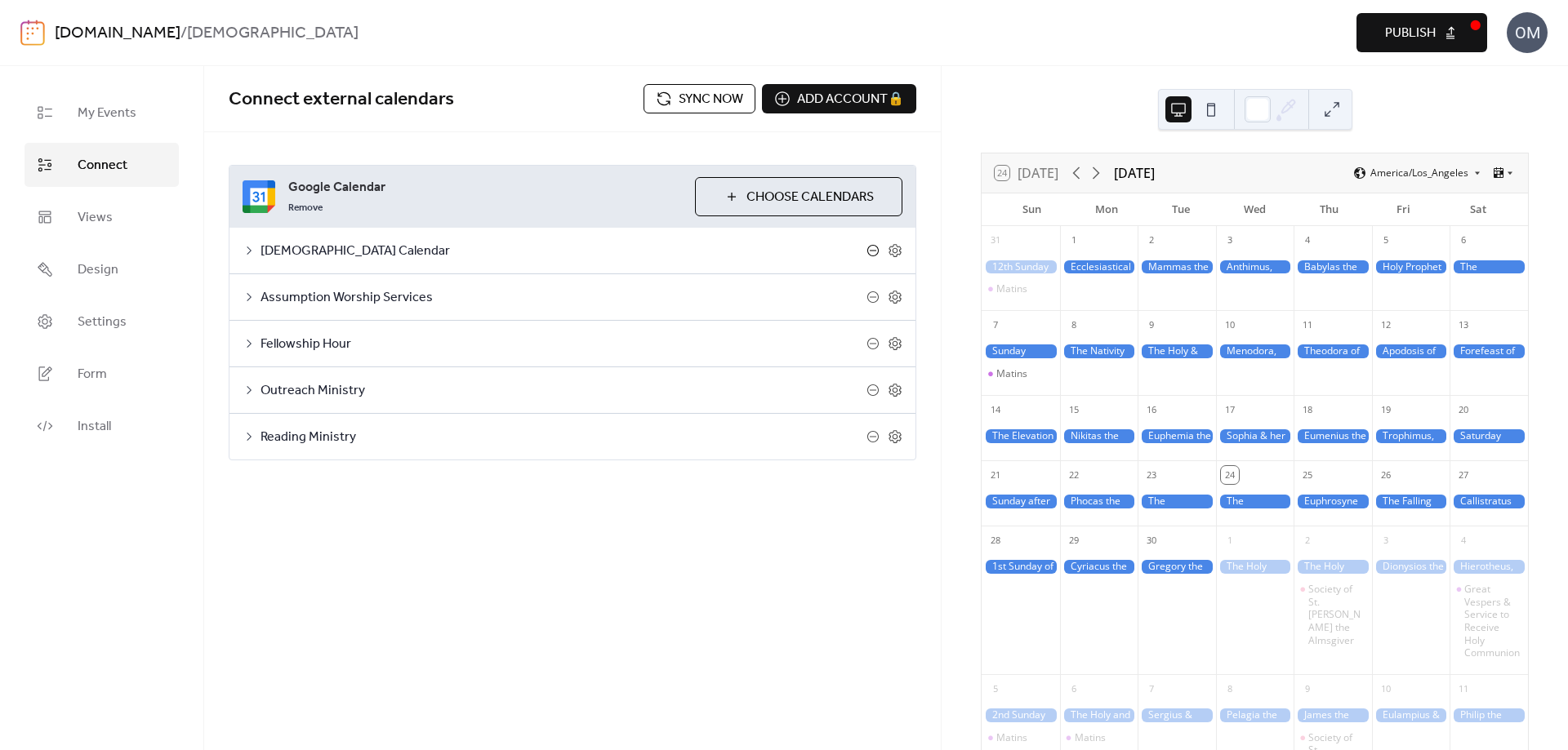
click at [873, 250] on icon at bounding box center [873, 251] width 13 height 13
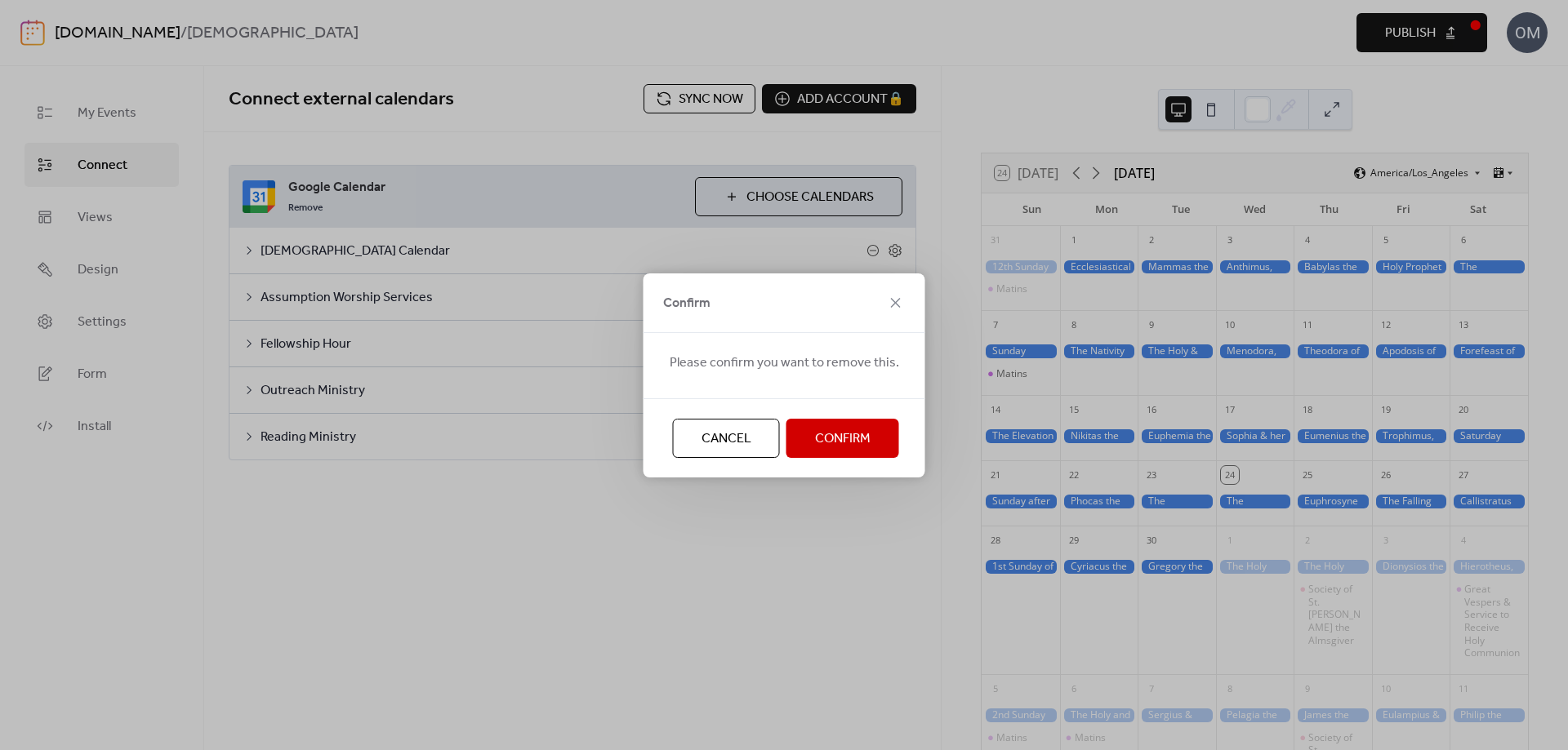
click at [745, 431] on span "Cancel" at bounding box center [726, 439] width 49 height 19
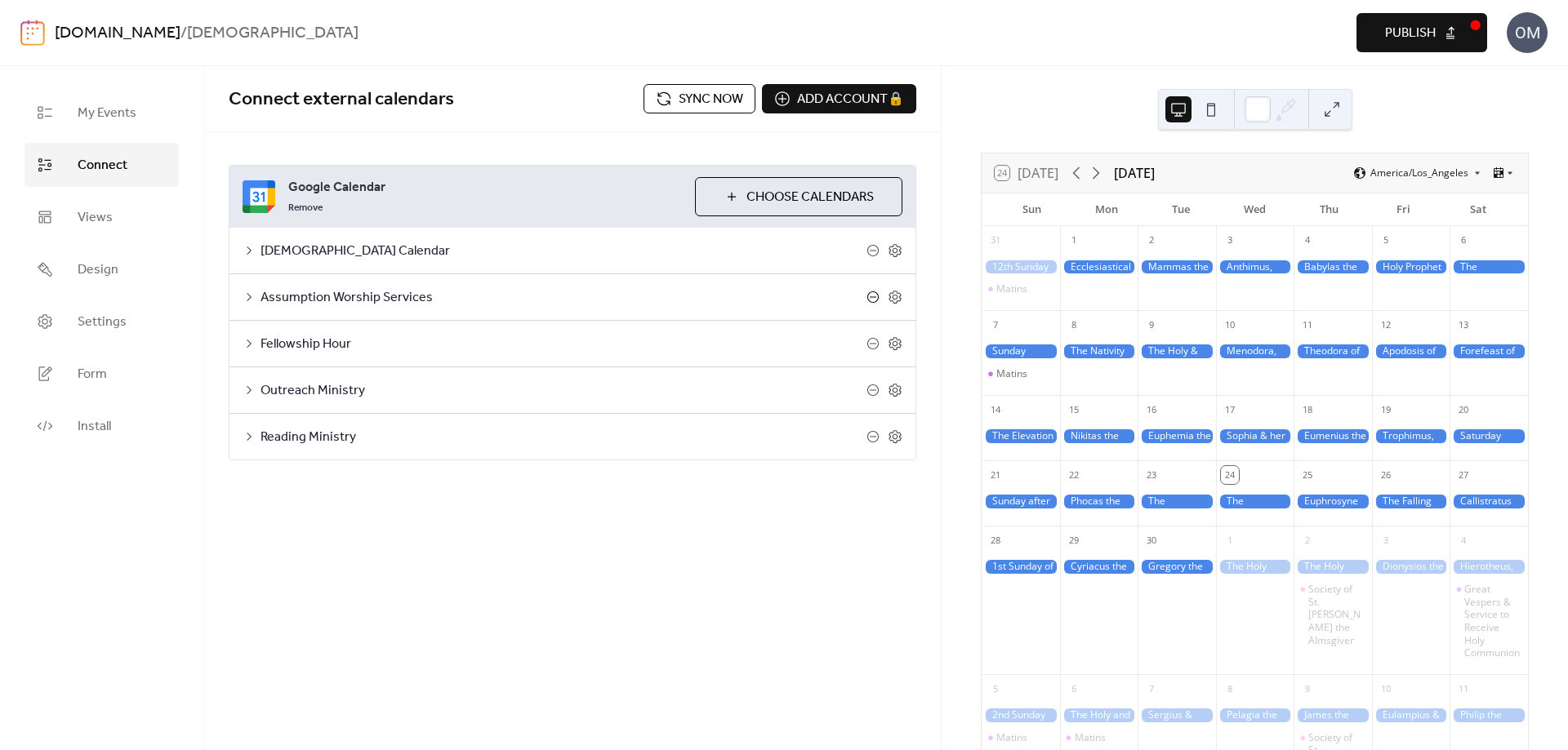
click at [872, 300] on icon at bounding box center [873, 297] width 13 height 13
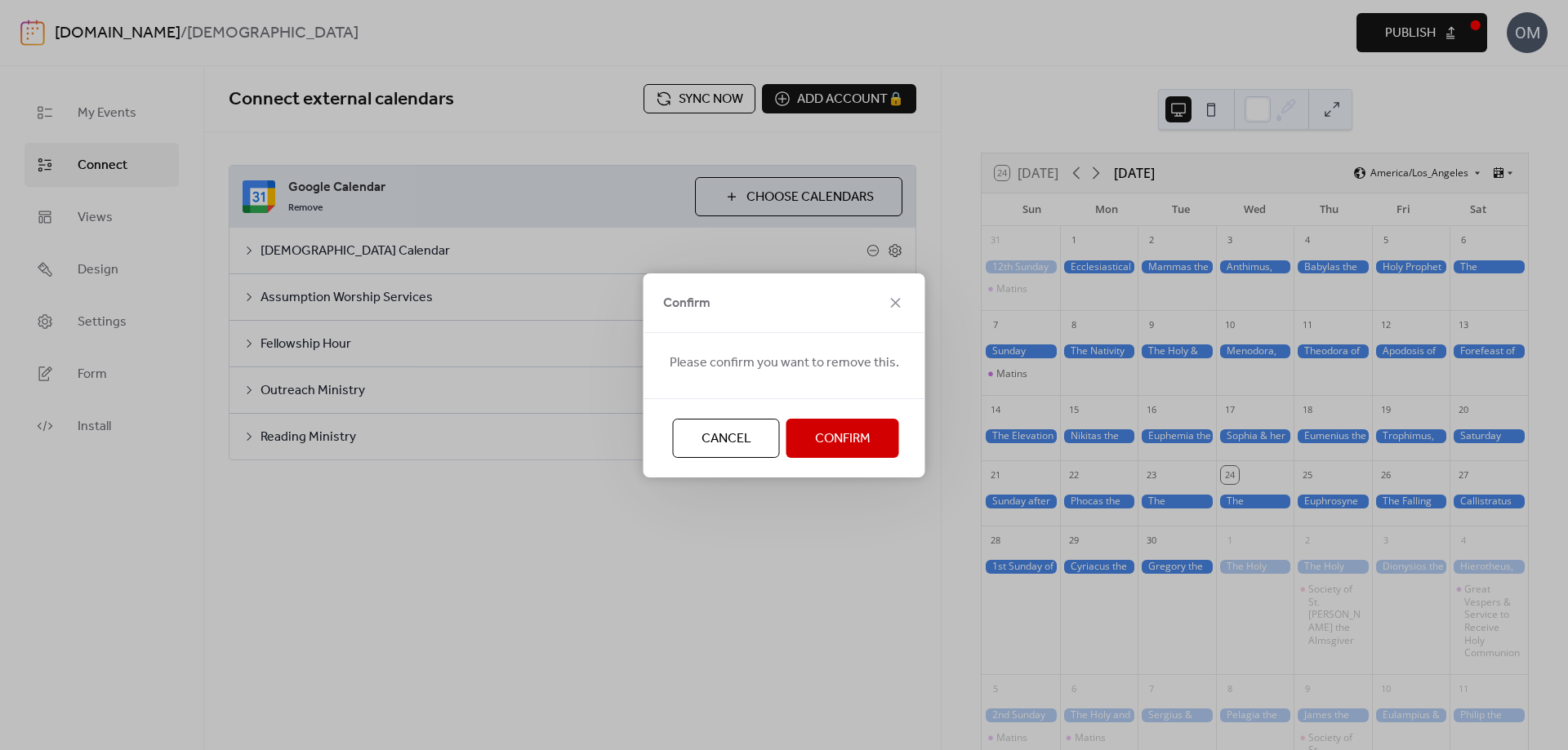
click at [854, 437] on span "Confirm" at bounding box center [842, 439] width 55 height 19
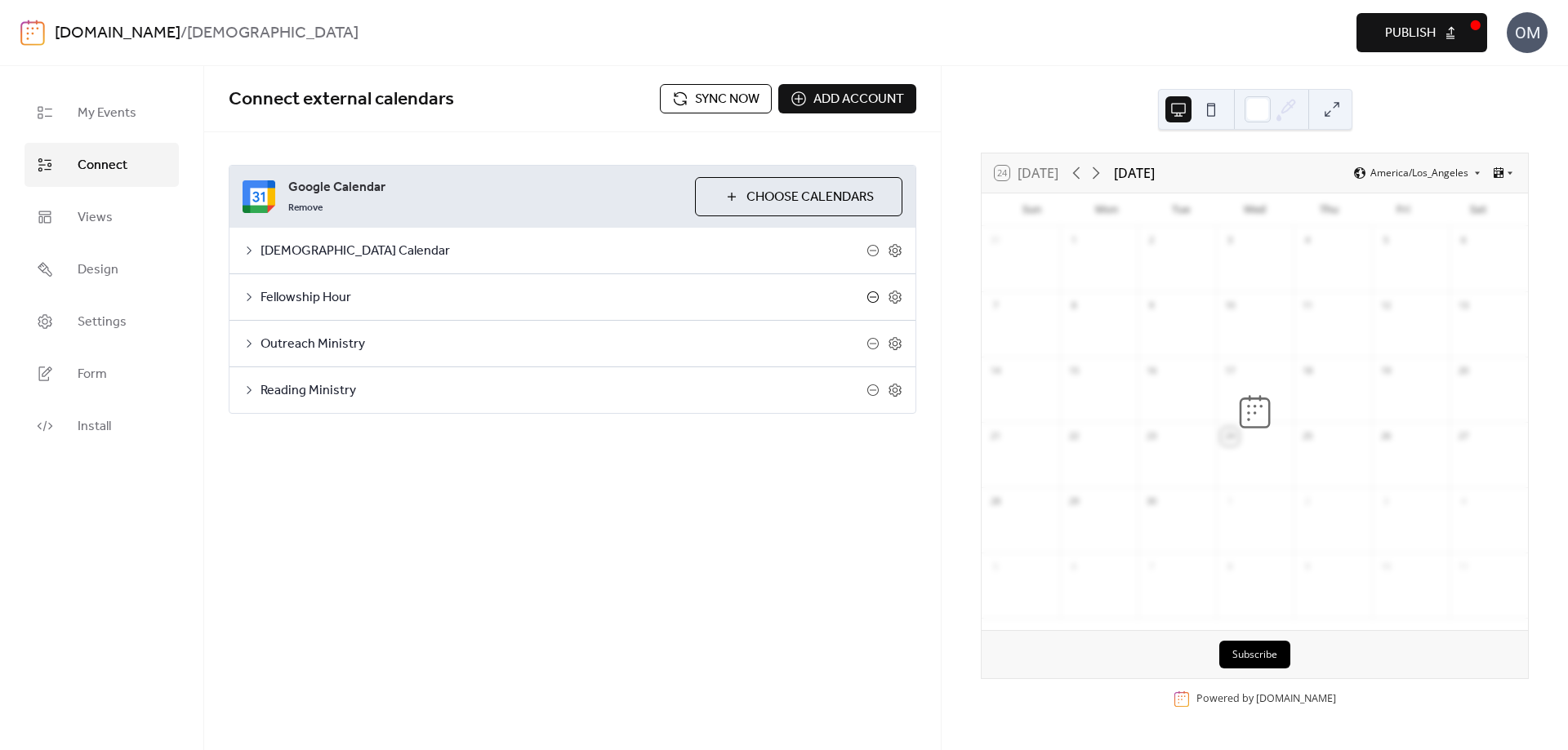
click at [876, 297] on icon at bounding box center [873, 297] width 7 height 1
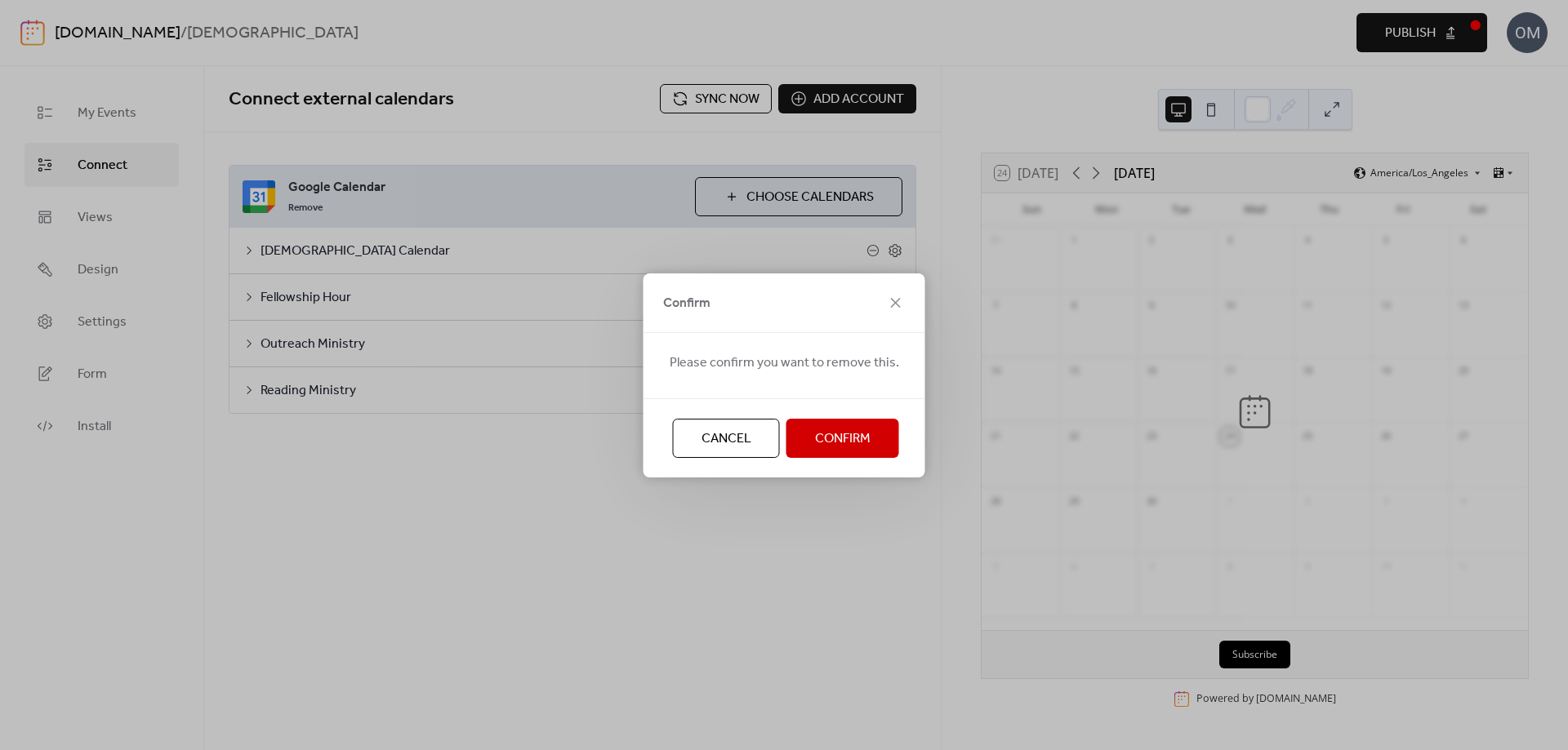
click at [880, 440] on button "Confirm" at bounding box center [842, 438] width 112 height 39
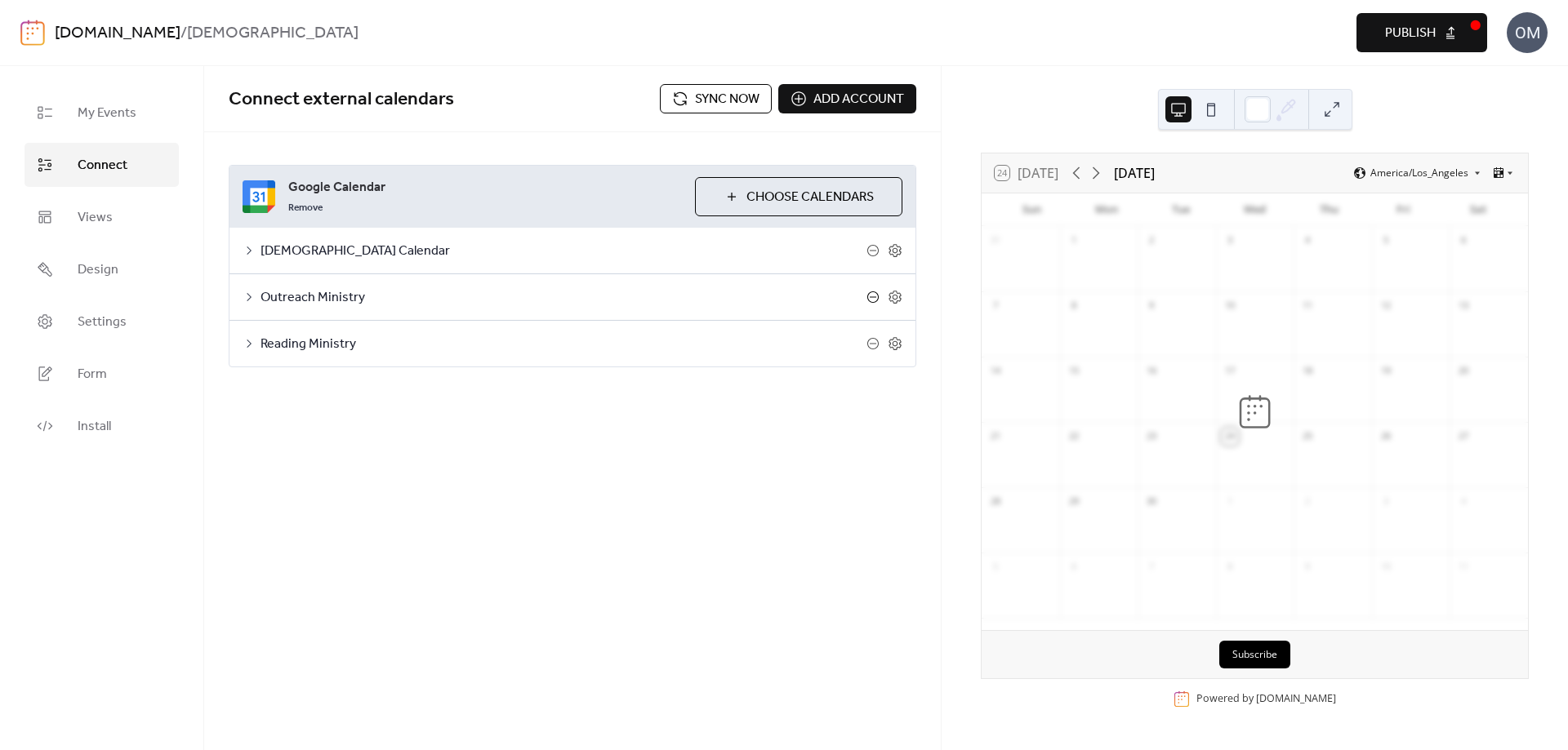
click at [871, 298] on icon at bounding box center [873, 297] width 13 height 13
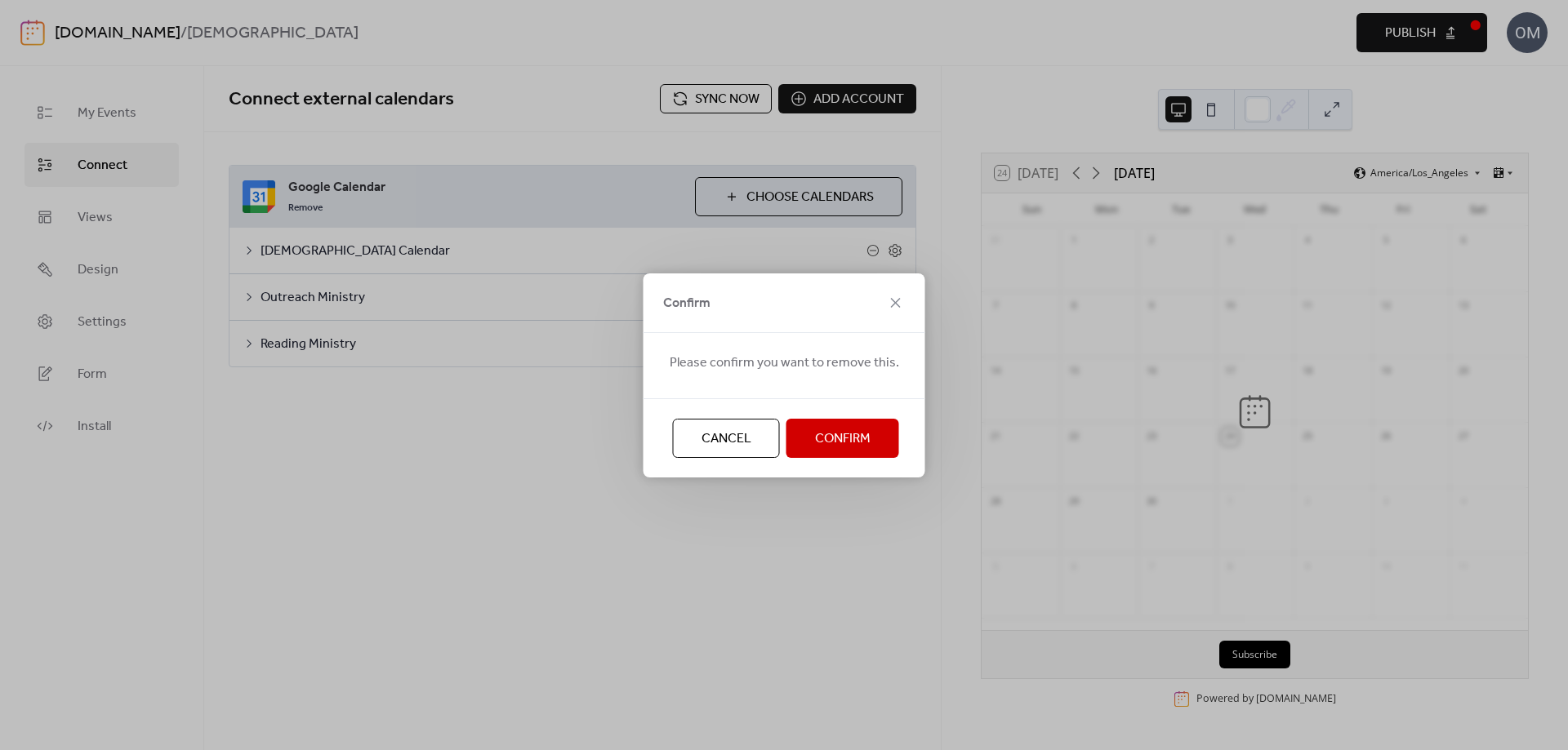
drag, startPoint x: 859, startPoint y: 440, endPoint x: 914, endPoint y: 317, distance: 134.7
click at [860, 440] on span "Confirm" at bounding box center [842, 439] width 55 height 19
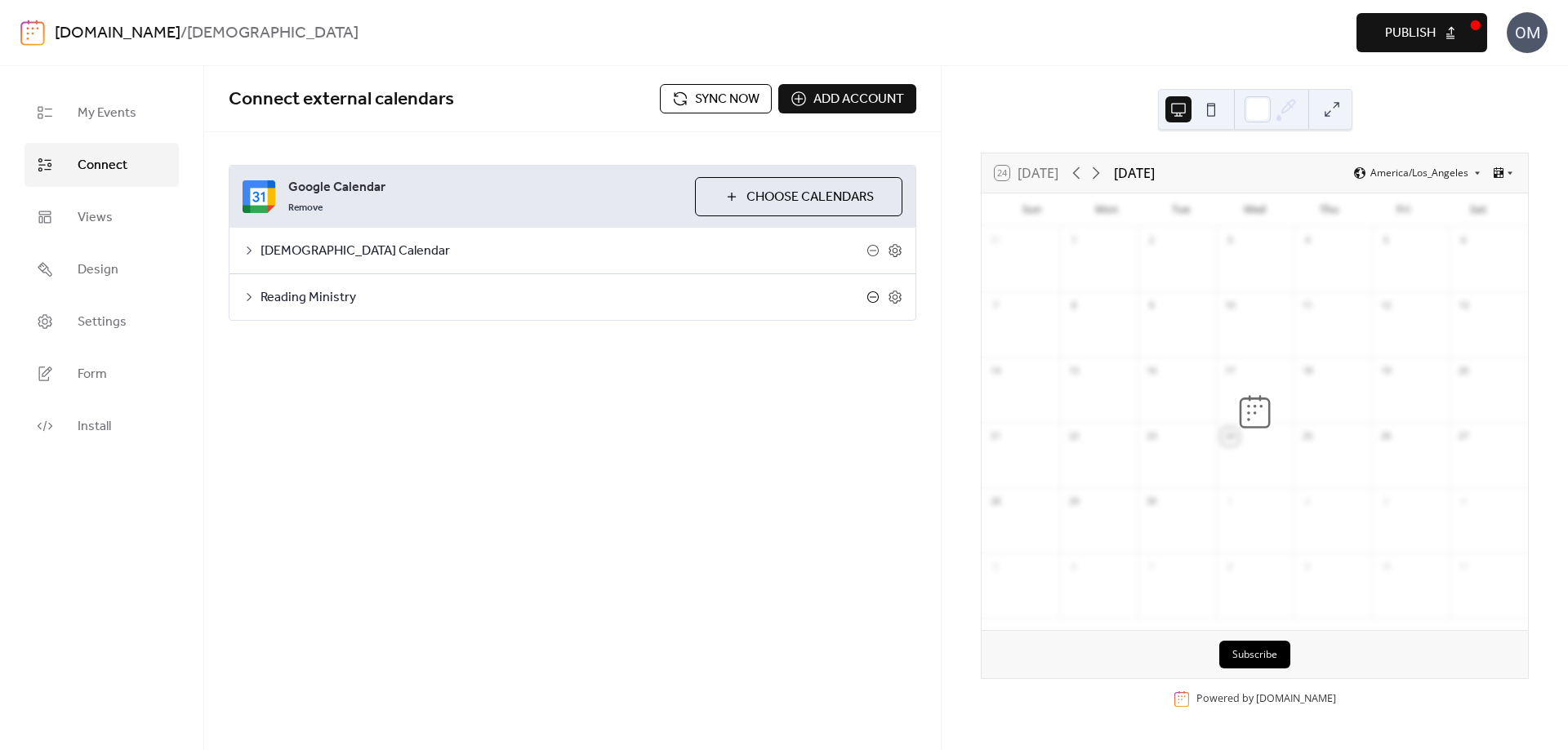
click at [873, 297] on icon at bounding box center [873, 297] width 7 height 1
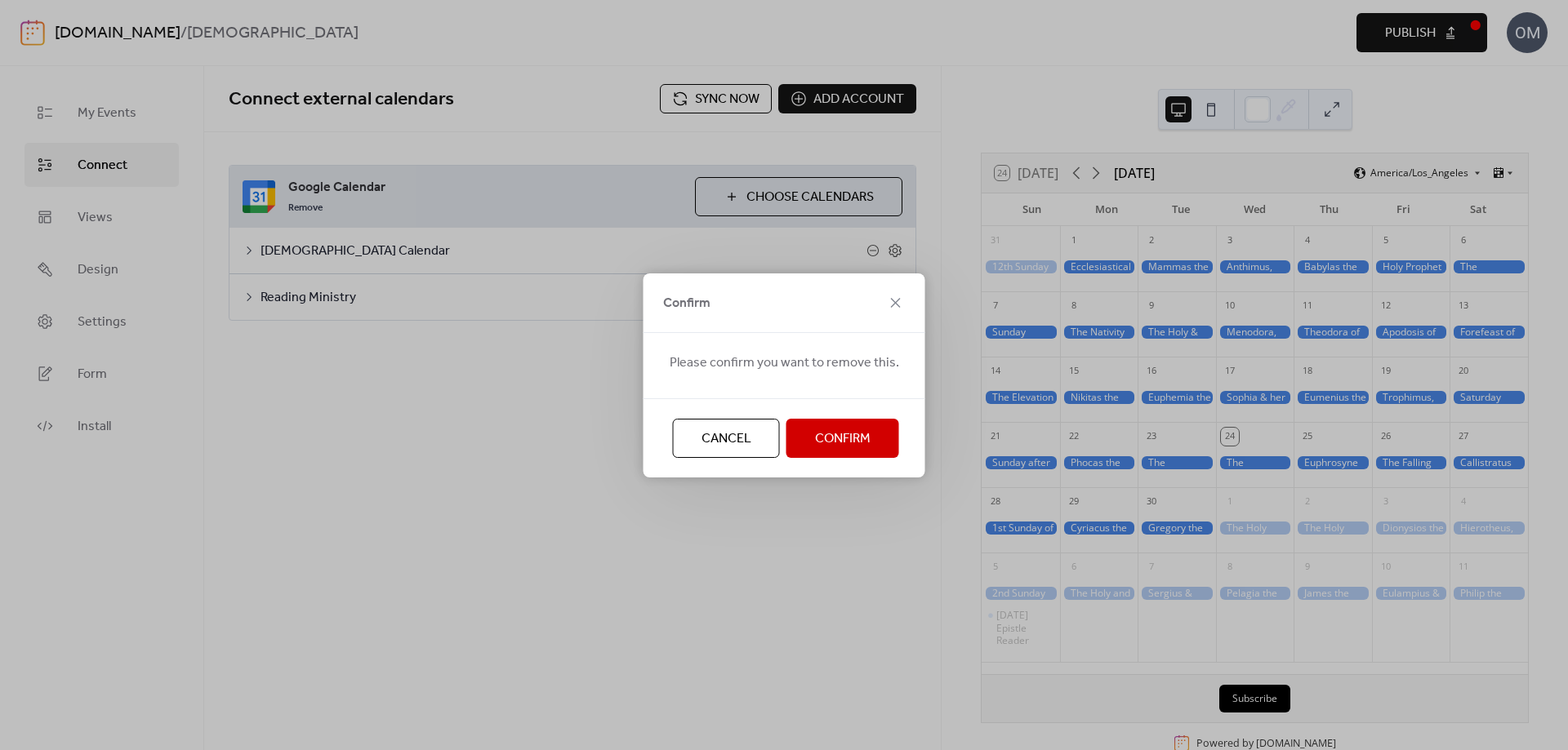
click at [858, 440] on span "Confirm" at bounding box center [842, 439] width 55 height 19
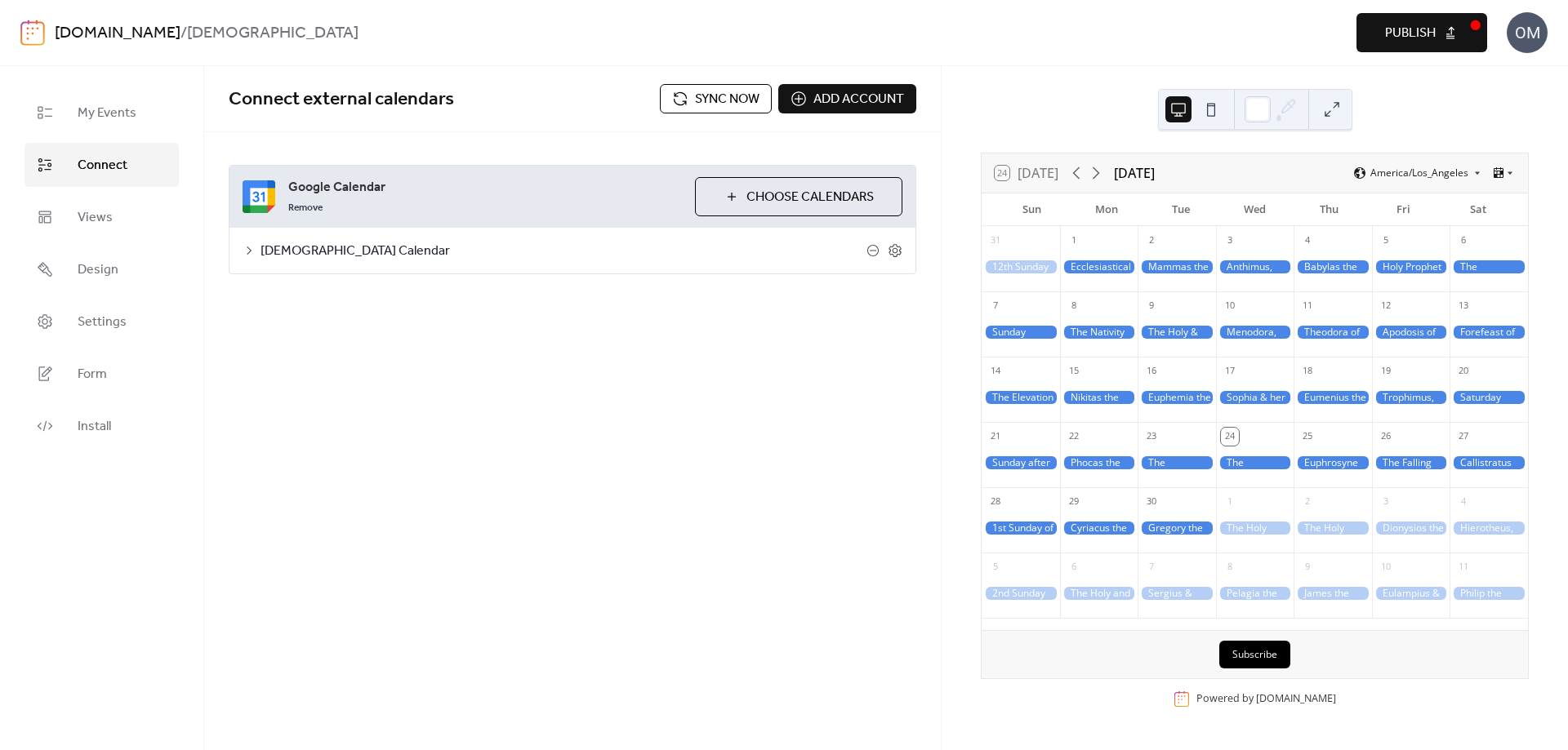
click at [732, 198] on button "Choose Calendars" at bounding box center [798, 196] width 207 height 39
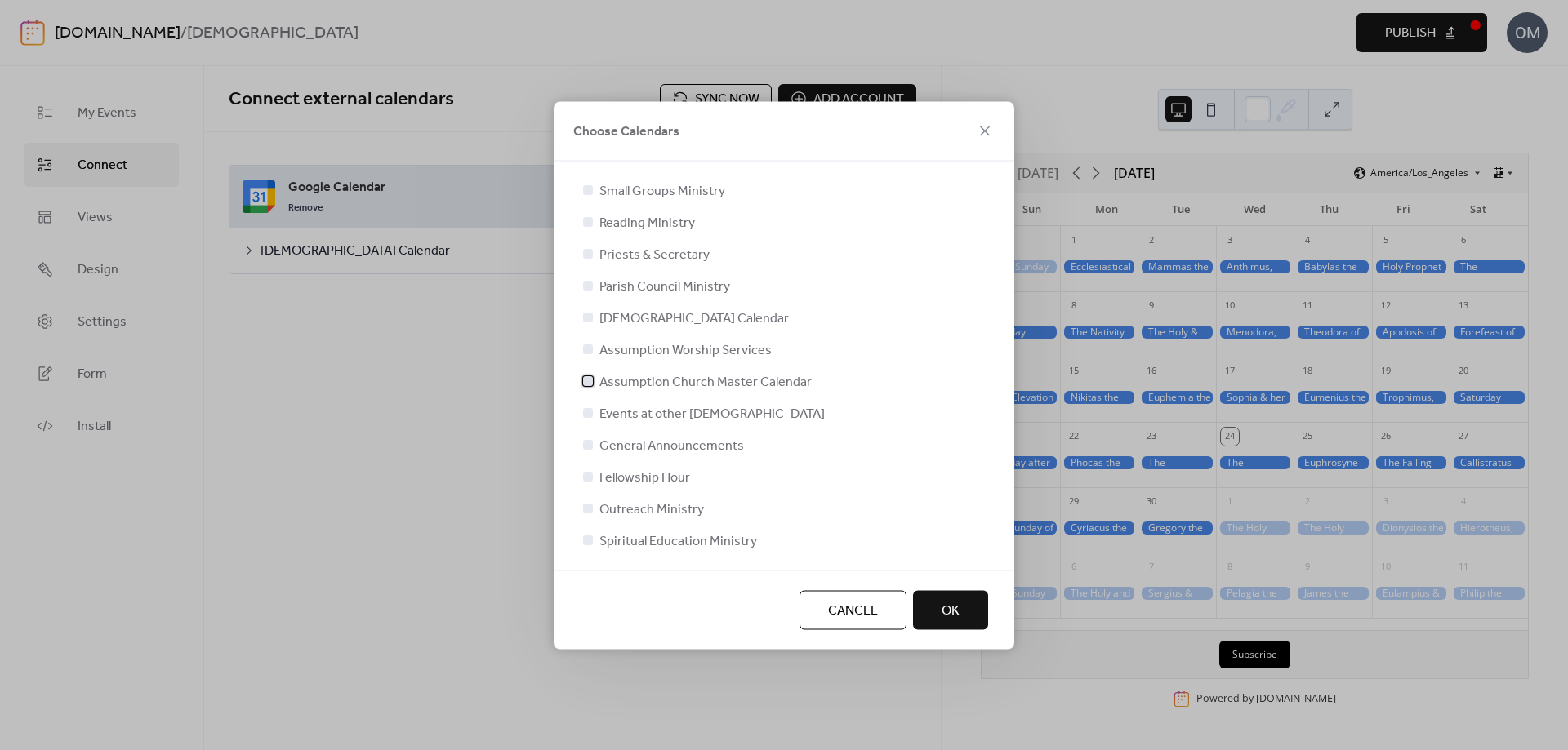
click at [706, 380] on span "Assumption Church Master Calendar" at bounding box center [705, 382] width 212 height 19
click at [947, 616] on span "OK" at bounding box center [950, 610] width 18 height 19
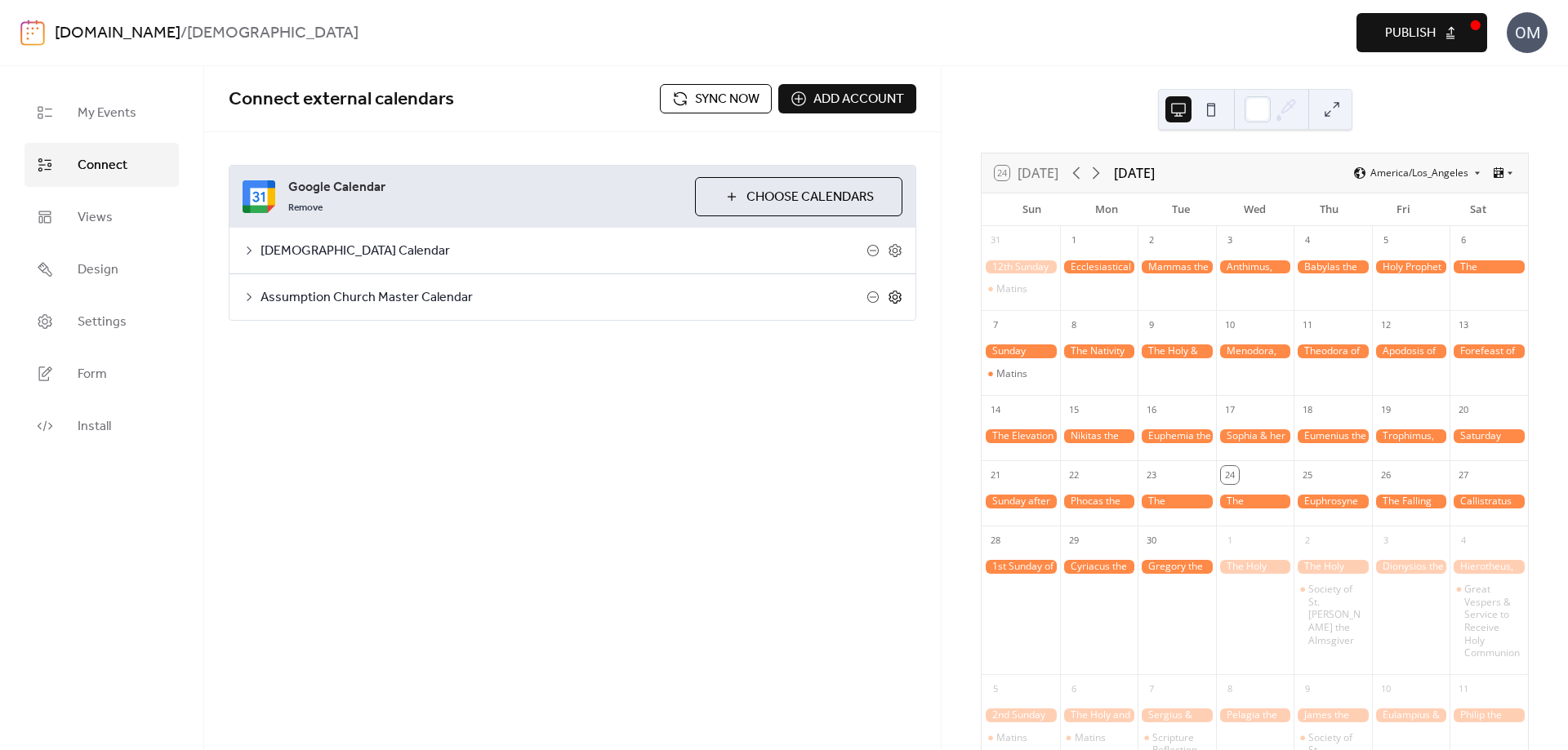
click at [895, 294] on icon at bounding box center [895, 297] width 6 height 6
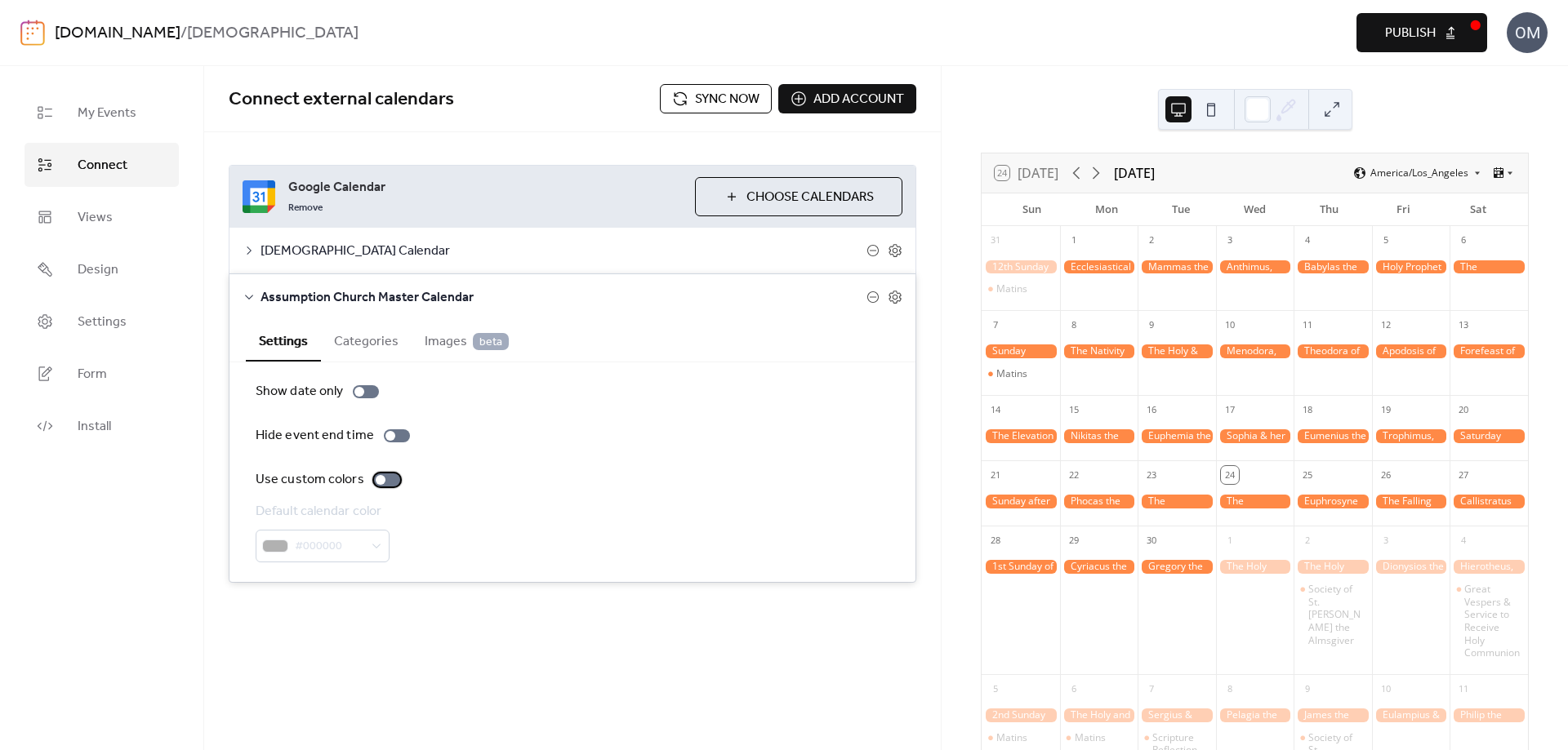
click at [381, 477] on div at bounding box center [381, 480] width 10 height 10
click at [899, 294] on icon at bounding box center [895, 298] width 15 height 15
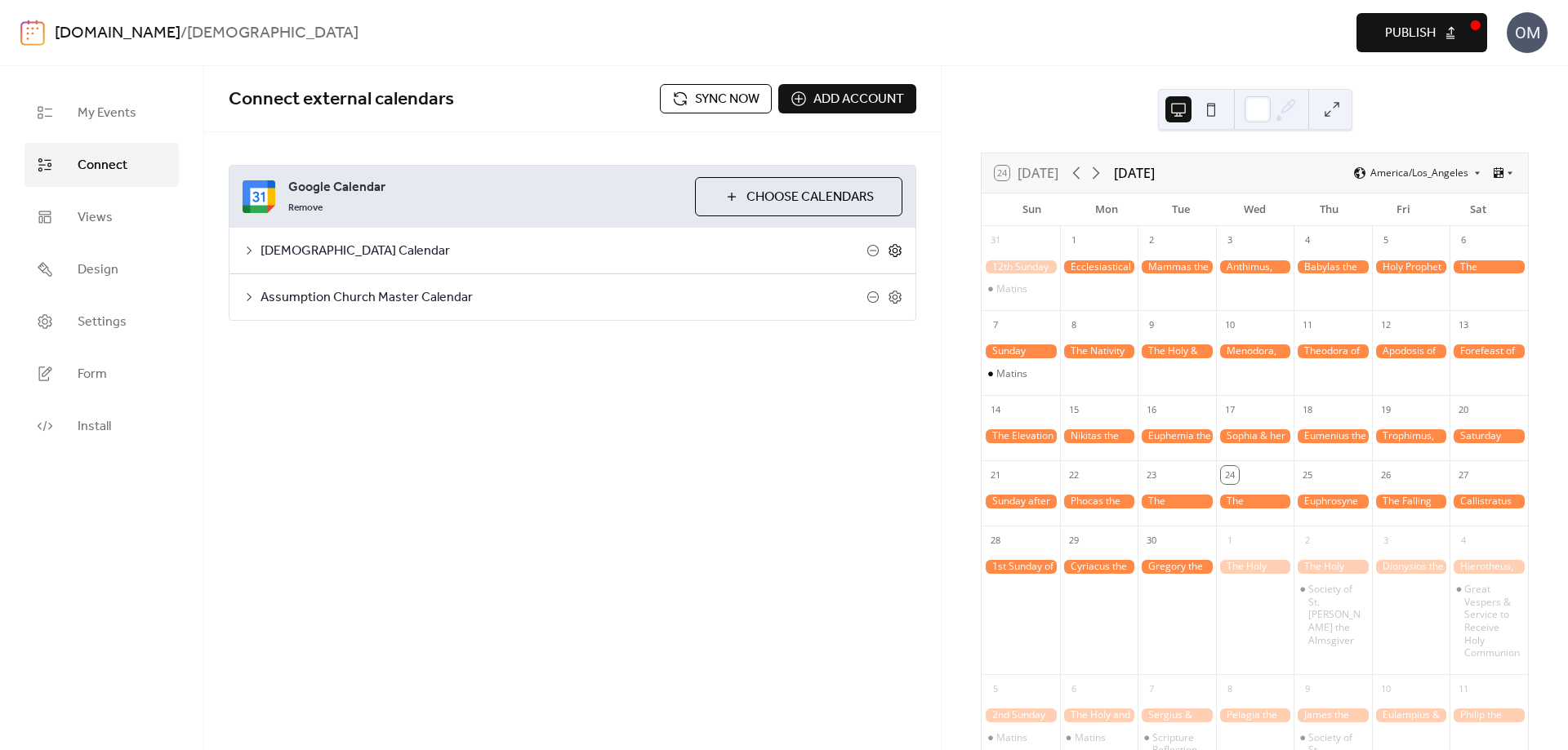
click at [893, 253] on icon at bounding box center [895, 251] width 6 height 6
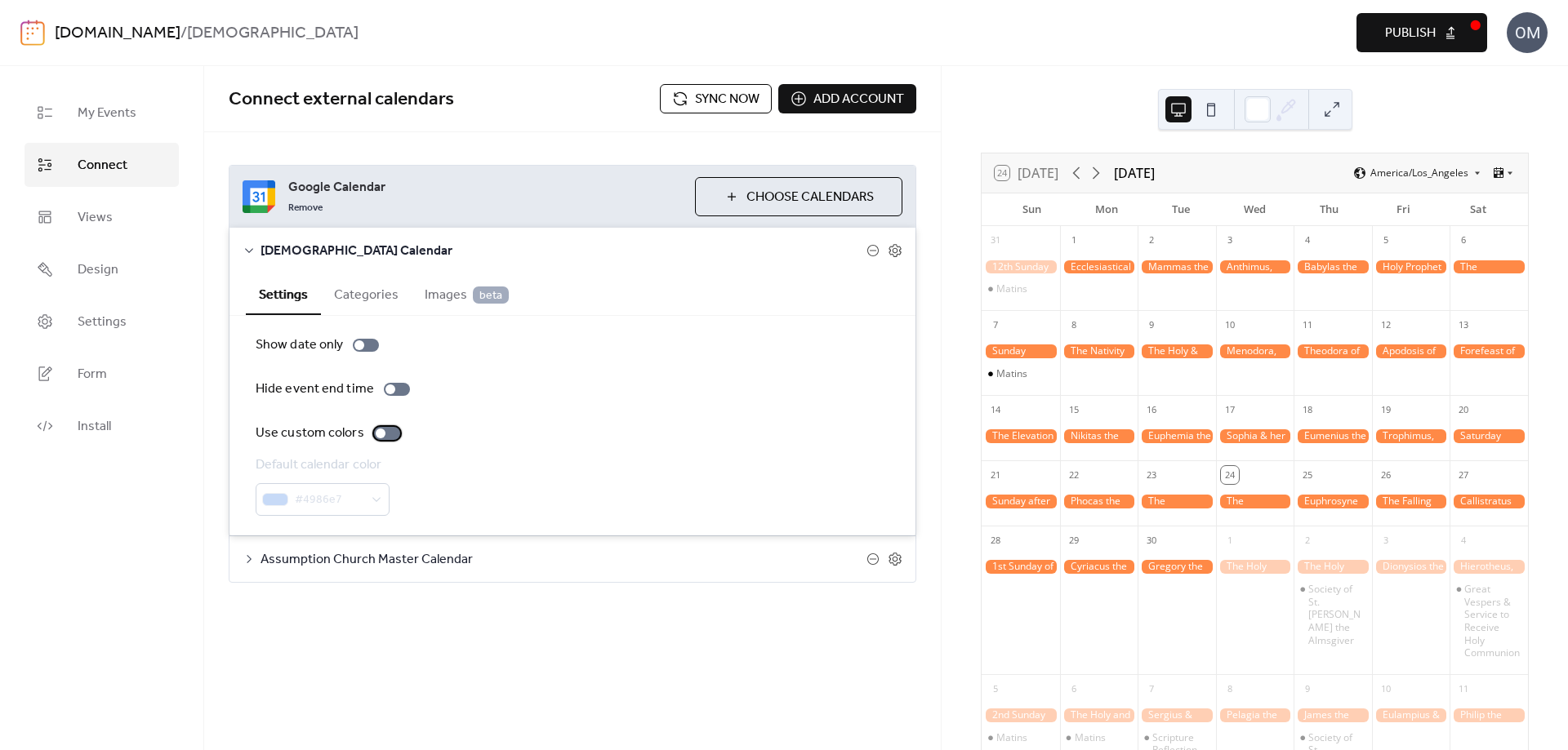
click at [379, 437] on div at bounding box center [381, 434] width 10 height 10
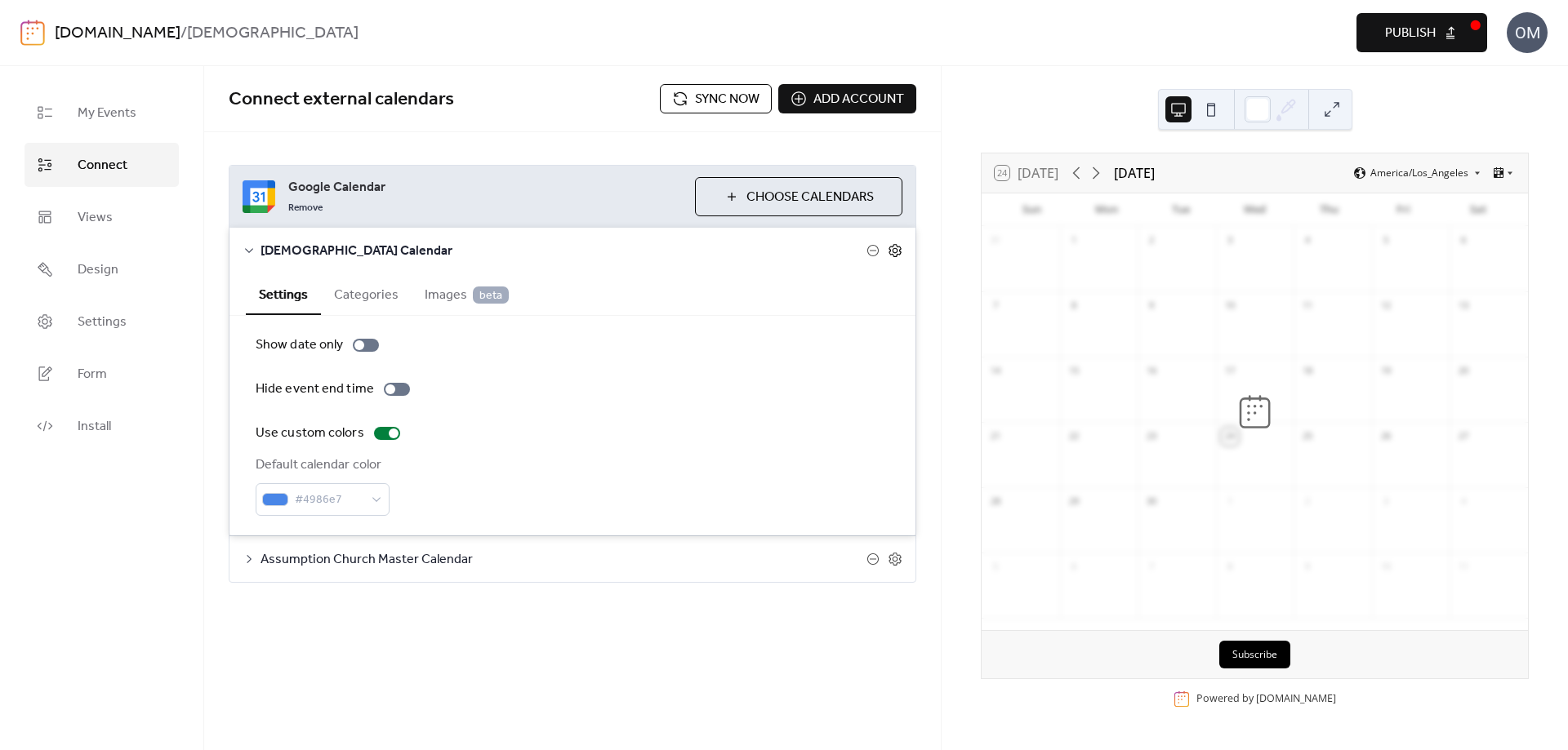
click at [896, 250] on icon at bounding box center [895, 251] width 15 height 15
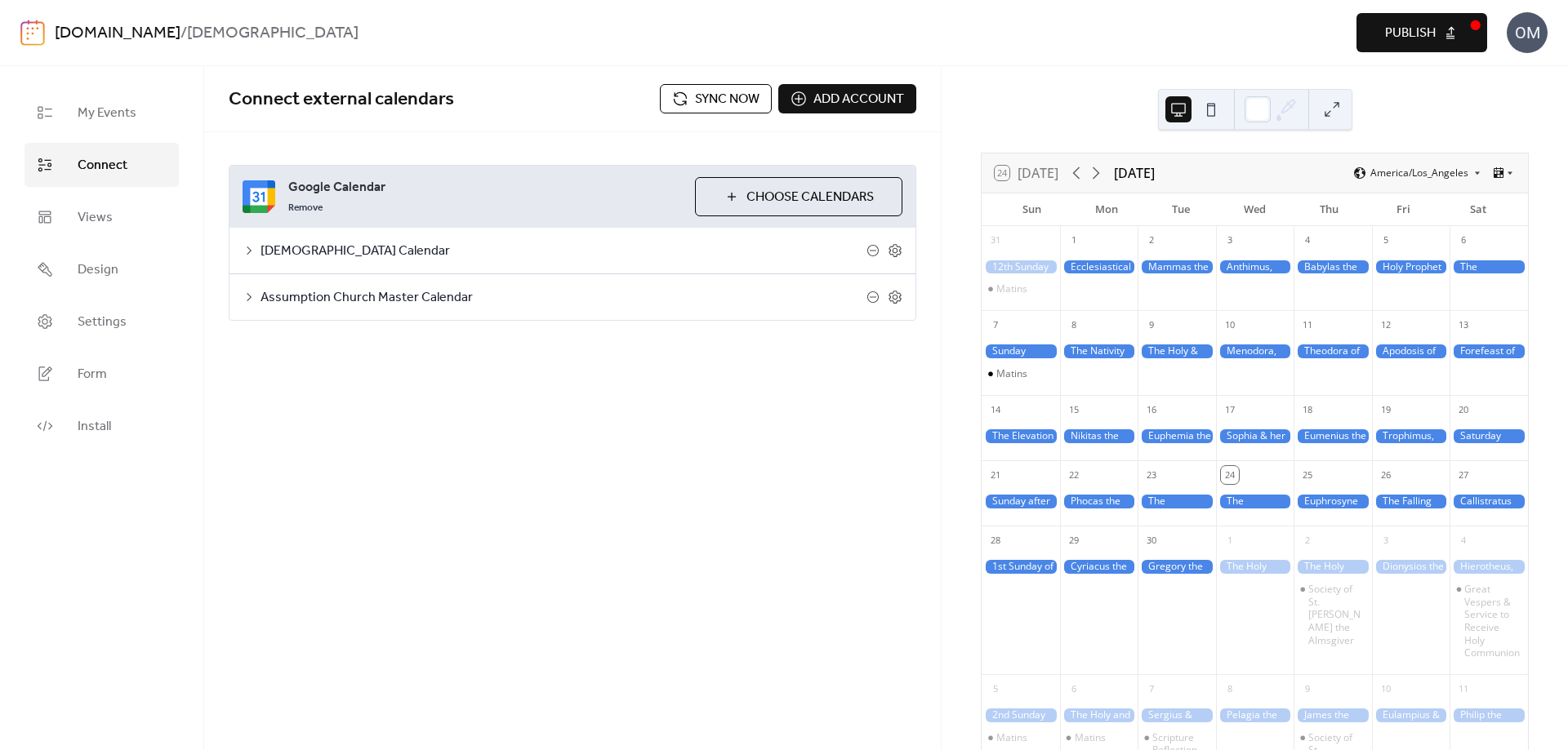
click at [712, 95] on span "Sync now" at bounding box center [727, 99] width 65 height 19
click at [1100, 174] on icon at bounding box center [1096, 174] width 8 height 13
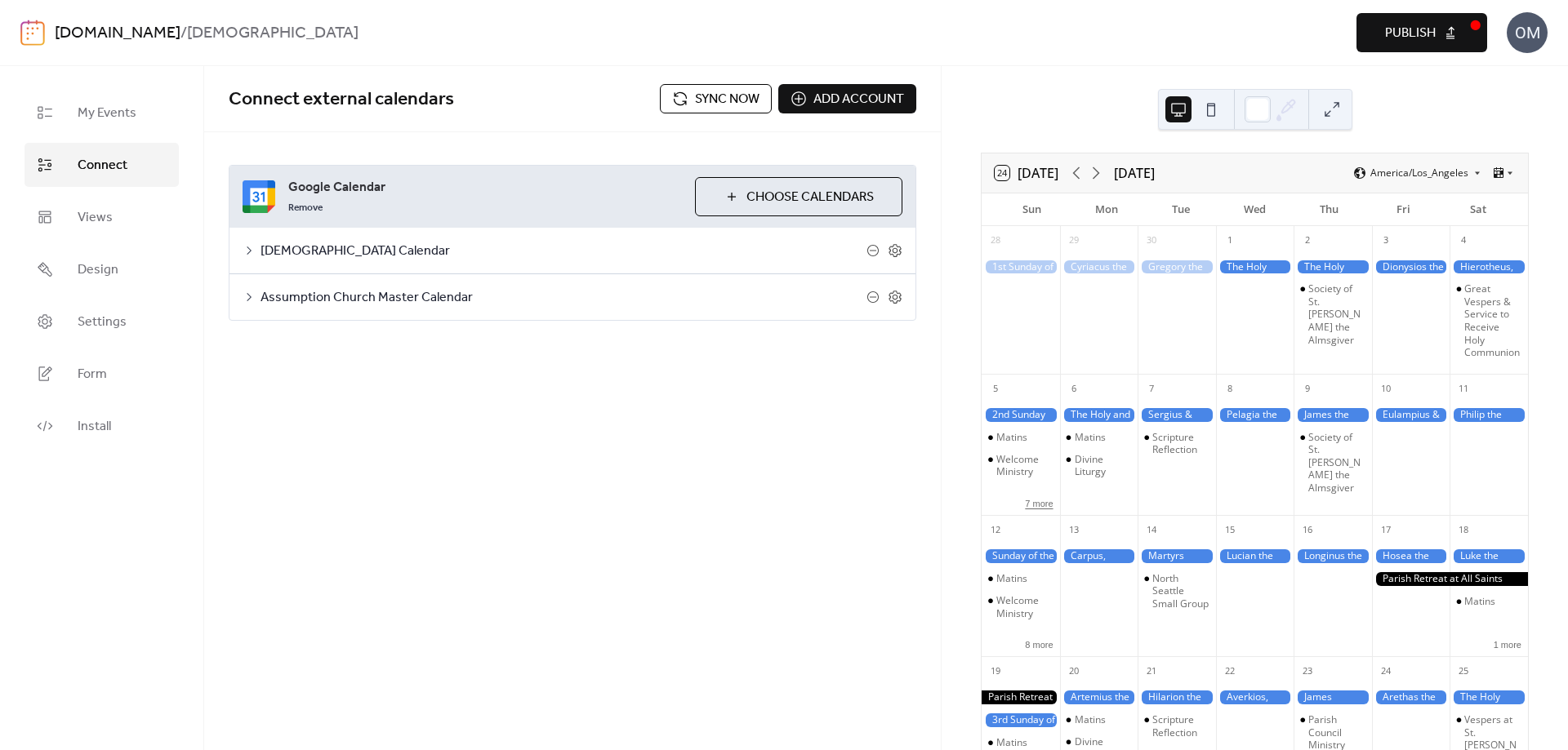
click at [1051, 509] on button "7 more" at bounding box center [1039, 503] width 41 height 14
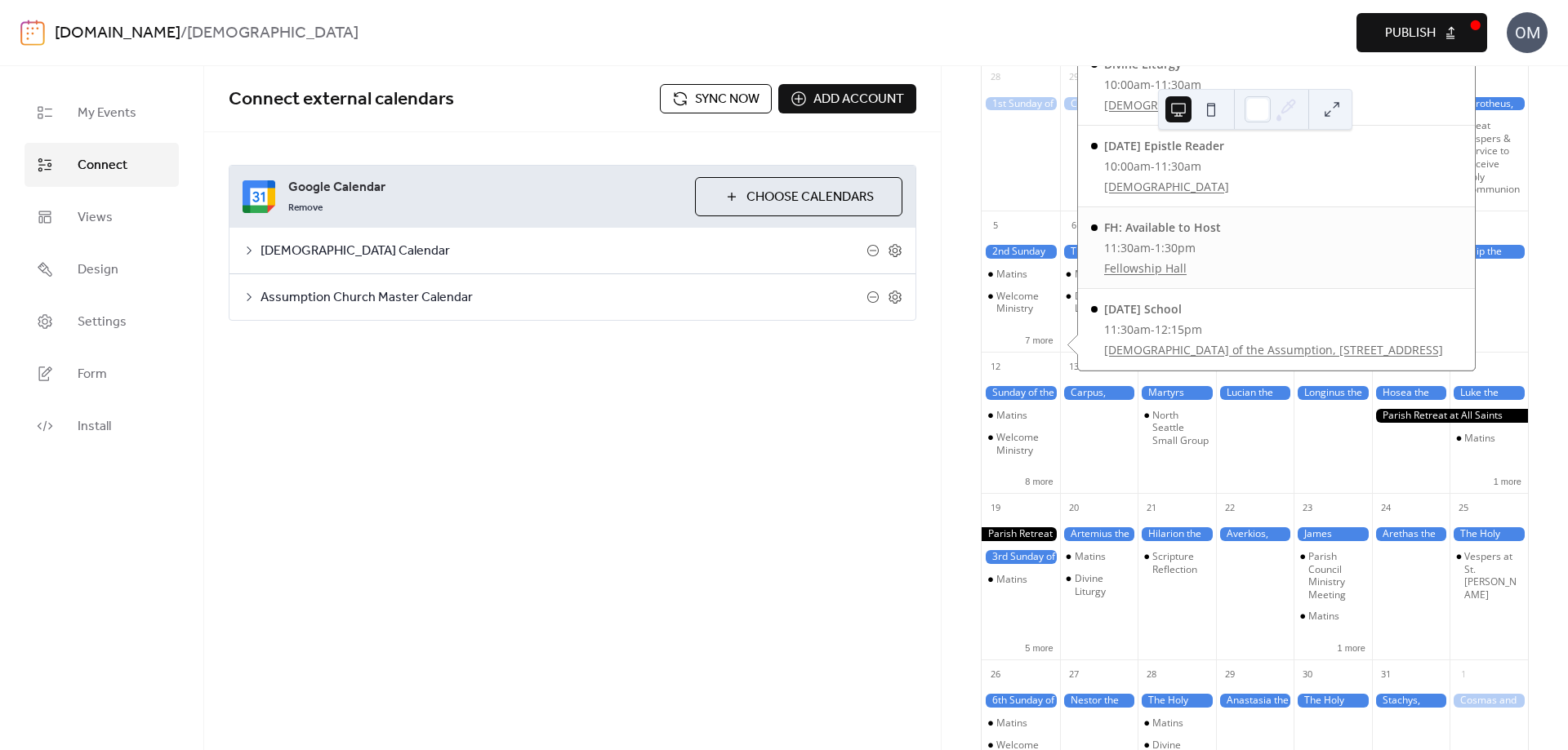
scroll to position [140, 0]
click at [1142, 13] on div "[DOMAIN_NAME] / Assumption Church Preview Publish OM" at bounding box center [784, 33] width 1527 height 65
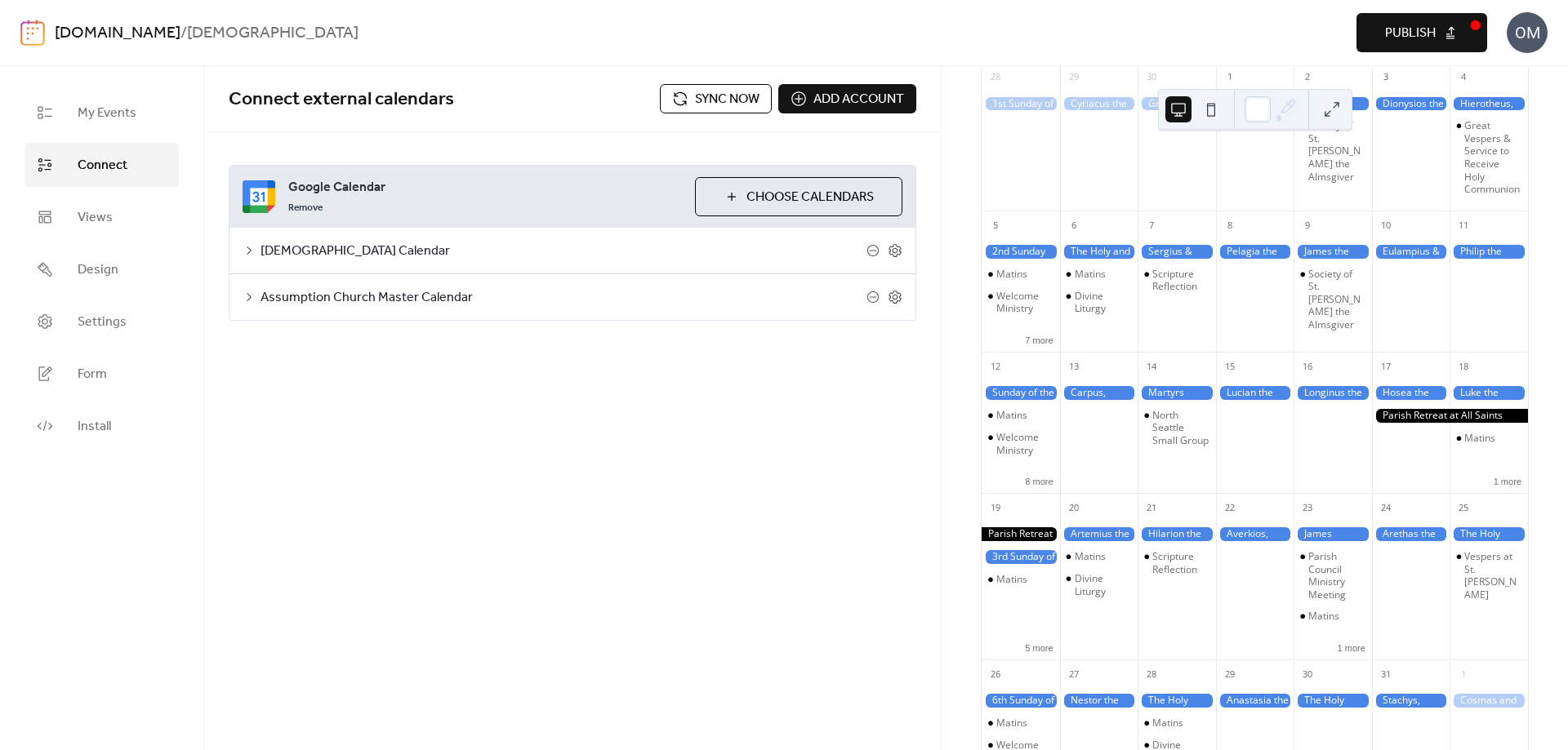
click at [727, 97] on span "Sync now" at bounding box center [727, 99] width 65 height 19
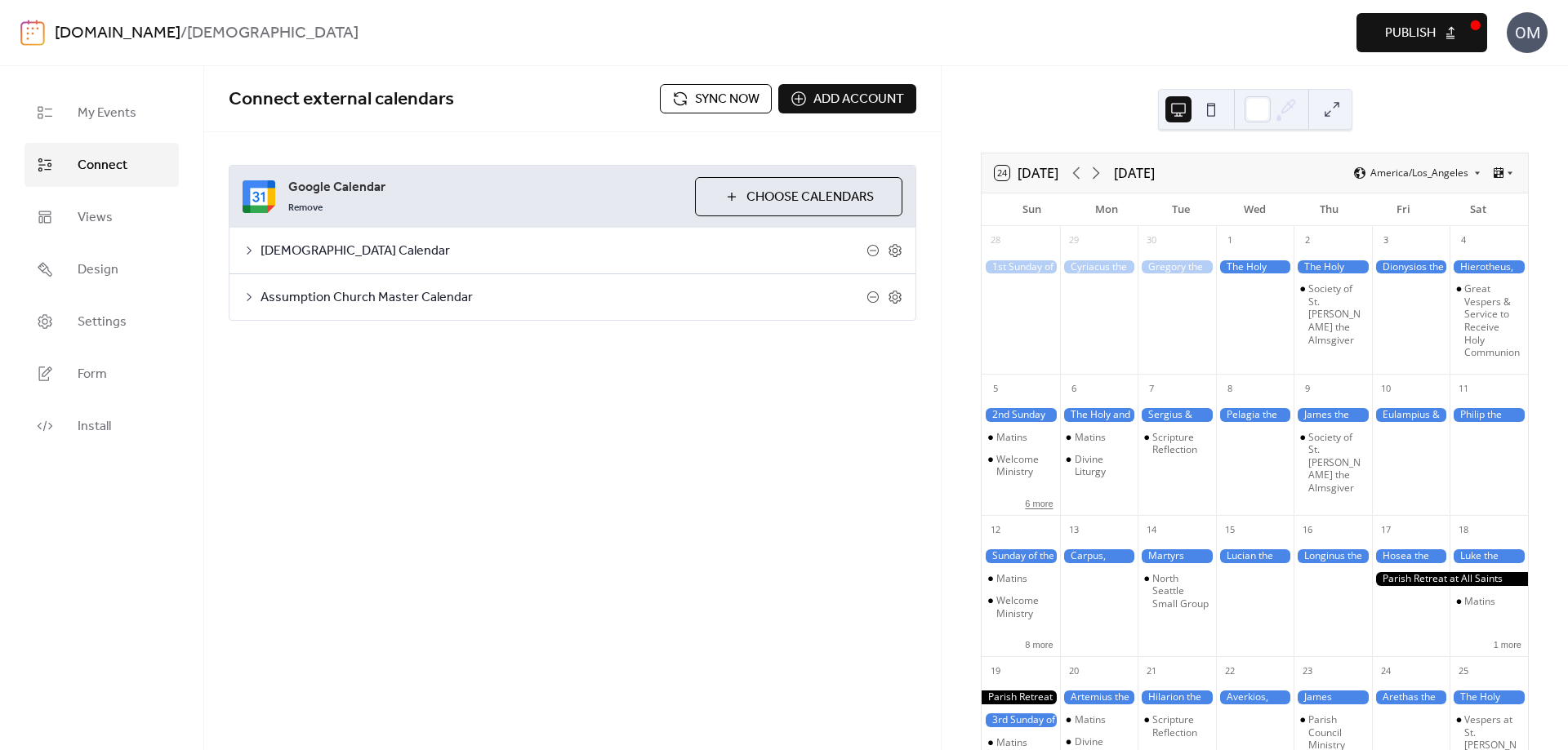
click at [1048, 509] on button "6 more" at bounding box center [1039, 503] width 41 height 14
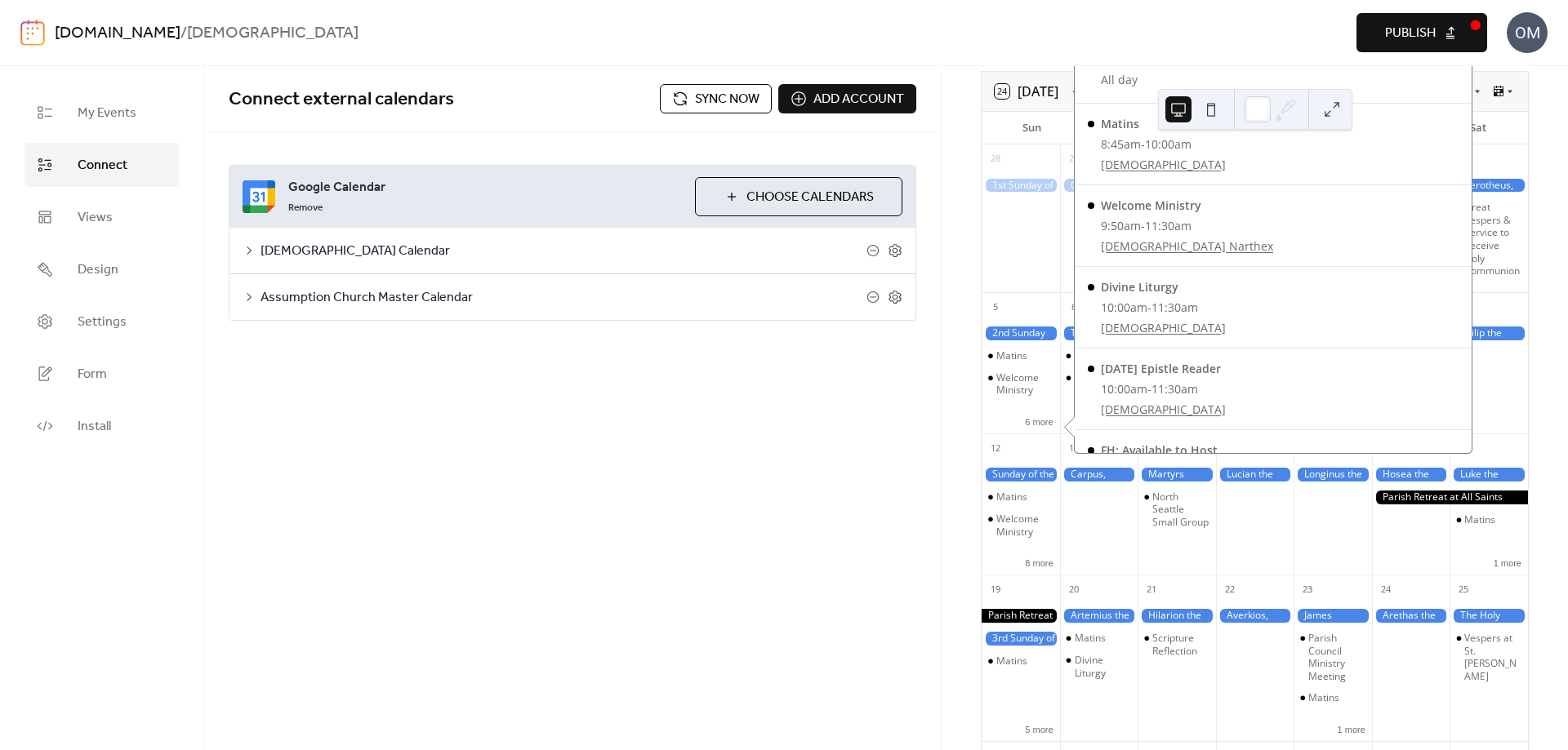
click at [551, 21] on div "[DOMAIN_NAME] / [DEMOGRAPHIC_DATA]" at bounding box center [453, 33] width 798 height 31
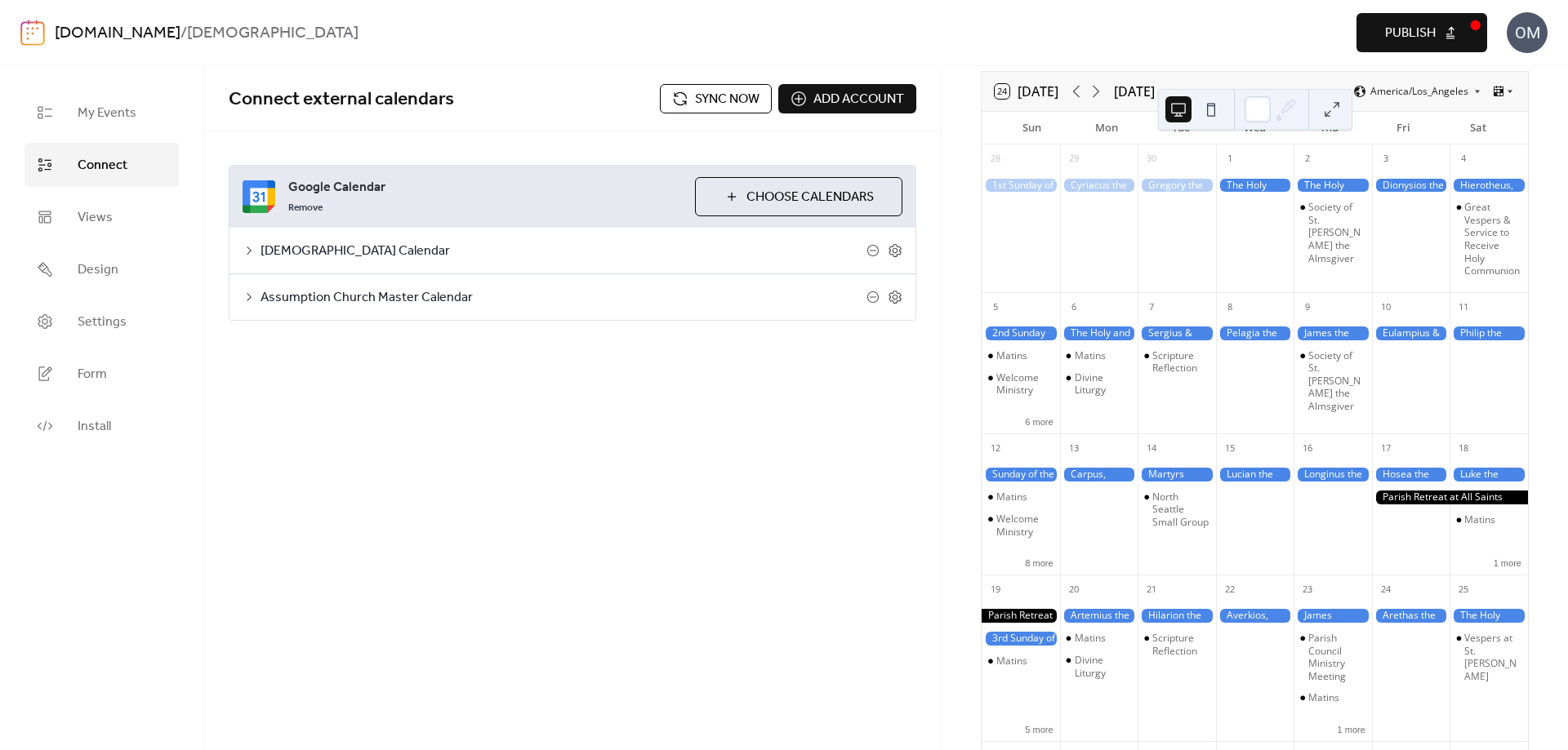
click at [1125, 16] on div "Preview Publish" at bounding box center [1175, 33] width 625 height 39
click at [594, 22] on div "[DOMAIN_NAME] / [DEMOGRAPHIC_DATA]" at bounding box center [453, 33] width 798 height 31
click at [722, 97] on span "Sync now" at bounding box center [727, 99] width 65 height 19
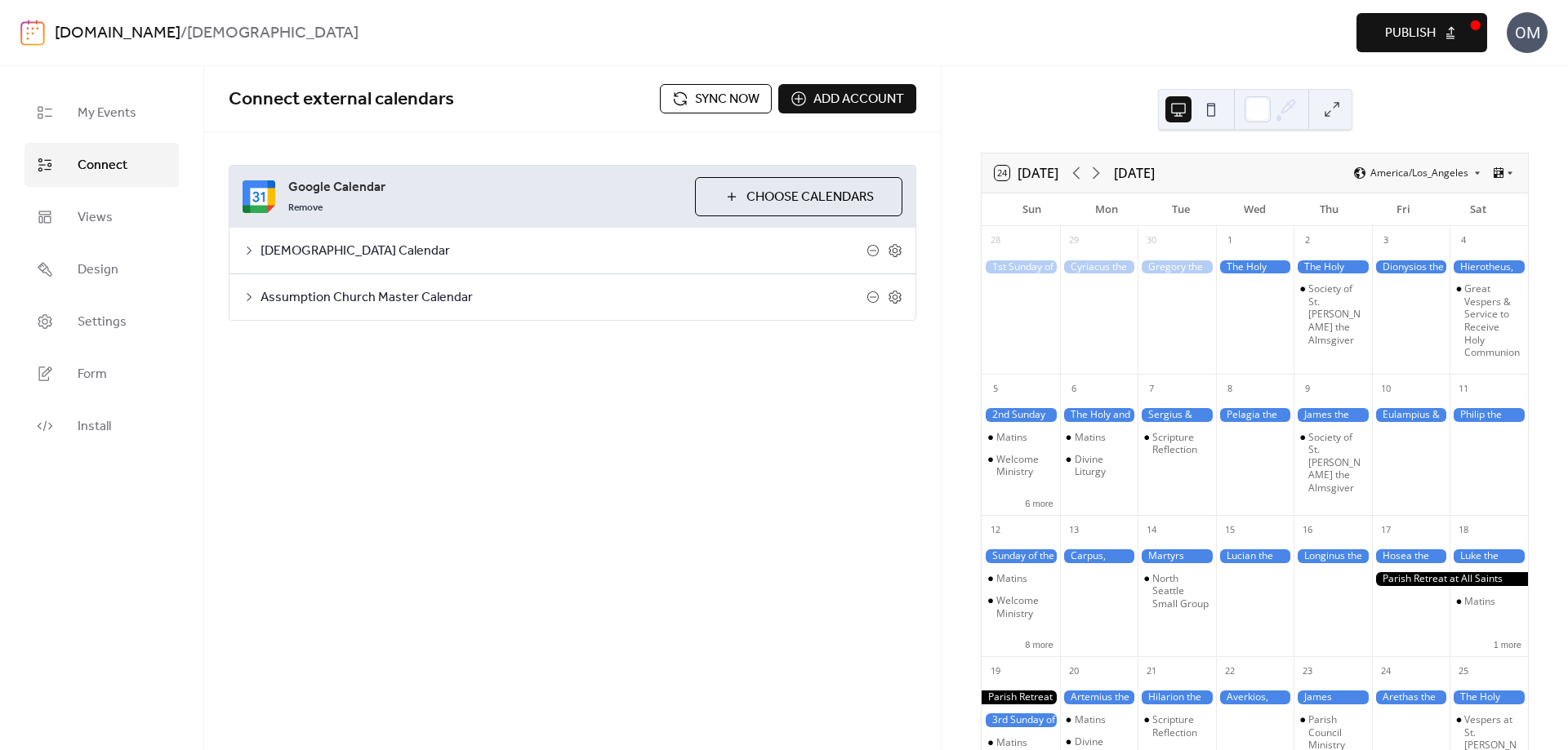
click at [1423, 25] on span "Publish" at bounding box center [1410, 33] width 50 height 19
click at [1394, 586] on div at bounding box center [1450, 579] width 156 height 14
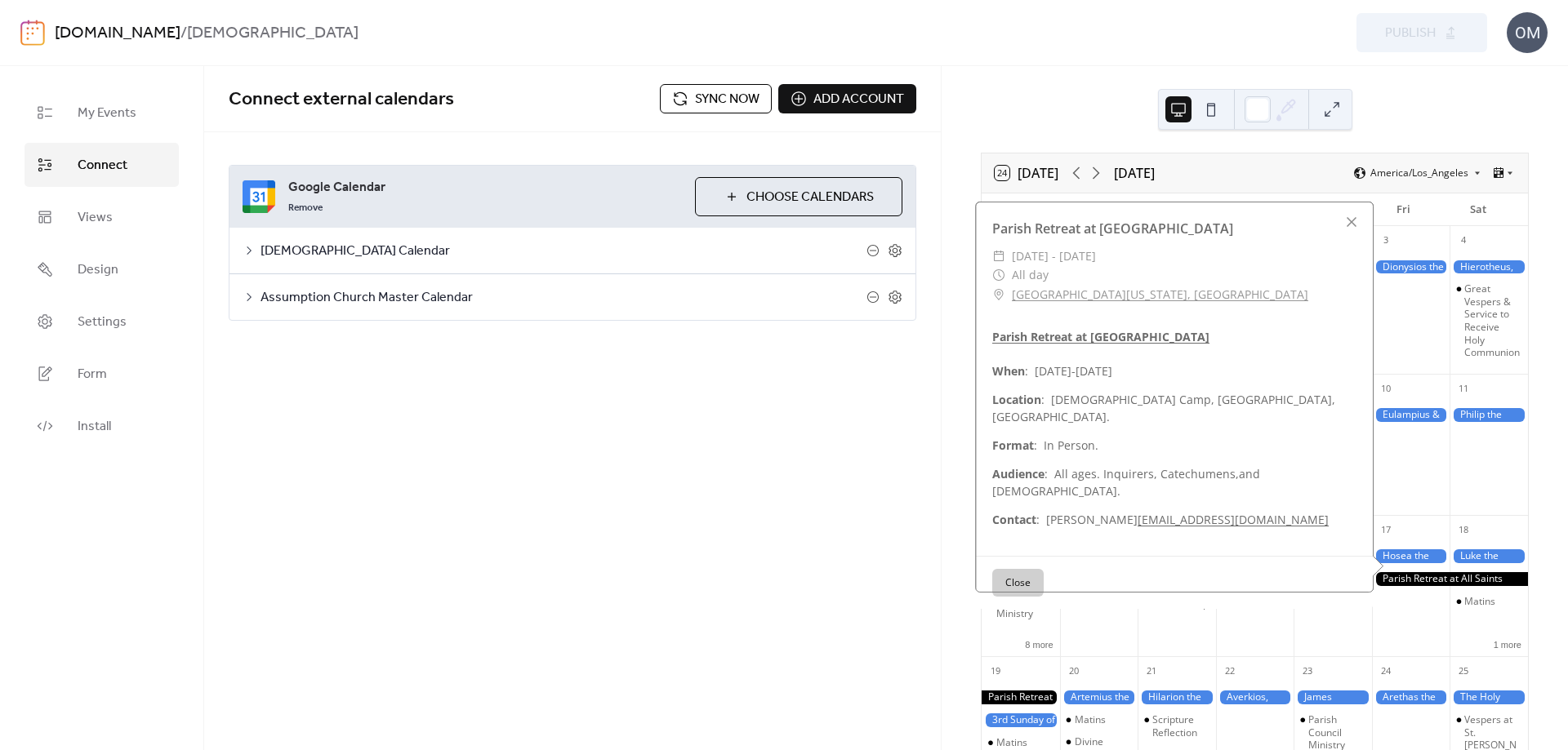
click at [1112, 345] on link "Parish Retreat at [GEOGRAPHIC_DATA]" at bounding box center [1101, 336] width 217 height 15
click at [1347, 233] on div at bounding box center [1351, 221] width 23 height 23
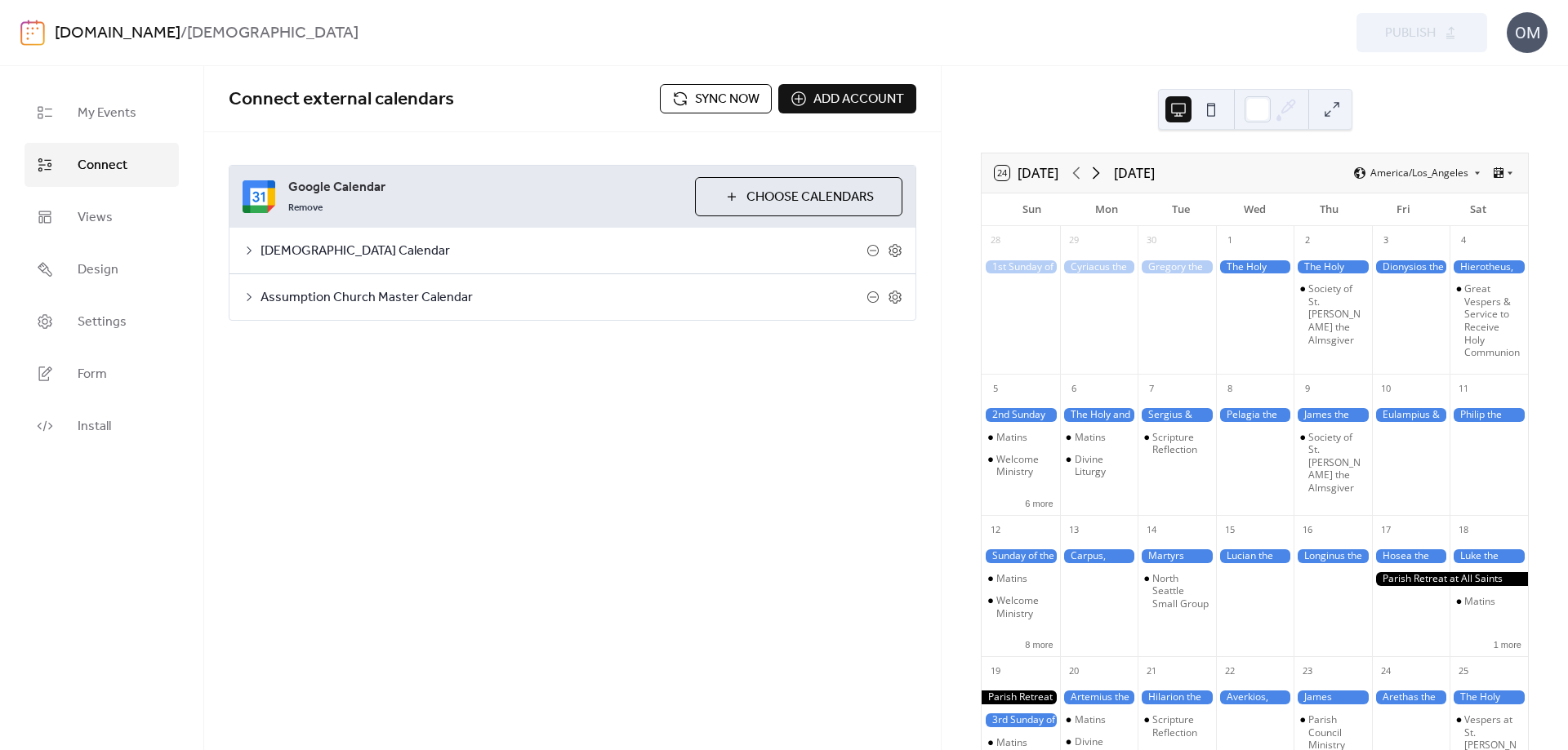
click at [1105, 169] on icon at bounding box center [1095, 173] width 19 height 19
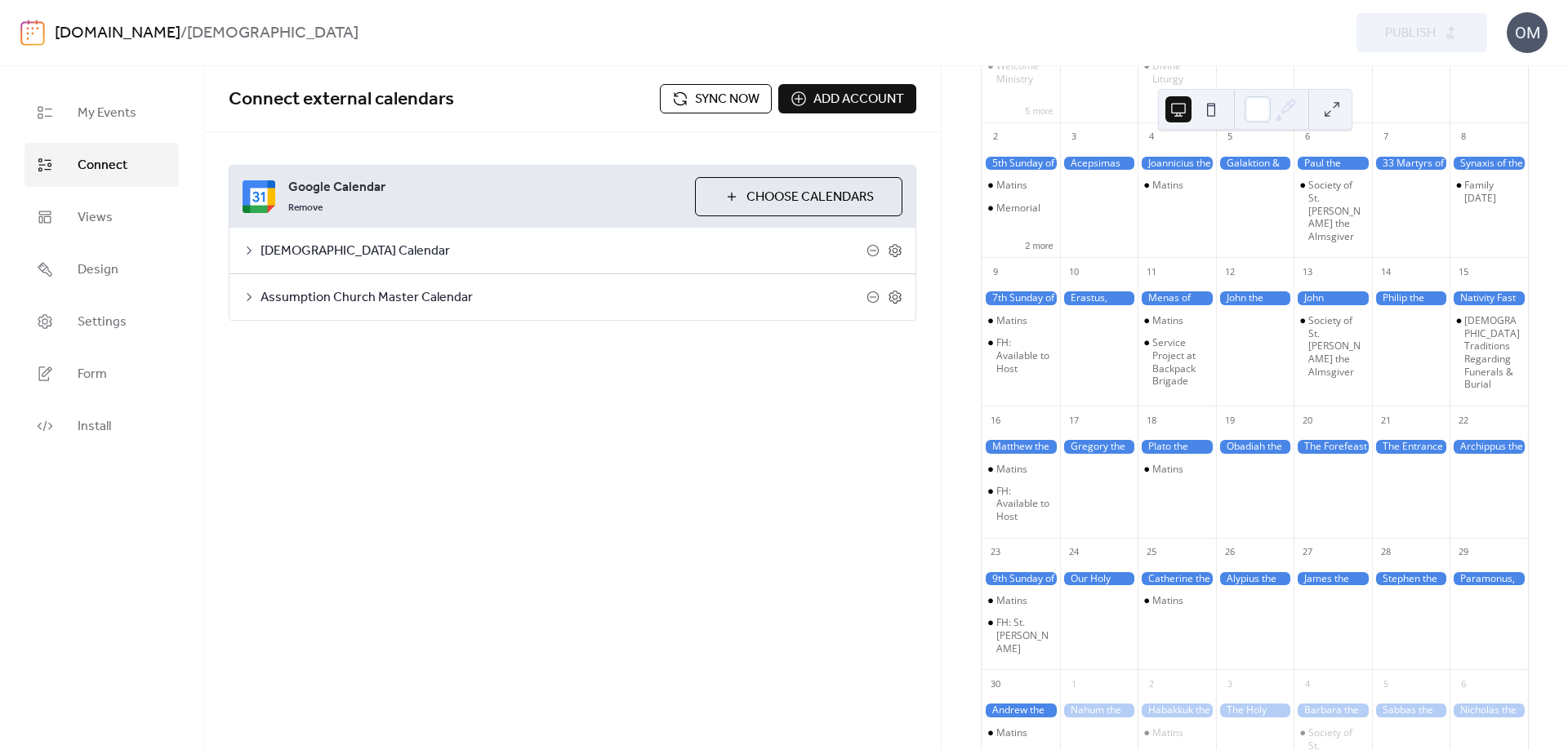
scroll to position [409, 0]
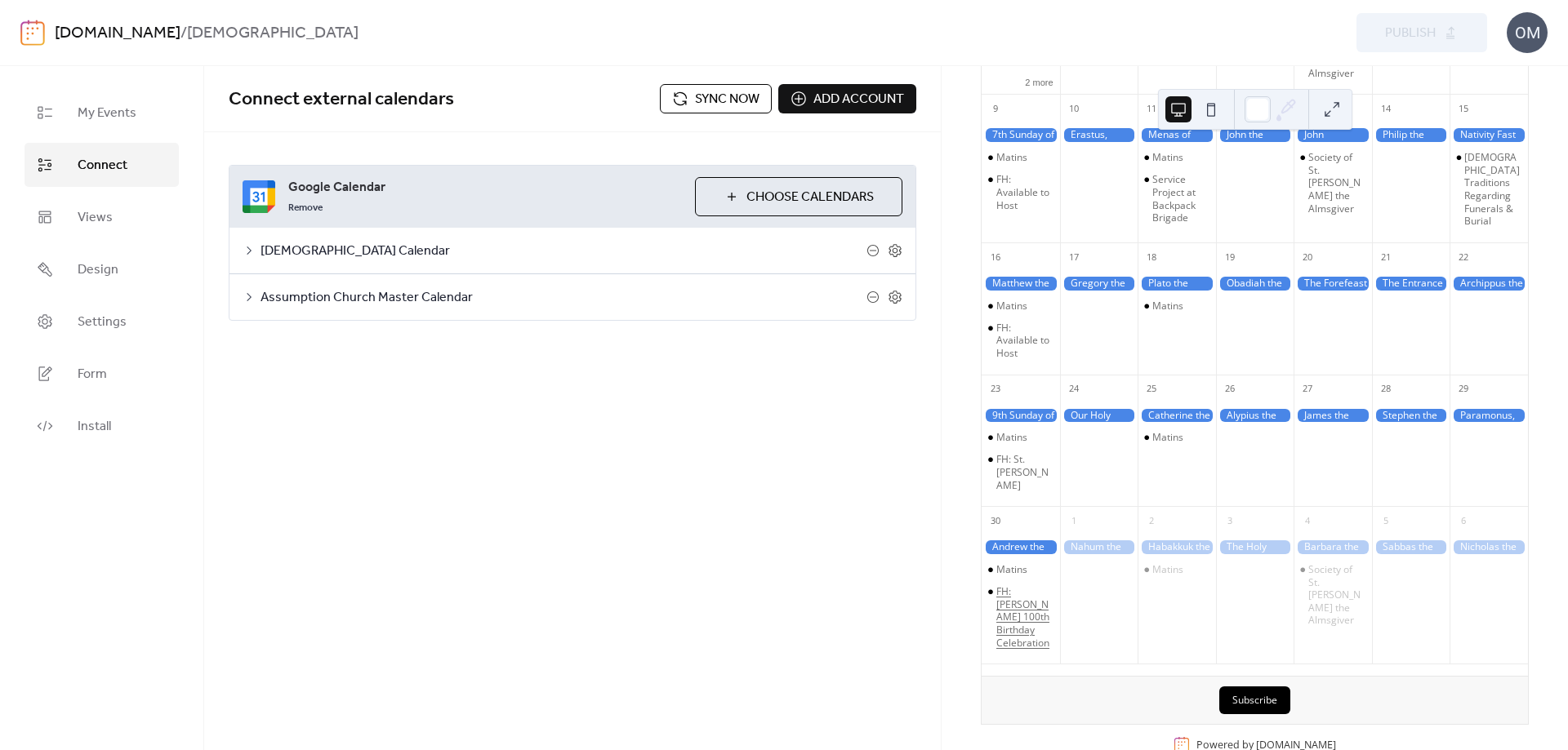
click at [1023, 617] on div "FH: [PERSON_NAME] 100th Birthday Celebration" at bounding box center [1024, 617] width 57 height 64
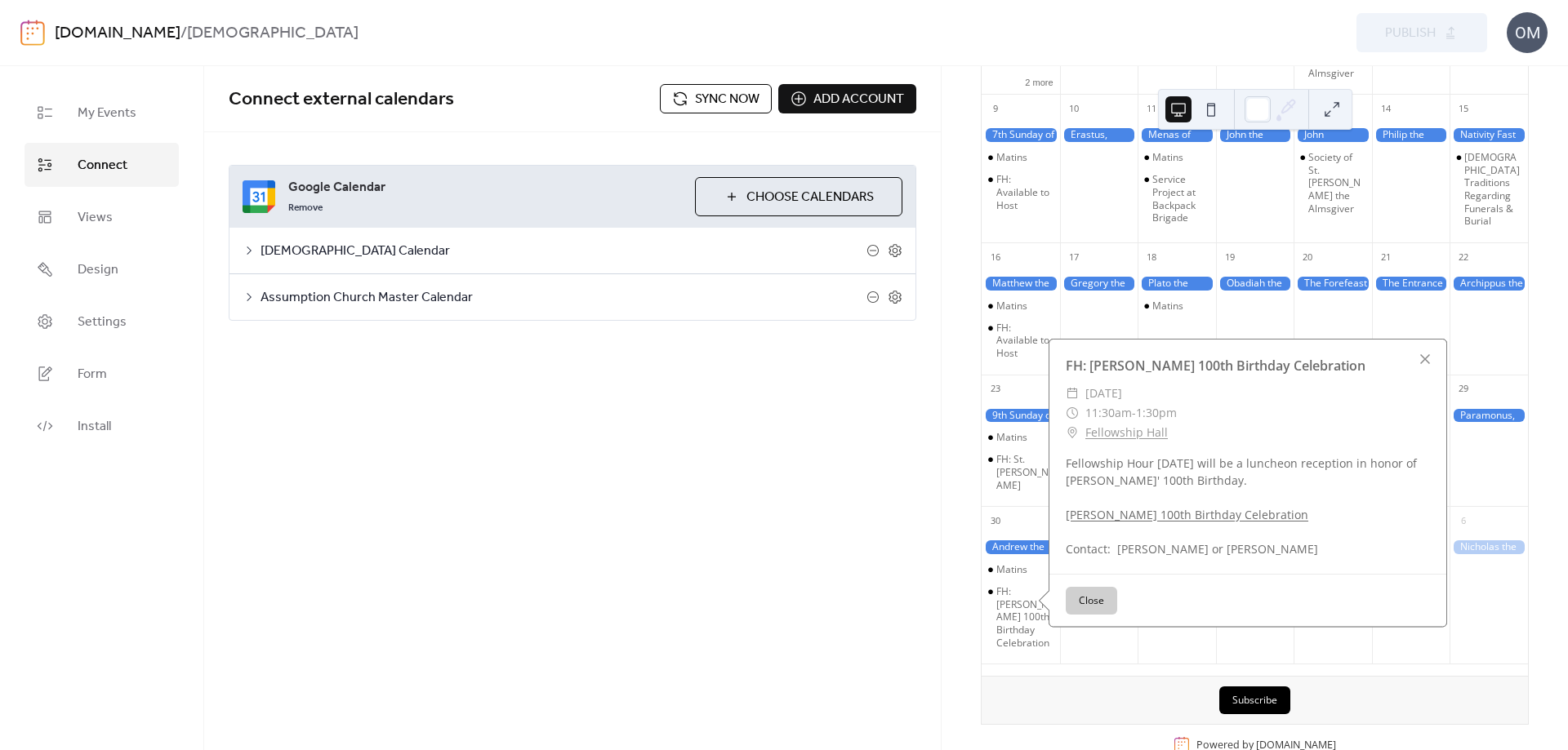
click at [1143, 523] on link "[PERSON_NAME] 100th Birthday Celebration" at bounding box center [1186, 514] width 242 height 15
click at [727, 511] on div "Connect external calendars Sync now Add account Google Calendar Remove Choose C…" at bounding box center [572, 409] width 737 height 685
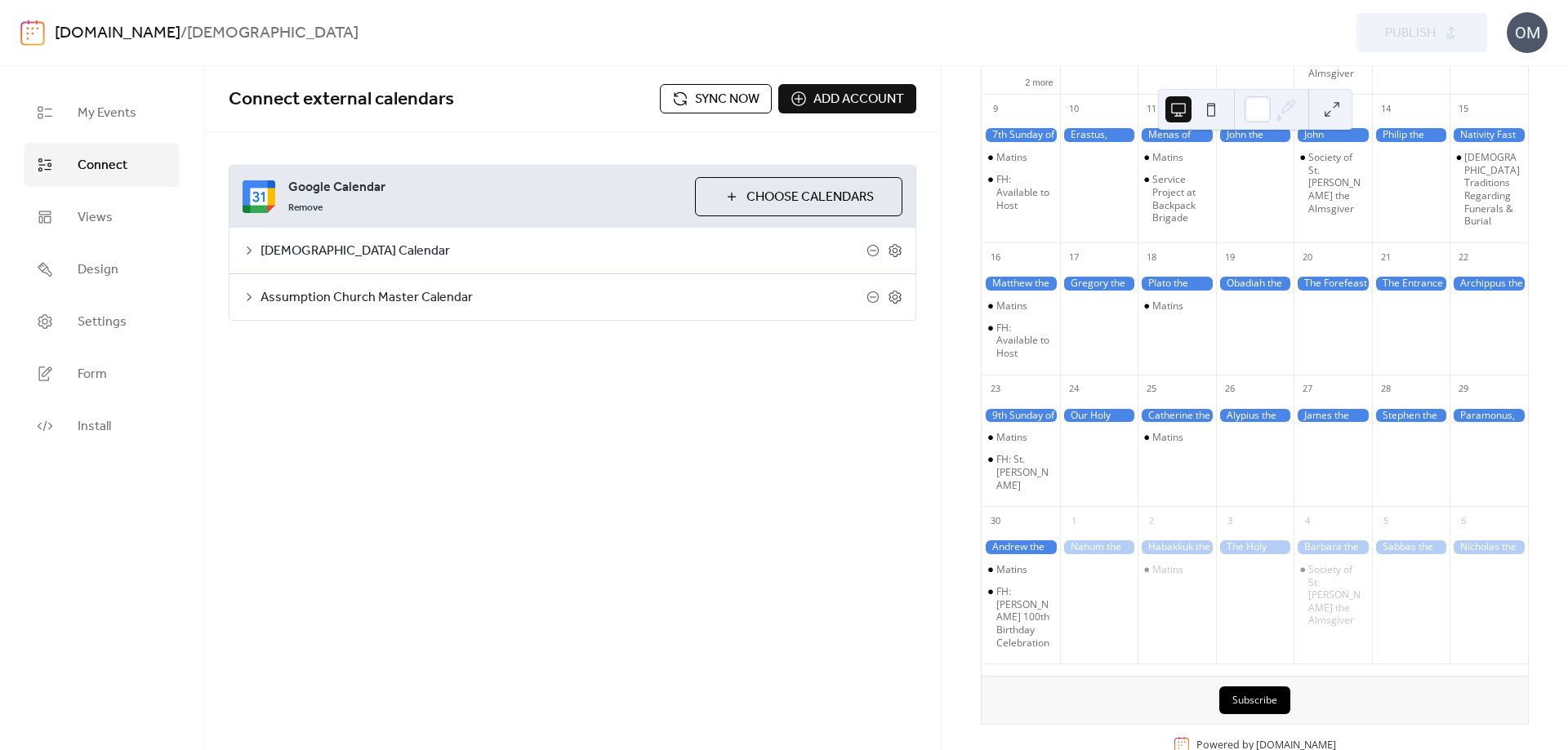
click at [719, 97] on span "Sync now" at bounding box center [727, 99] width 65 height 19
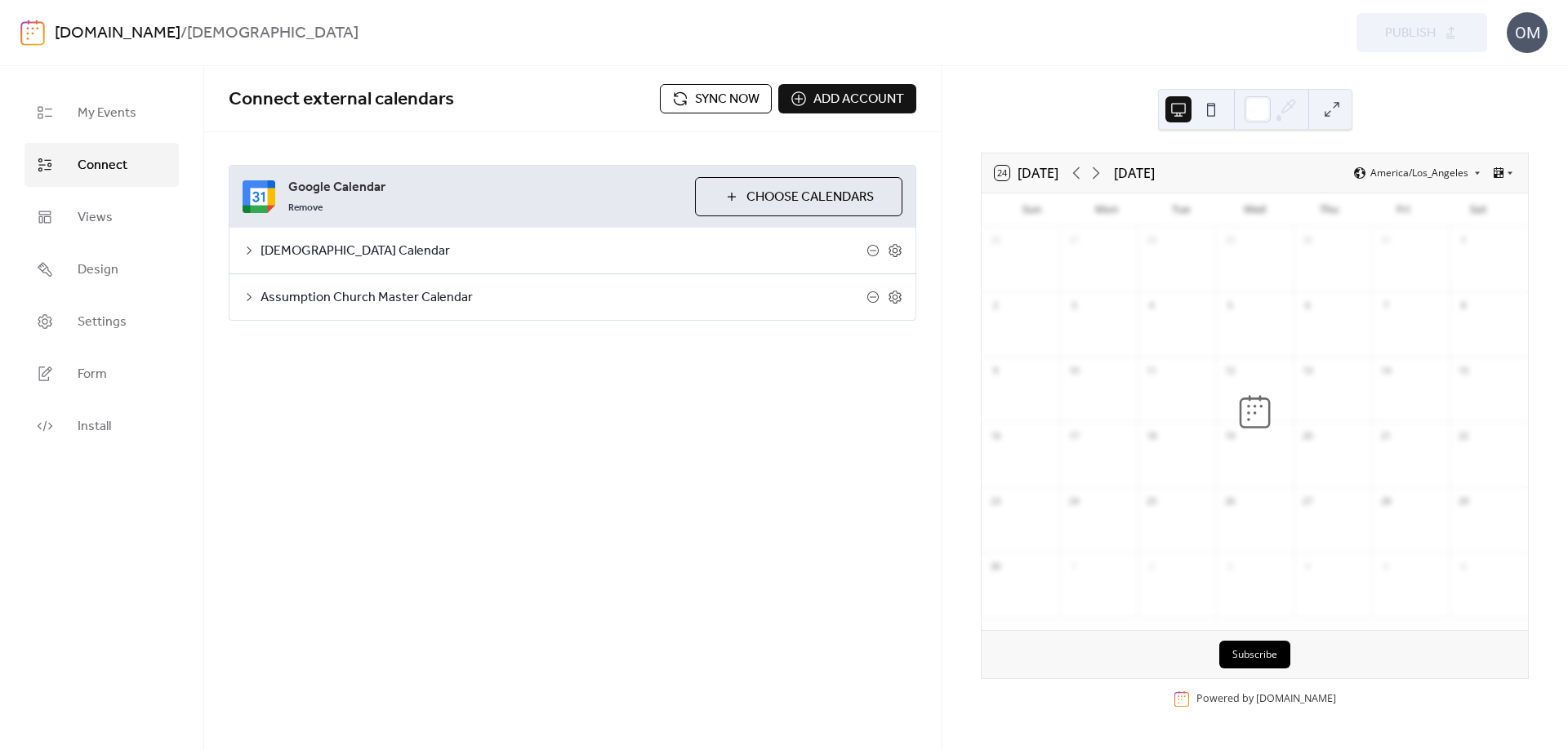
scroll to position [0, 0]
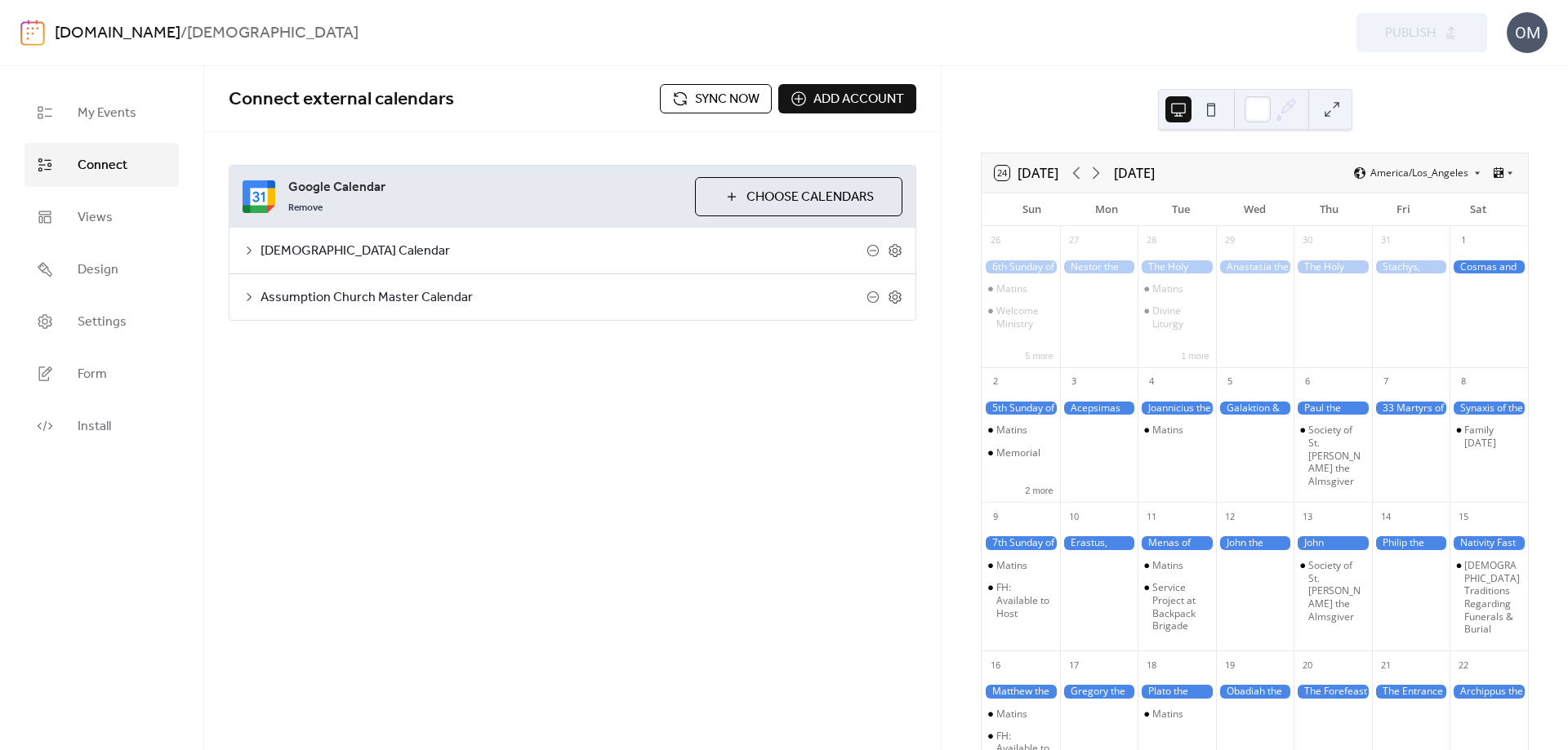
click at [1420, 36] on div "Preview Publish" at bounding box center [1175, 33] width 625 height 39
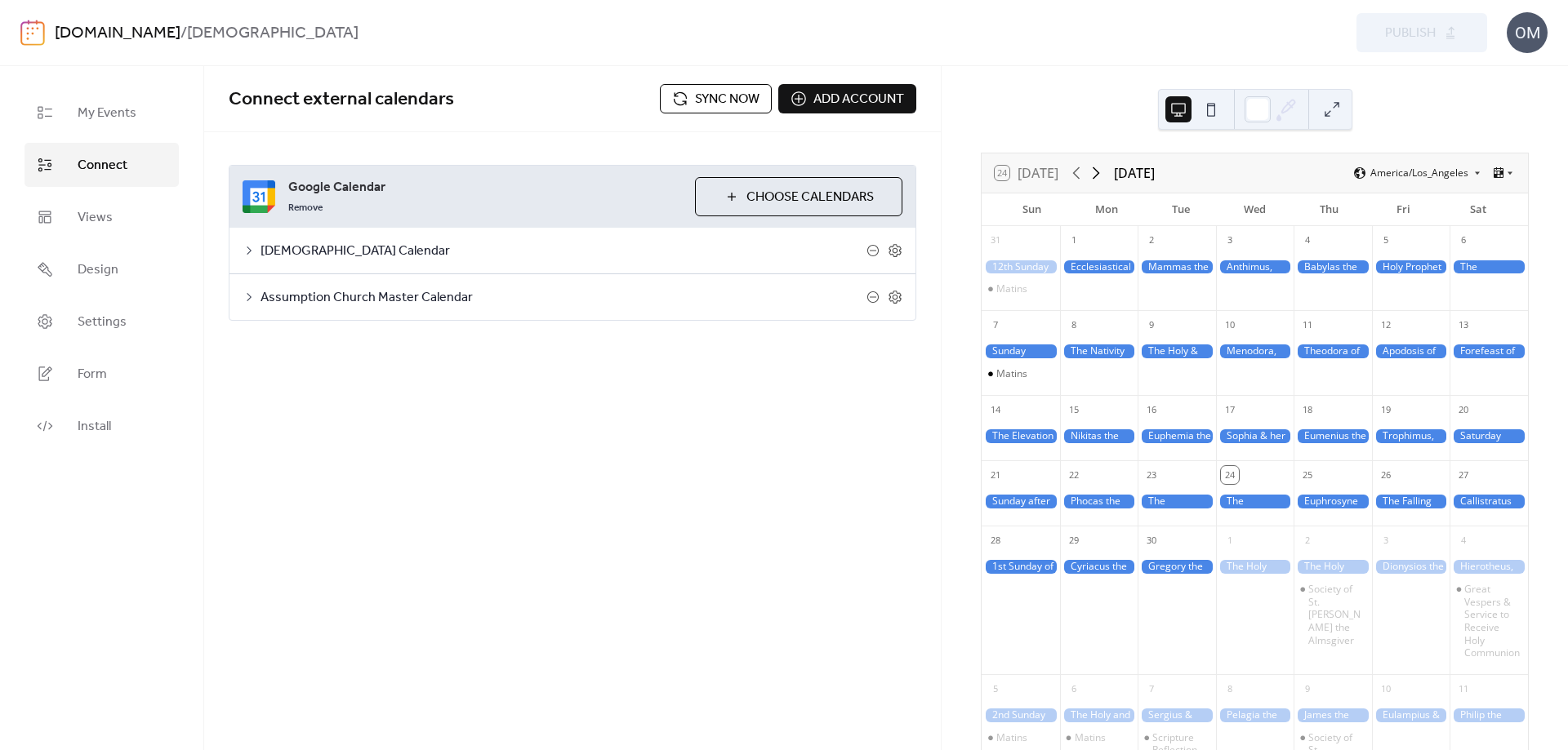
click at [1100, 174] on icon at bounding box center [1096, 174] width 8 height 13
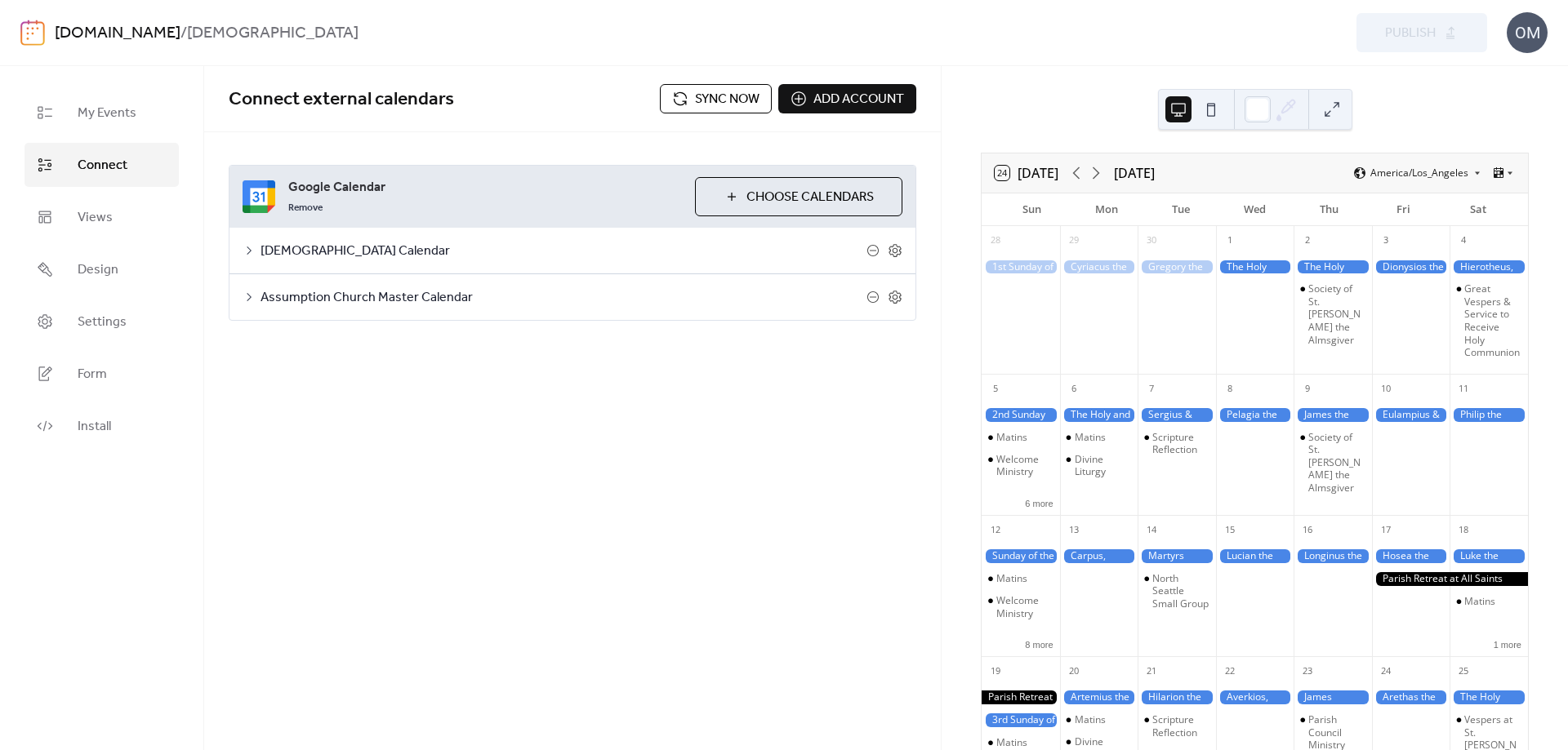
click at [1432, 34] on div "Preview Publish" at bounding box center [1175, 33] width 625 height 39
